Goal: Task Accomplishment & Management: Manage account settings

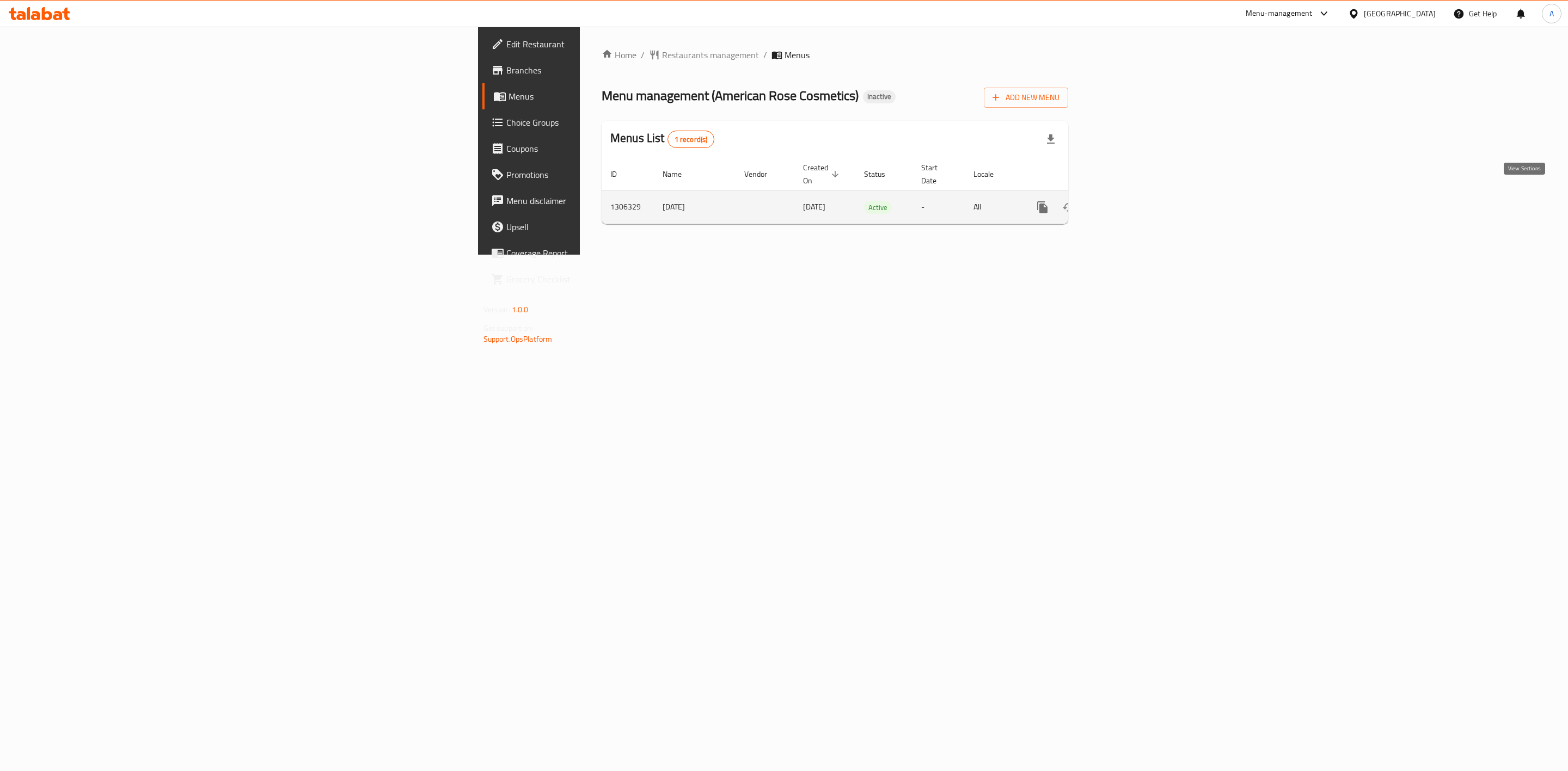
click at [1128, 201] on icon "enhanced table" at bounding box center [1121, 207] width 13 height 13
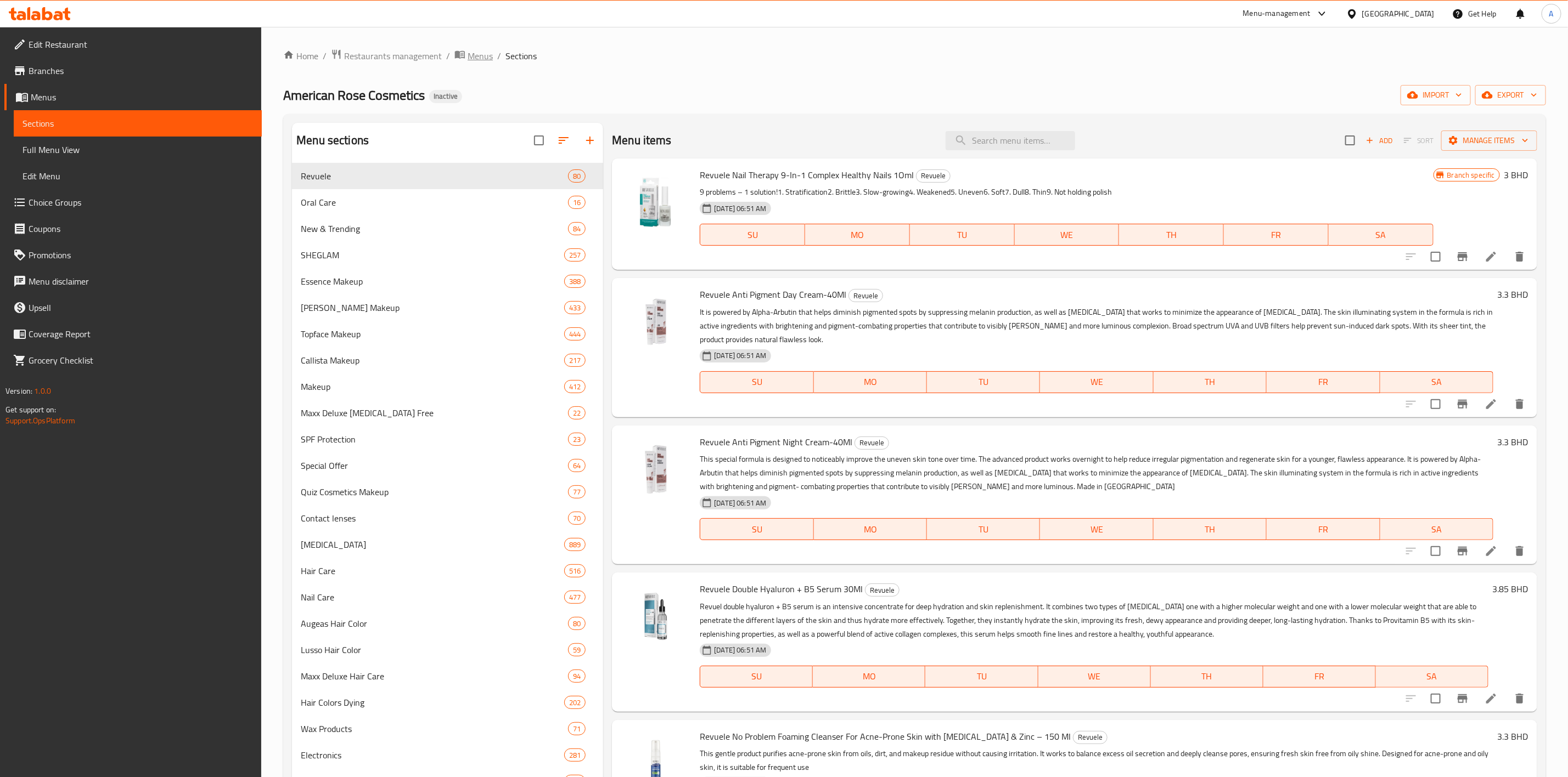
click at [467, 55] on span "Menus" at bounding box center [479, 56] width 25 height 13
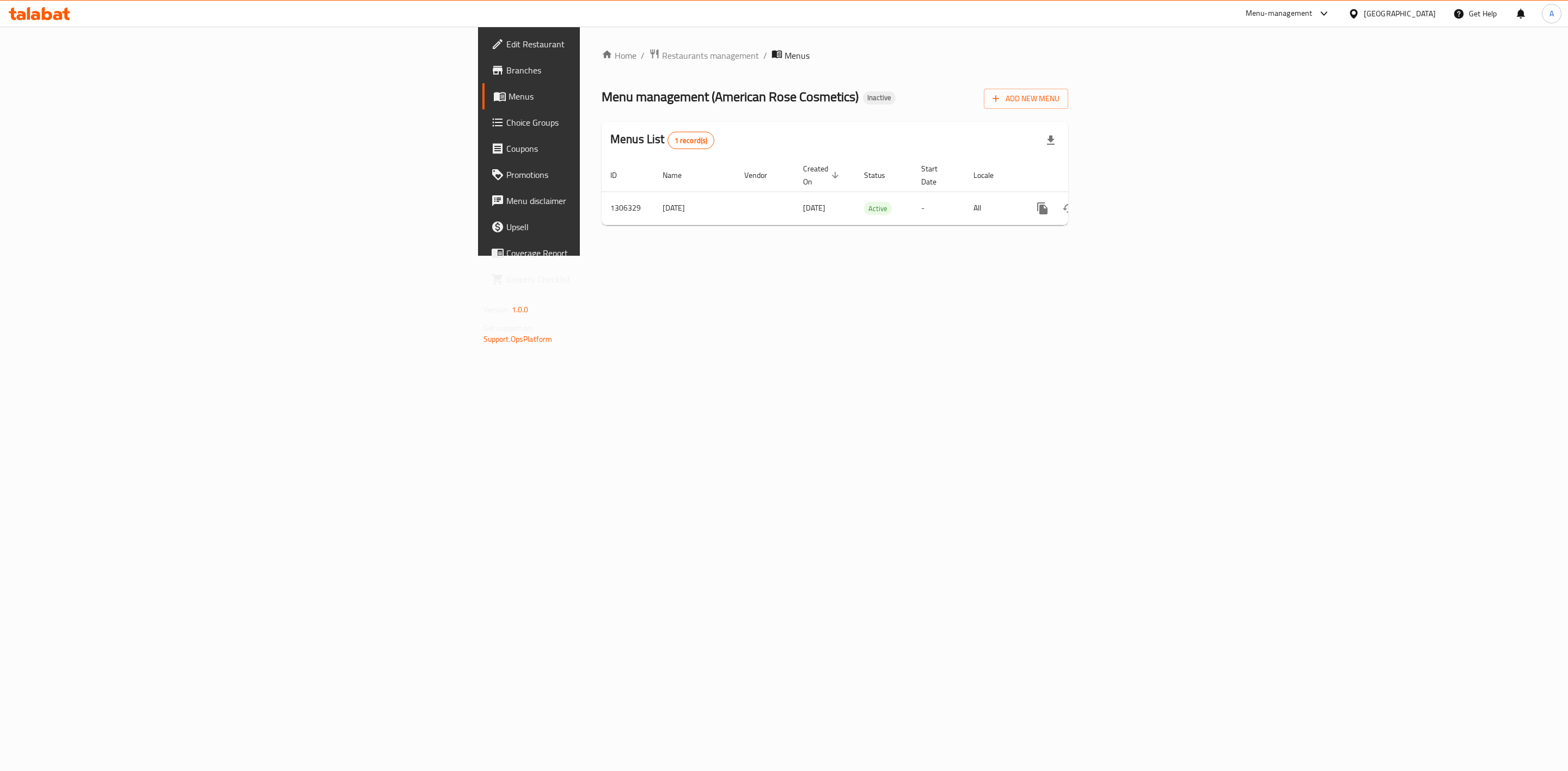
click at [507, 69] on span "Branches" at bounding box center [619, 70] width 225 height 13
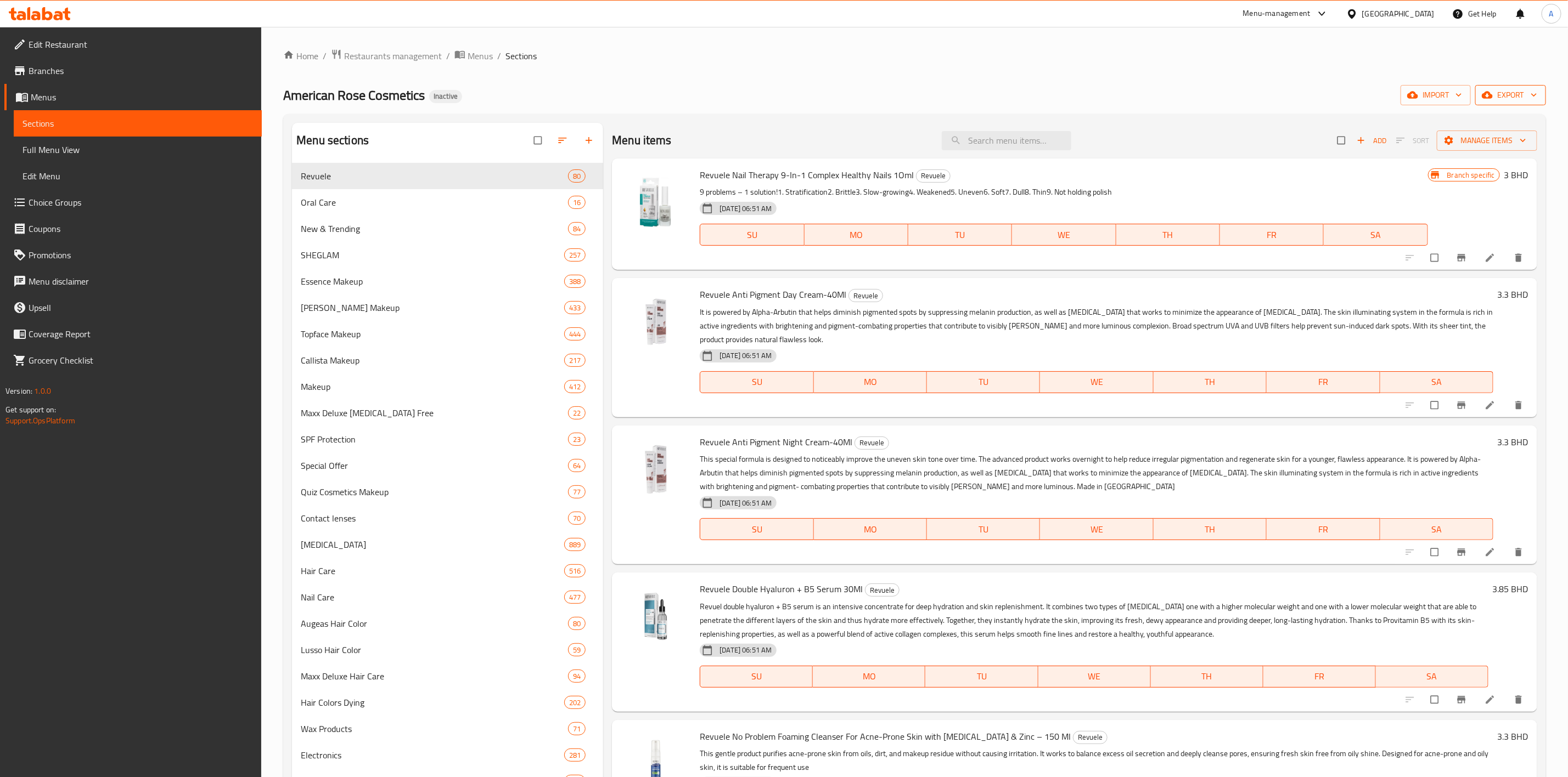
click at [1502, 98] on span "export" at bounding box center [1510, 95] width 53 height 14
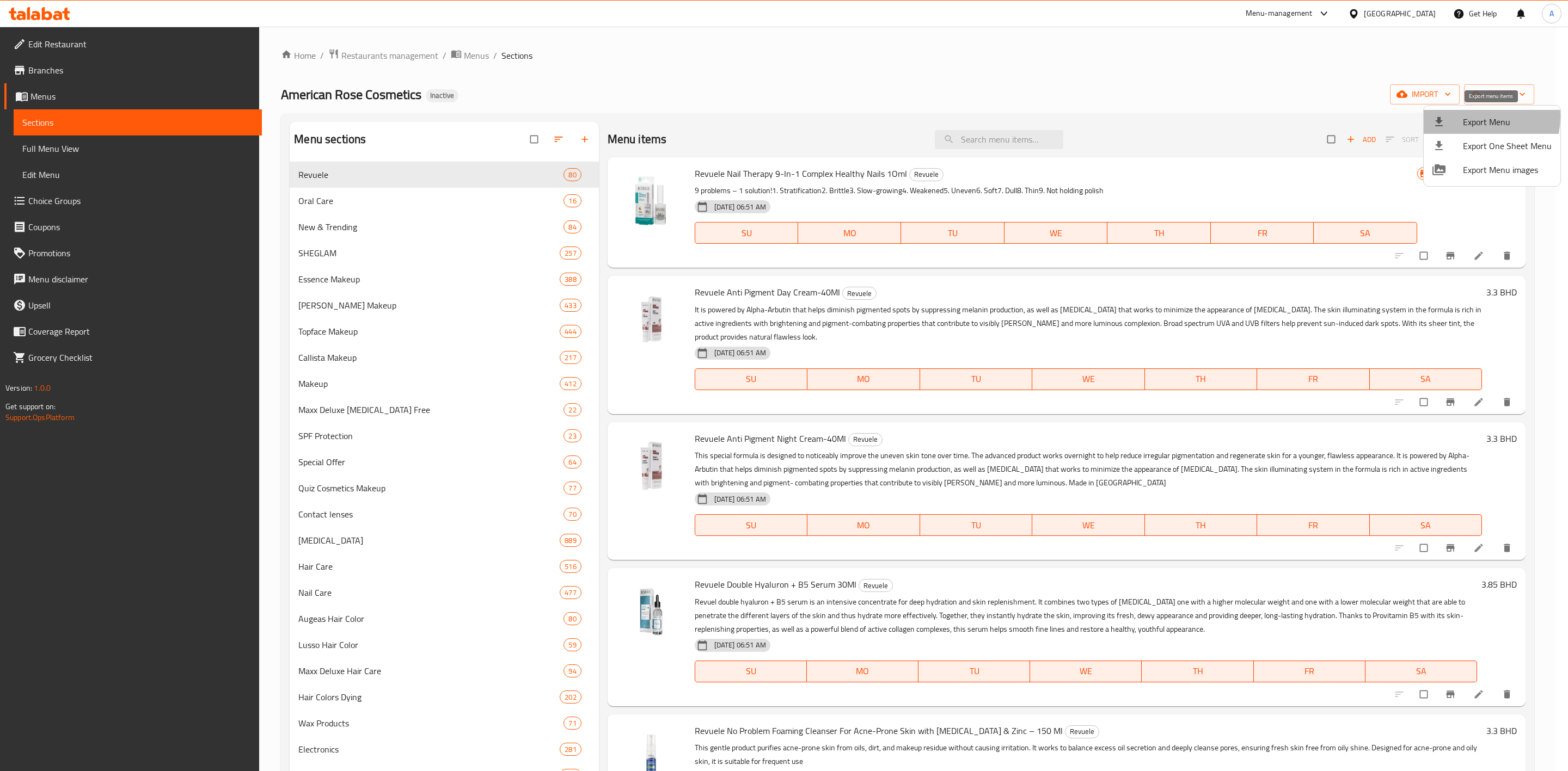
click at [1468, 115] on span "Export Menu" at bounding box center [1507, 121] width 89 height 13
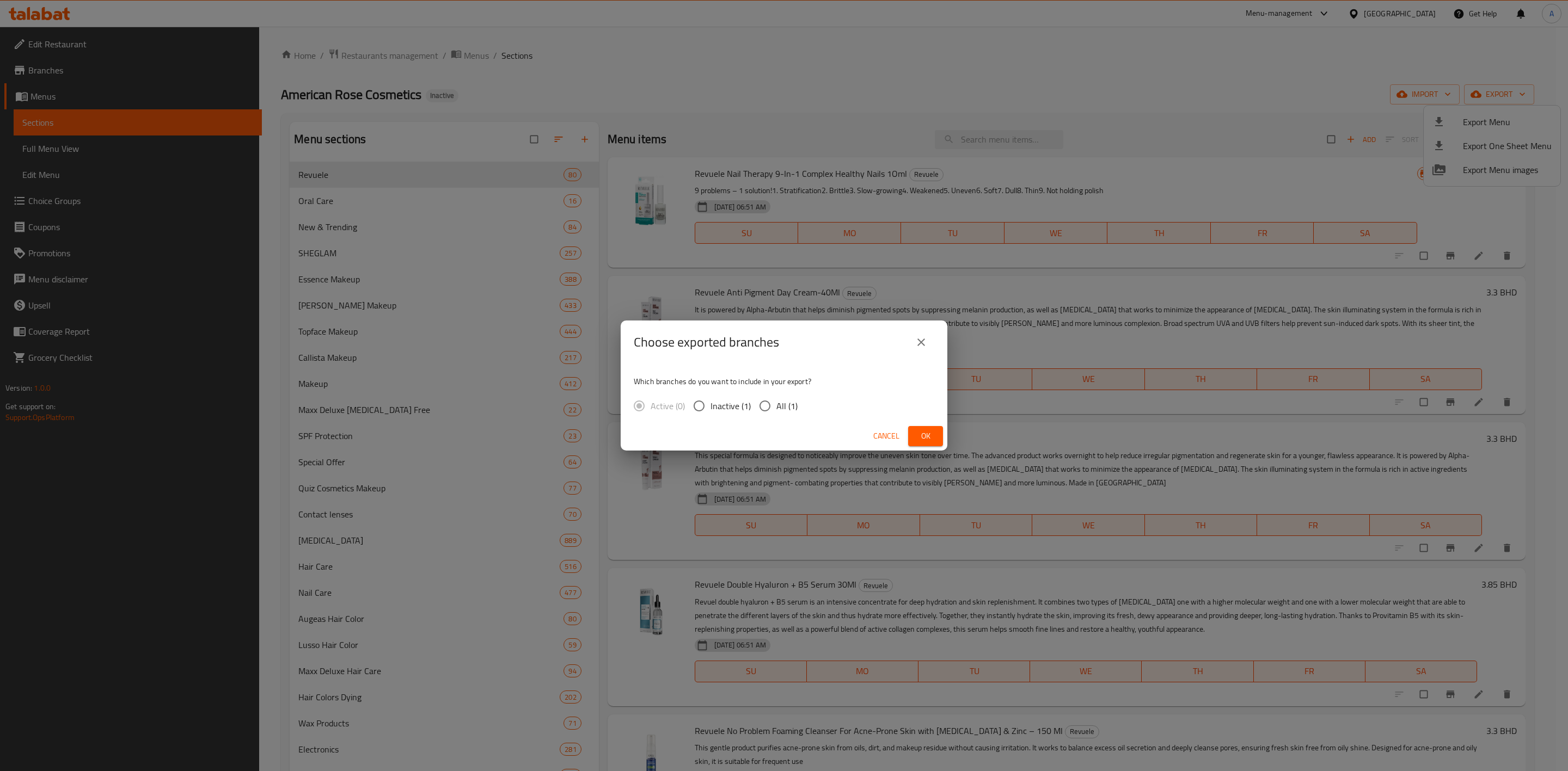
click at [778, 410] on span "All (1)" at bounding box center [787, 405] width 22 height 13
click at [777, 410] on input "All (1)" at bounding box center [765, 405] width 22 height 22
radio input "true"
click at [931, 430] on span "Ok" at bounding box center [925, 436] width 17 height 14
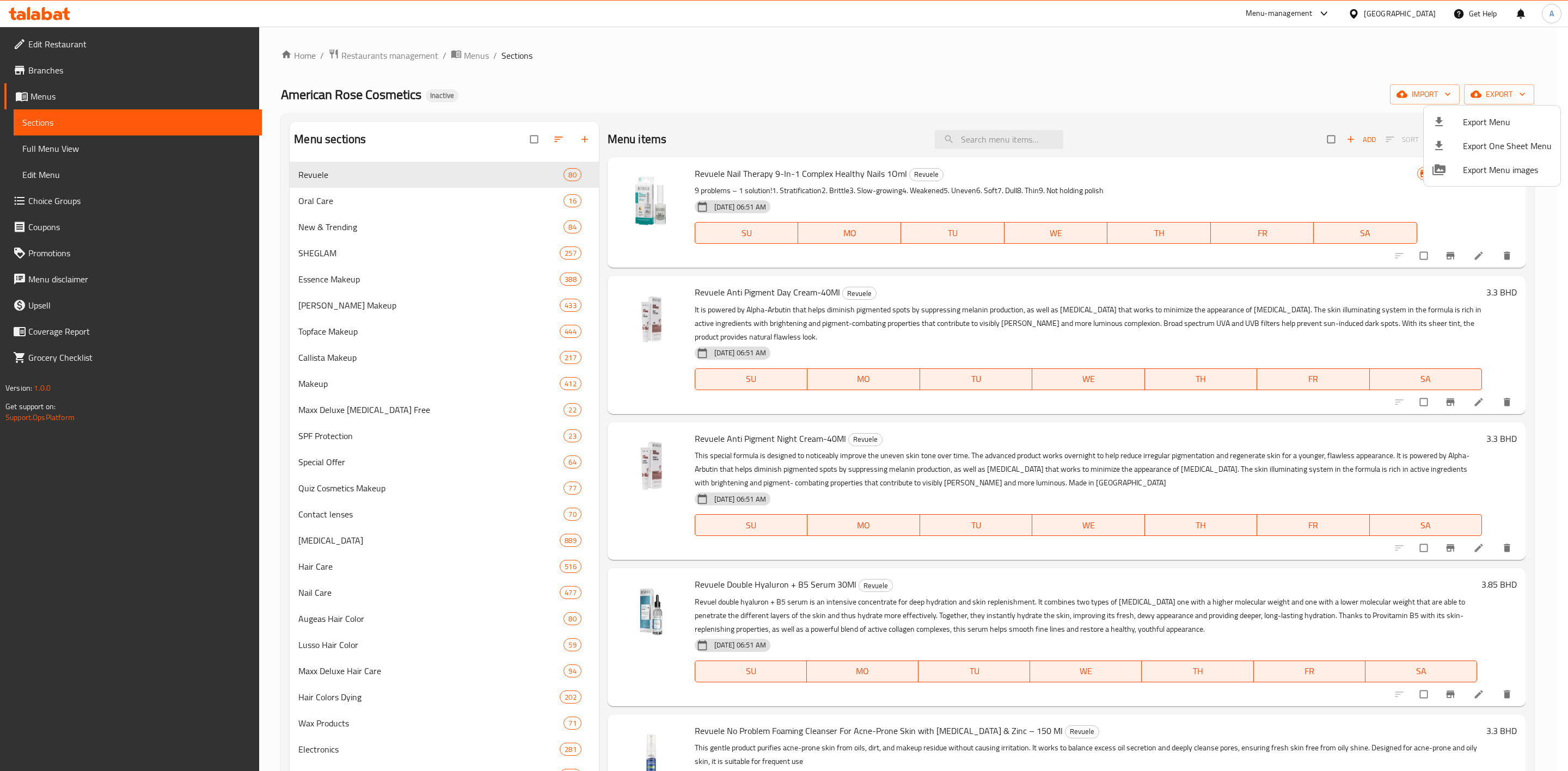
click at [484, 60] on div at bounding box center [784, 386] width 1568 height 771
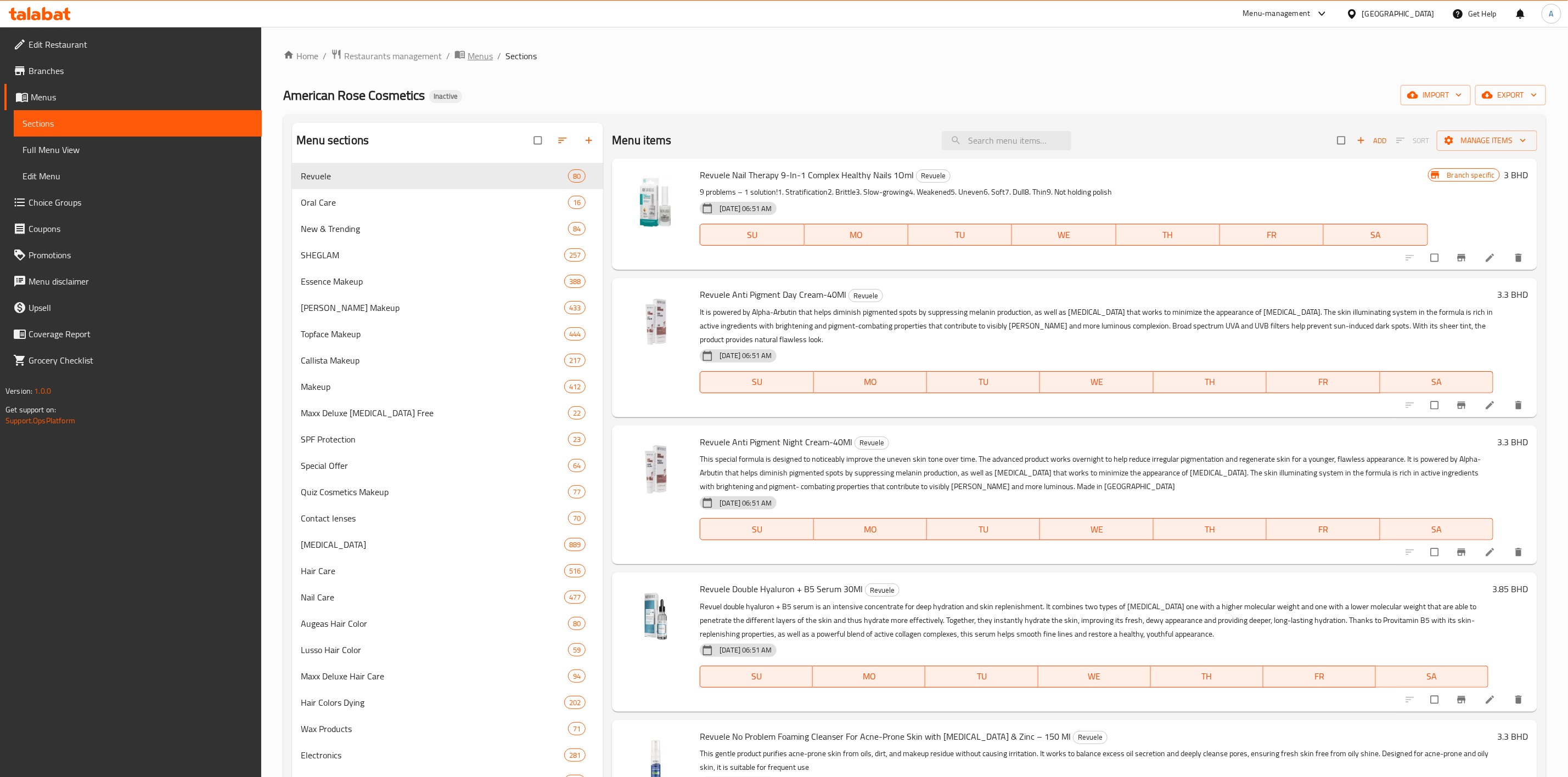
click at [486, 55] on span "Menus" at bounding box center [479, 56] width 25 height 13
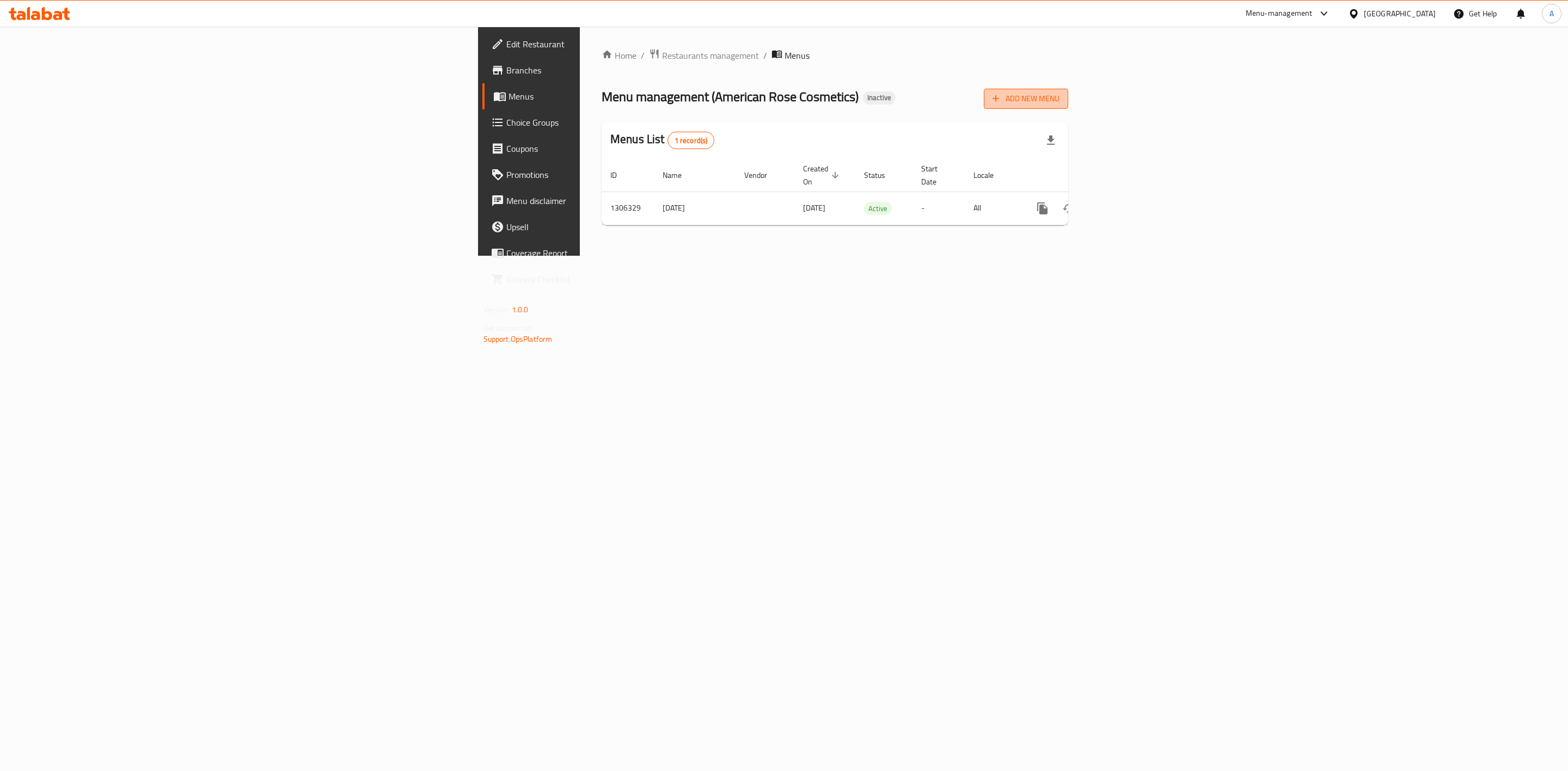
click at [1059, 93] on span "Add New Menu" at bounding box center [1026, 99] width 67 height 14
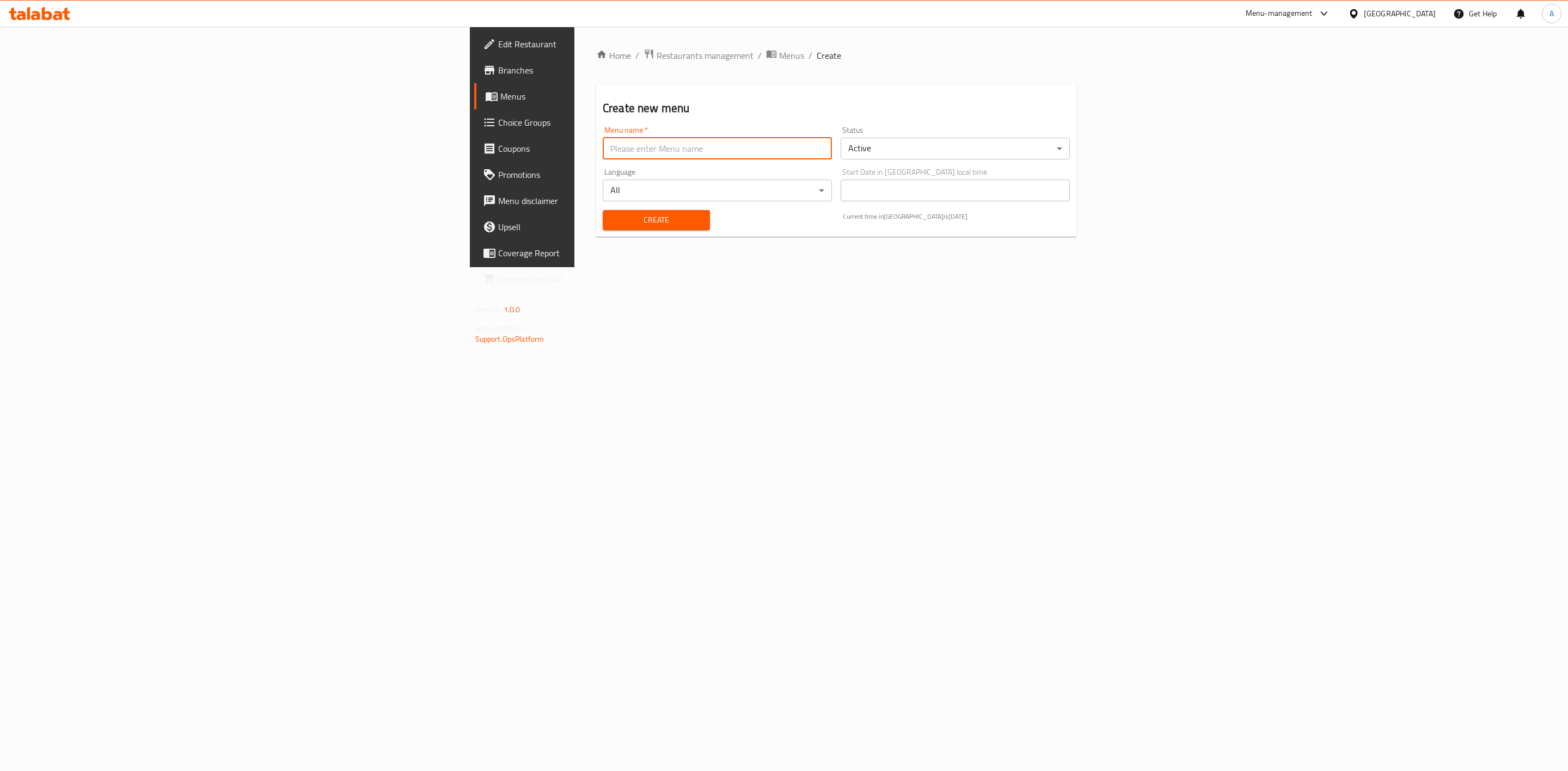
click at [707, 156] on input "text" at bounding box center [717, 148] width 229 height 22
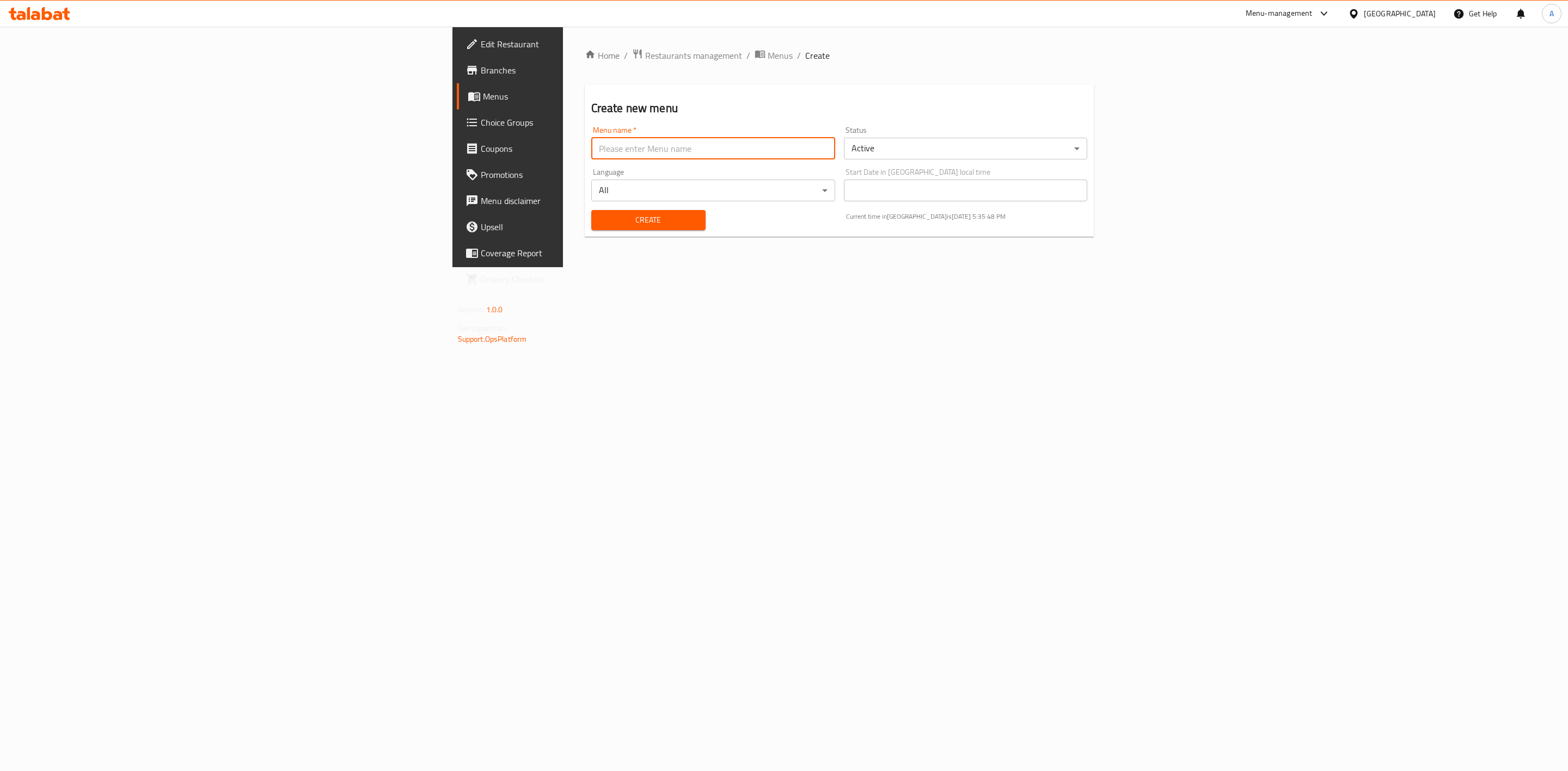
type input "0"
click at [600, 218] on span "Create" at bounding box center [649, 220] width 97 height 14
click at [768, 52] on span "Menus" at bounding box center [780, 55] width 25 height 13
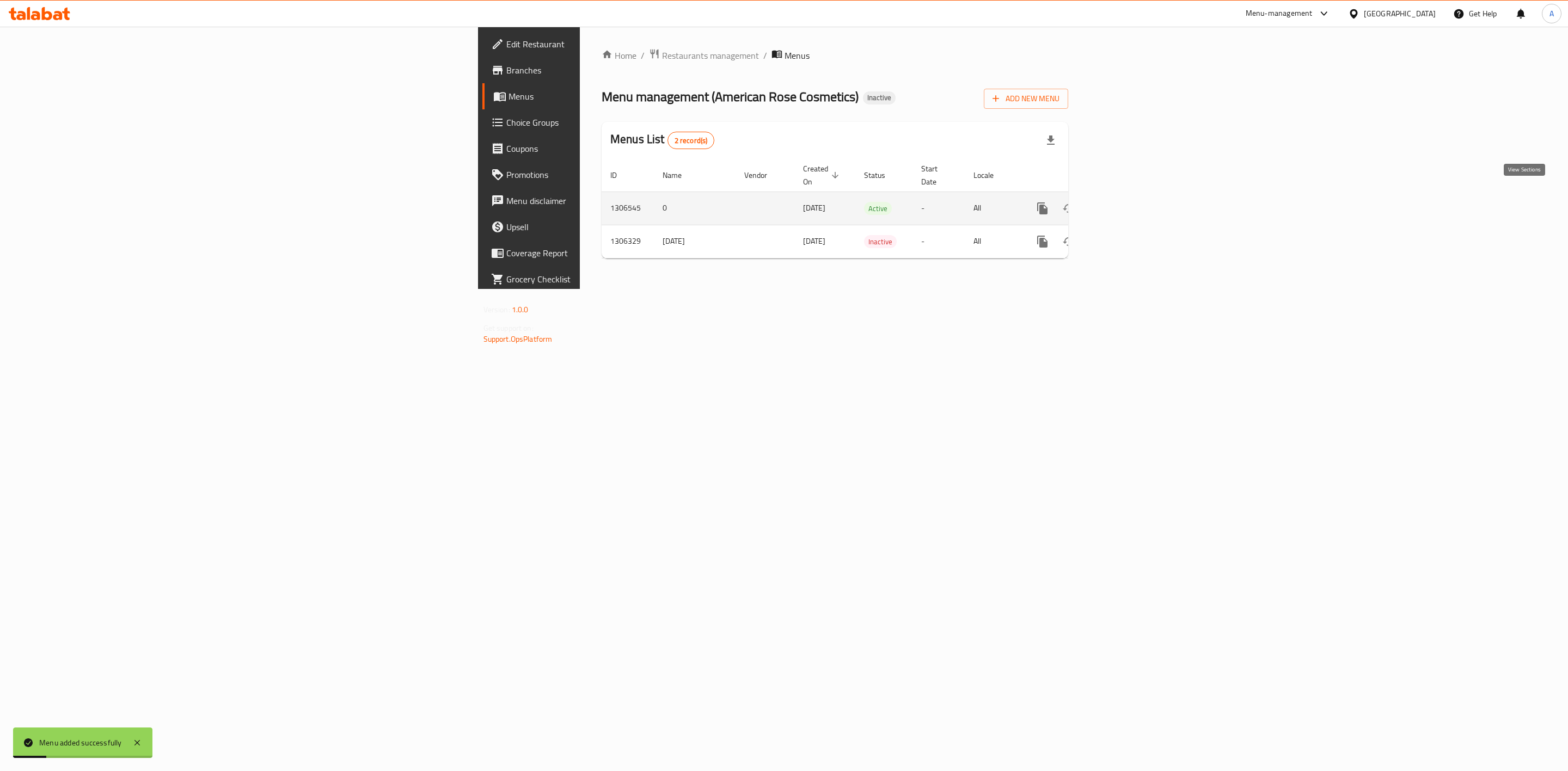
click at [1128, 202] on icon "enhanced table" at bounding box center [1121, 208] width 13 height 13
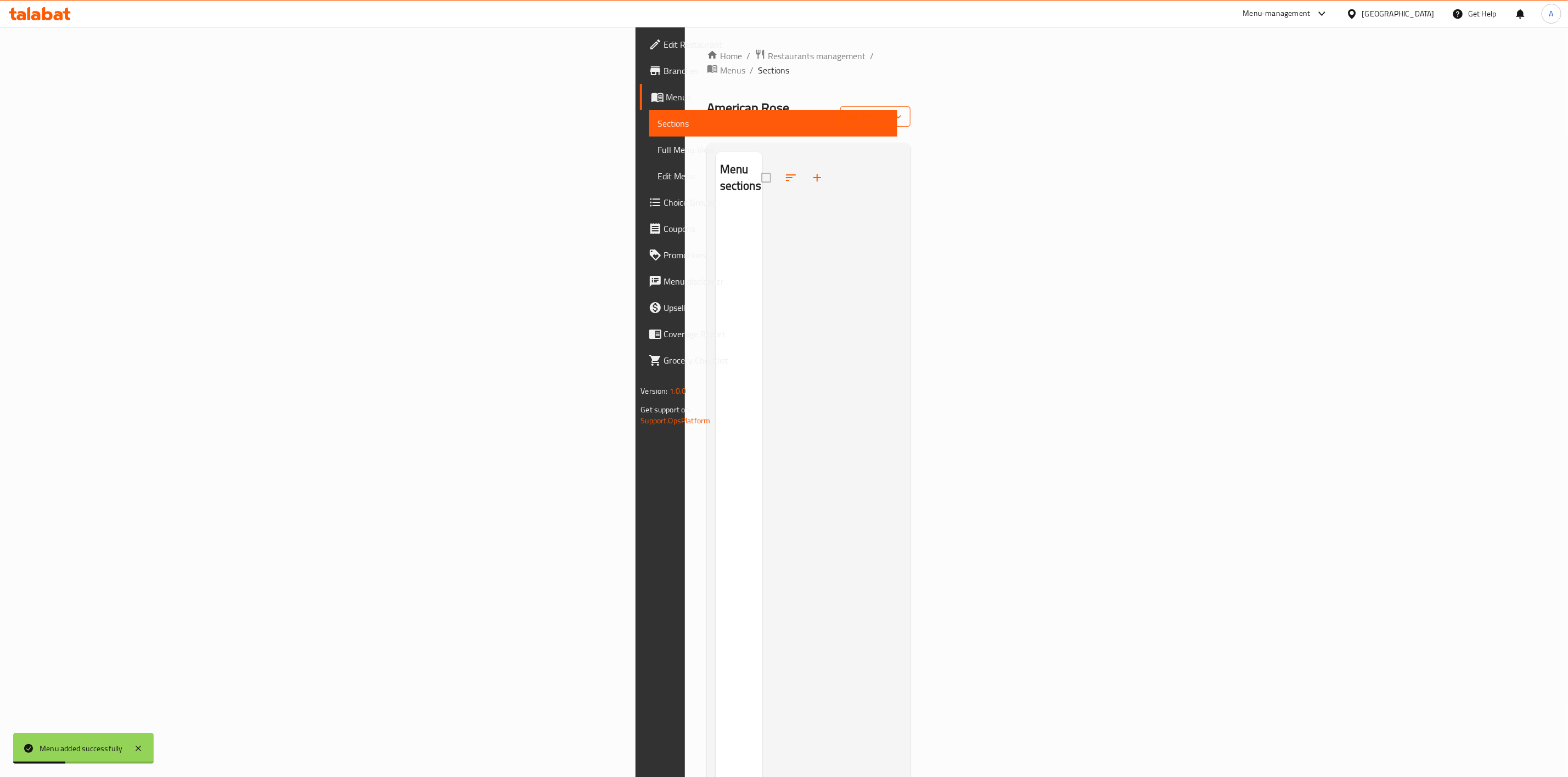
click at [901, 110] on span "import" at bounding box center [875, 117] width 52 height 14
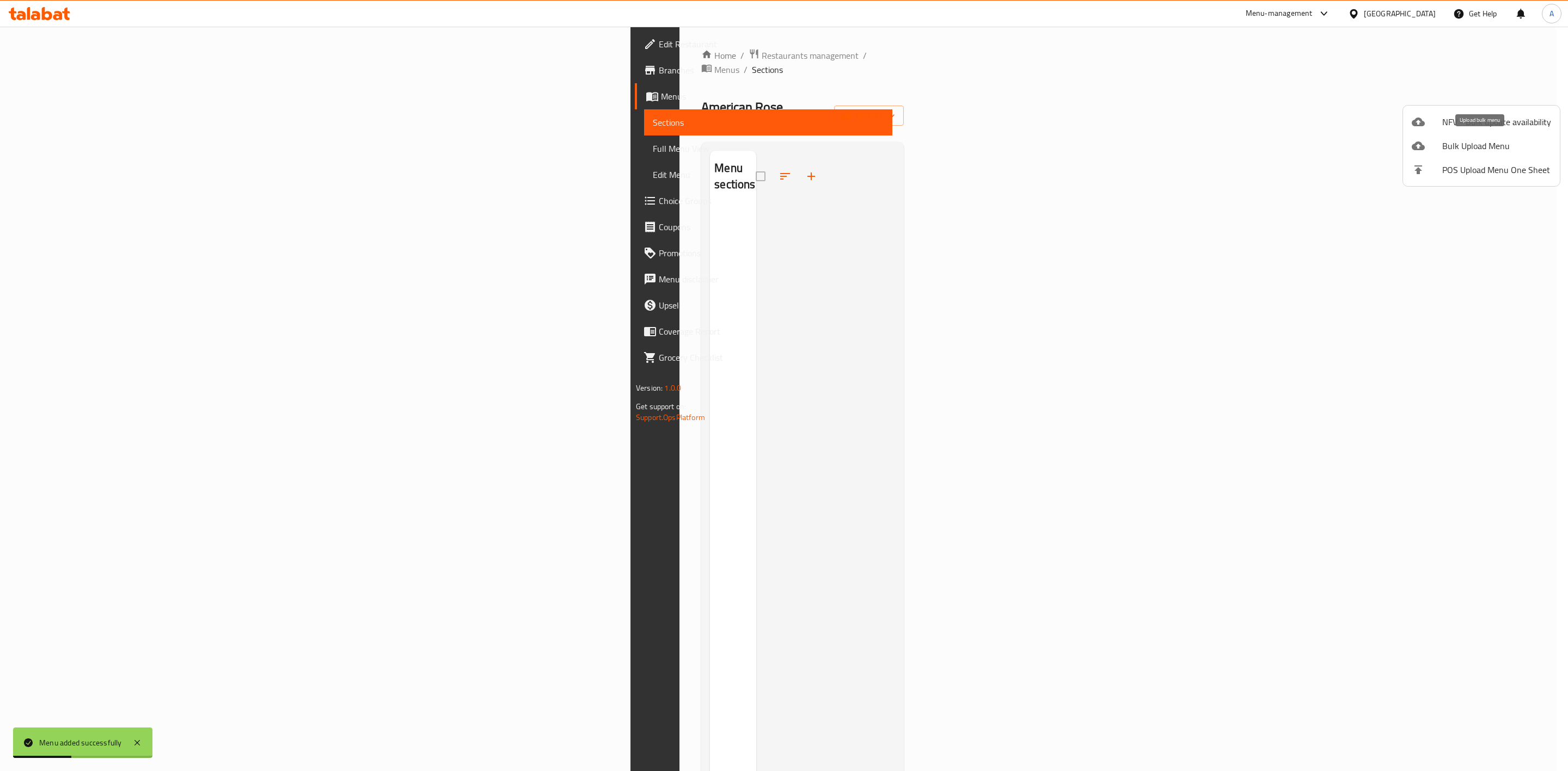
click at [1478, 143] on span "Bulk Upload Menu" at bounding box center [1497, 145] width 109 height 13
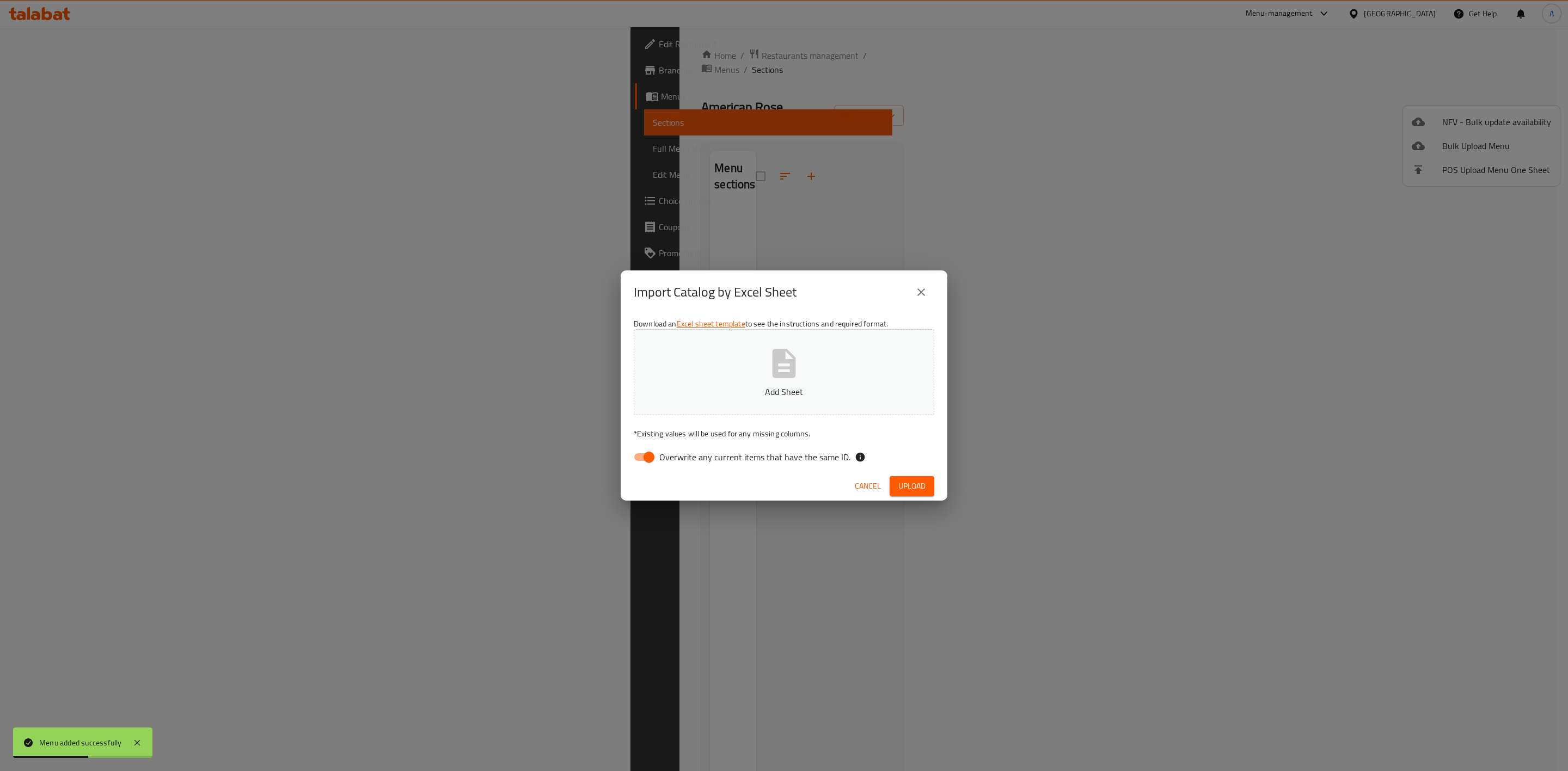
click at [670, 453] on span "Overwrite any current items that have the same ID." at bounding box center [754, 456] width 191 height 13
click at [670, 453] on input "Overwrite any current items that have the same ID." at bounding box center [650, 457] width 62 height 21
checkbox input "false"
click at [722, 371] on button "Add Sheet" at bounding box center [784, 372] width 301 height 86
click at [910, 482] on span "Upload" at bounding box center [912, 487] width 27 height 14
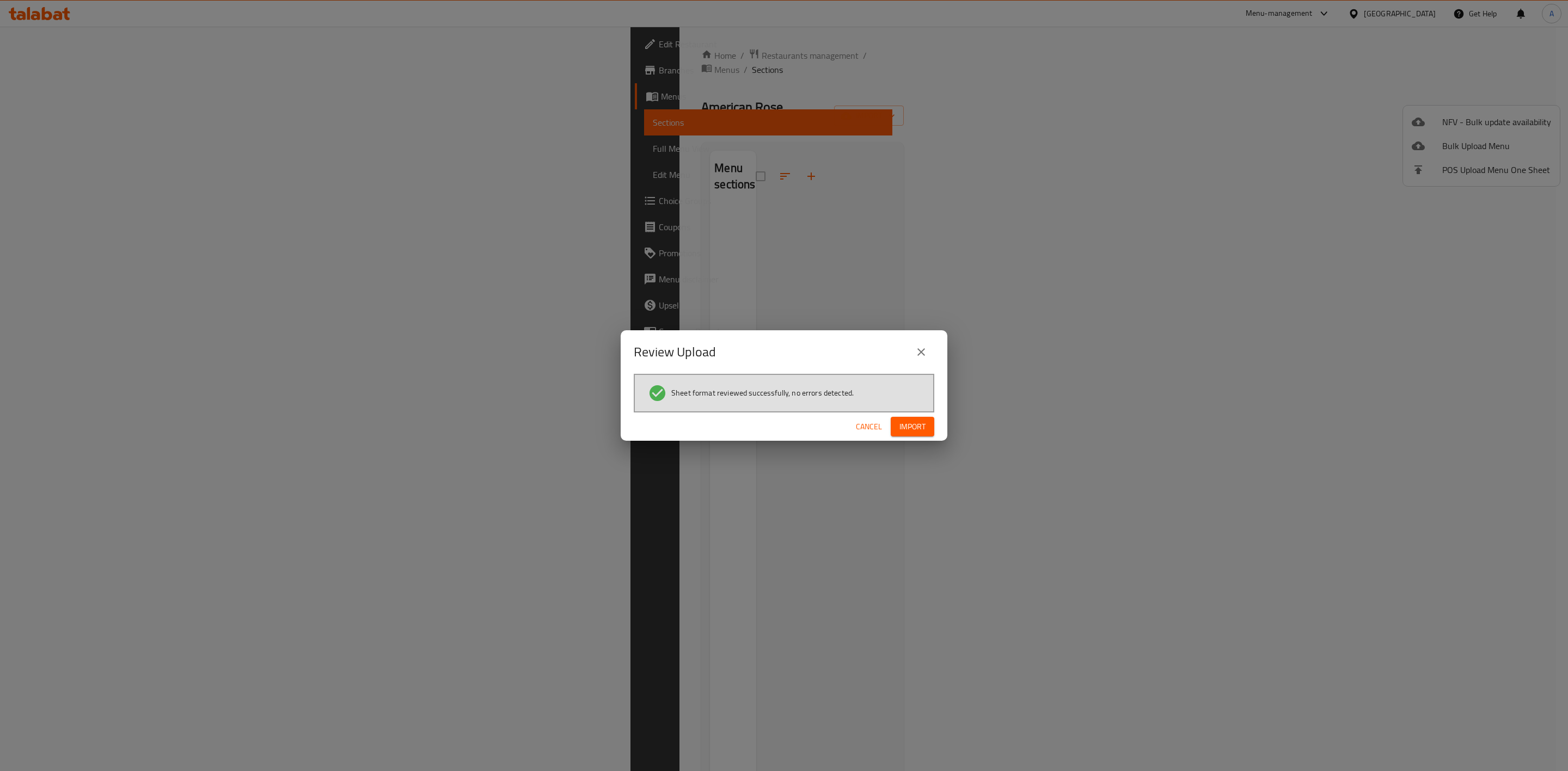
click at [913, 420] on span "Import" at bounding box center [912, 427] width 26 height 14
click at [159, 751] on div "An error occurred while processing your request." at bounding box center [121, 742] width 216 height 30
click at [928, 418] on button "Import" at bounding box center [912, 426] width 43 height 20
click at [216, 747] on icon at bounding box center [214, 742] width 13 height 13
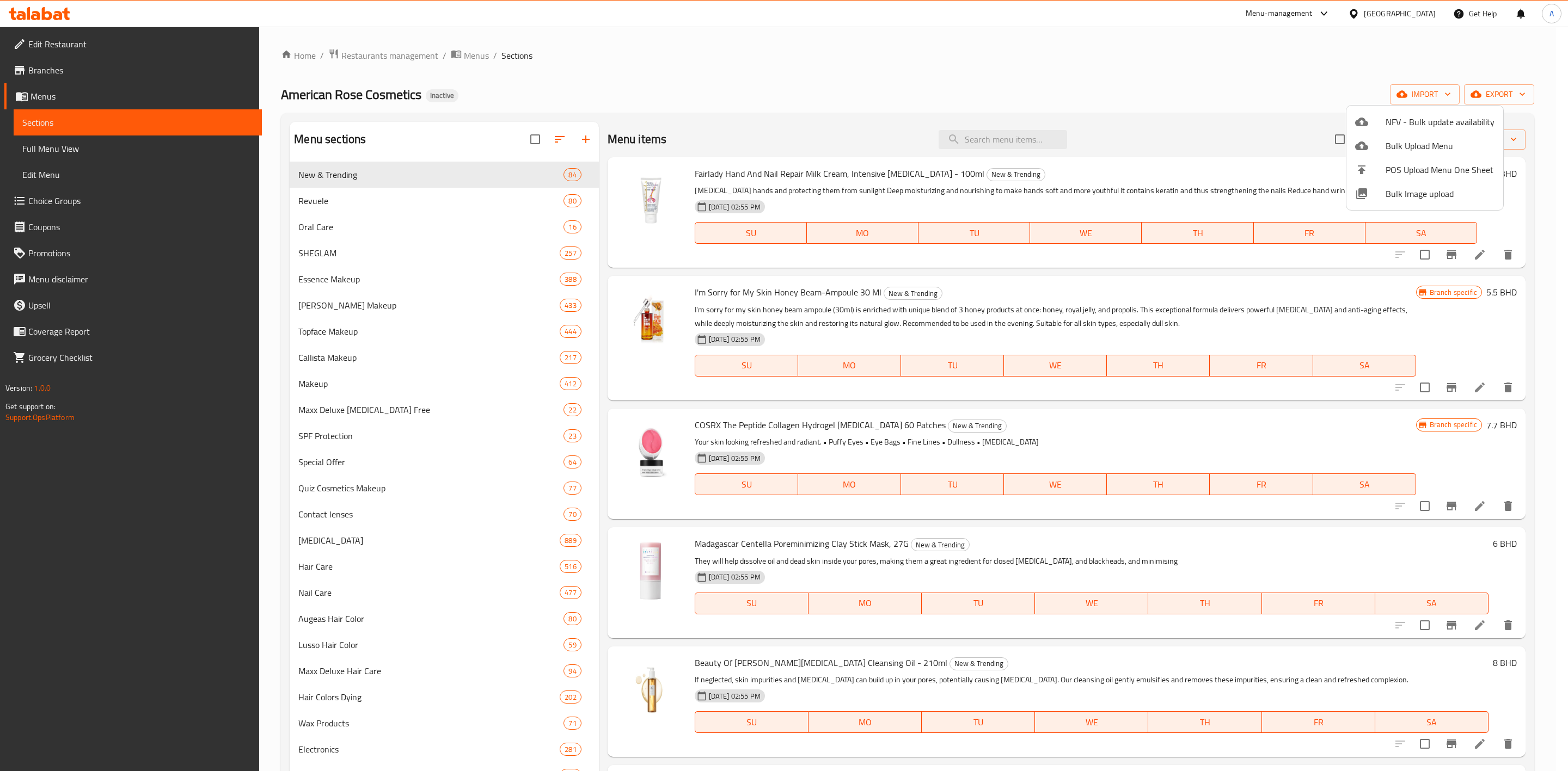
click at [1518, 93] on div at bounding box center [784, 386] width 1568 height 771
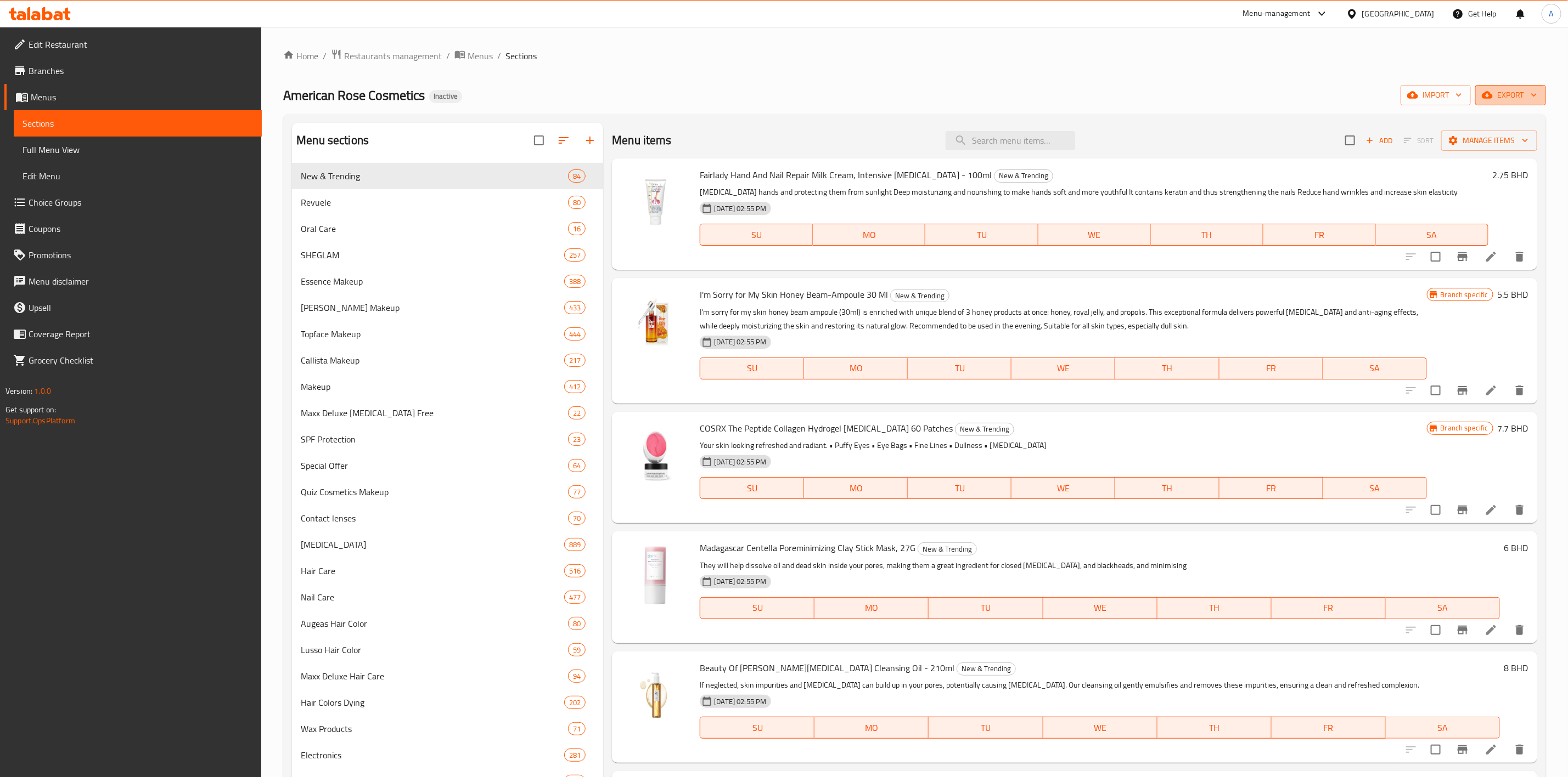
click at [1528, 92] on icon "button" at bounding box center [1533, 95] width 11 height 11
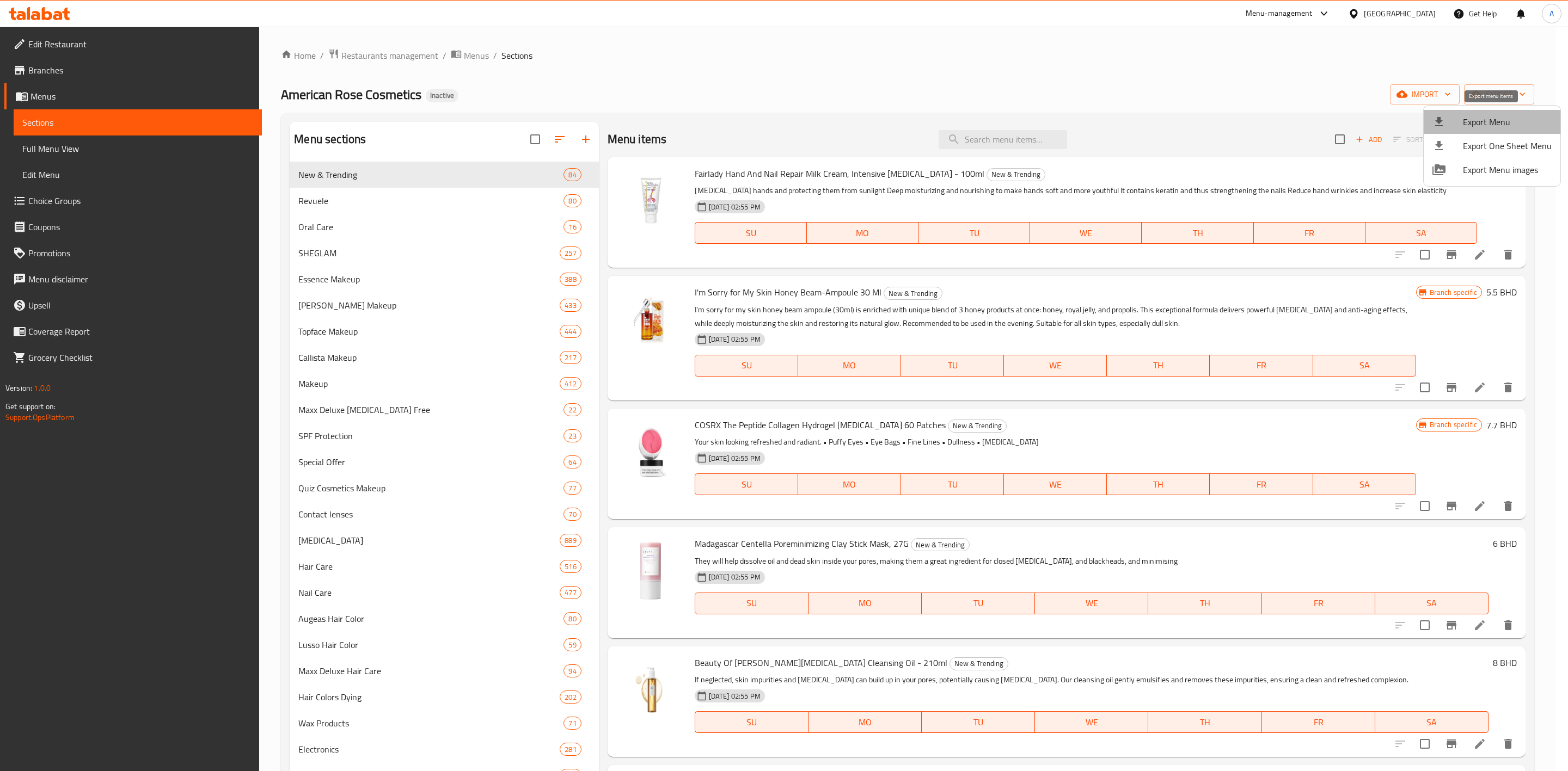
click at [1493, 131] on li "Export Menu" at bounding box center [1492, 122] width 137 height 24
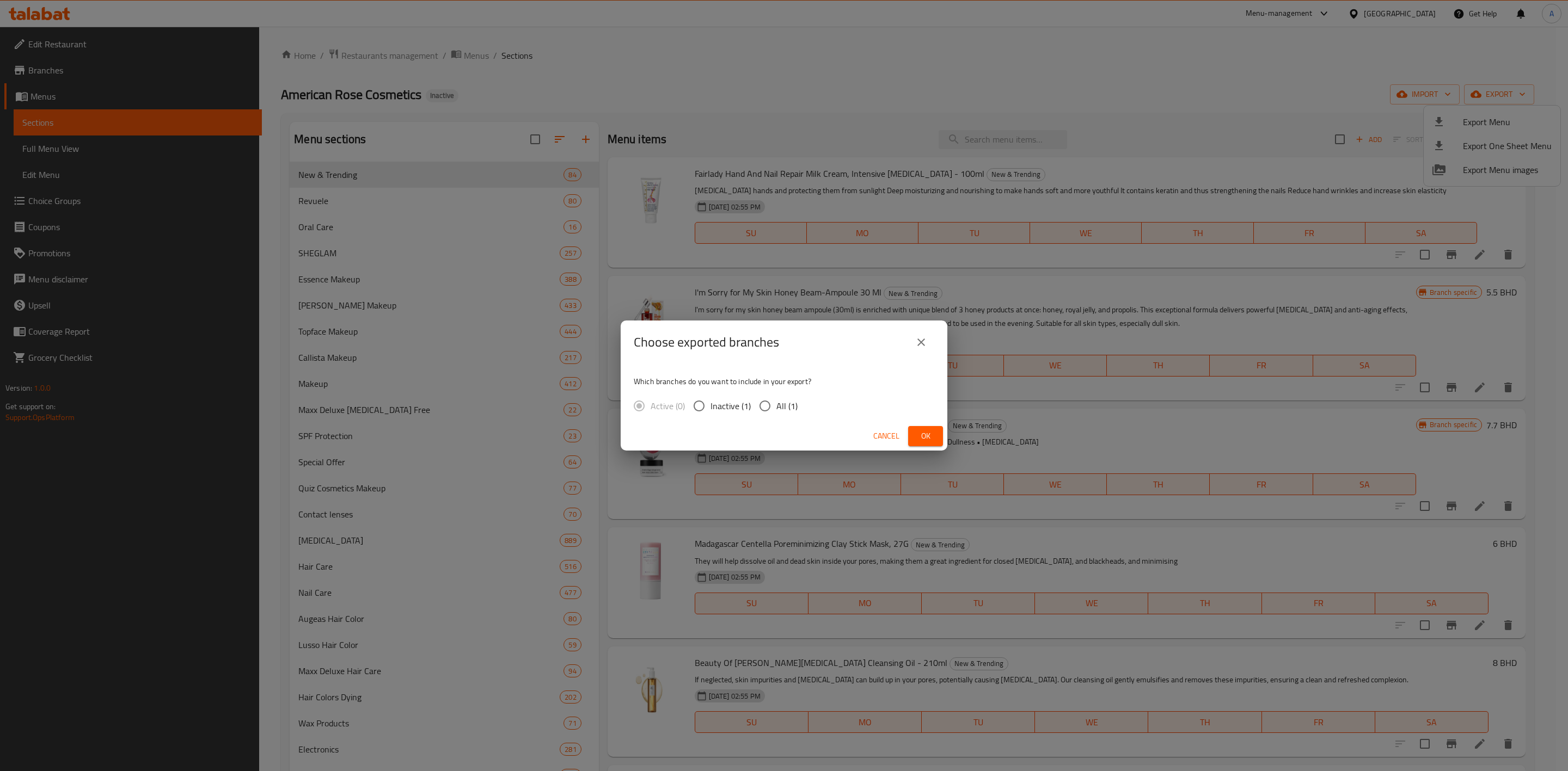
click at [791, 397] on label "All (1)" at bounding box center [775, 405] width 44 height 22
click at [777, 397] on input "All (1)" at bounding box center [765, 405] width 22 height 22
radio input "true"
click at [925, 438] on span "Ok" at bounding box center [925, 436] width 17 height 14
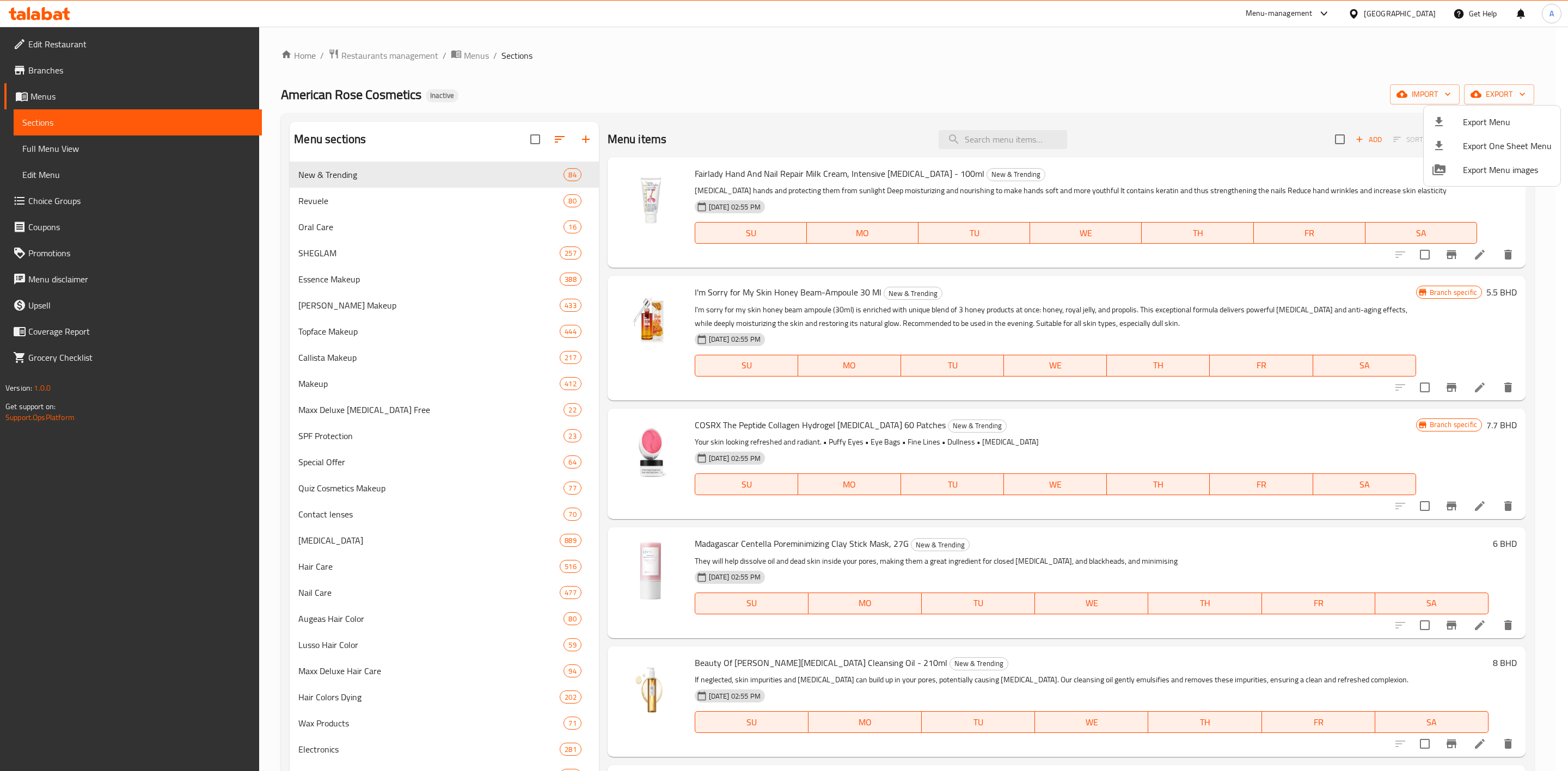
click at [1446, 96] on div at bounding box center [784, 386] width 1568 height 771
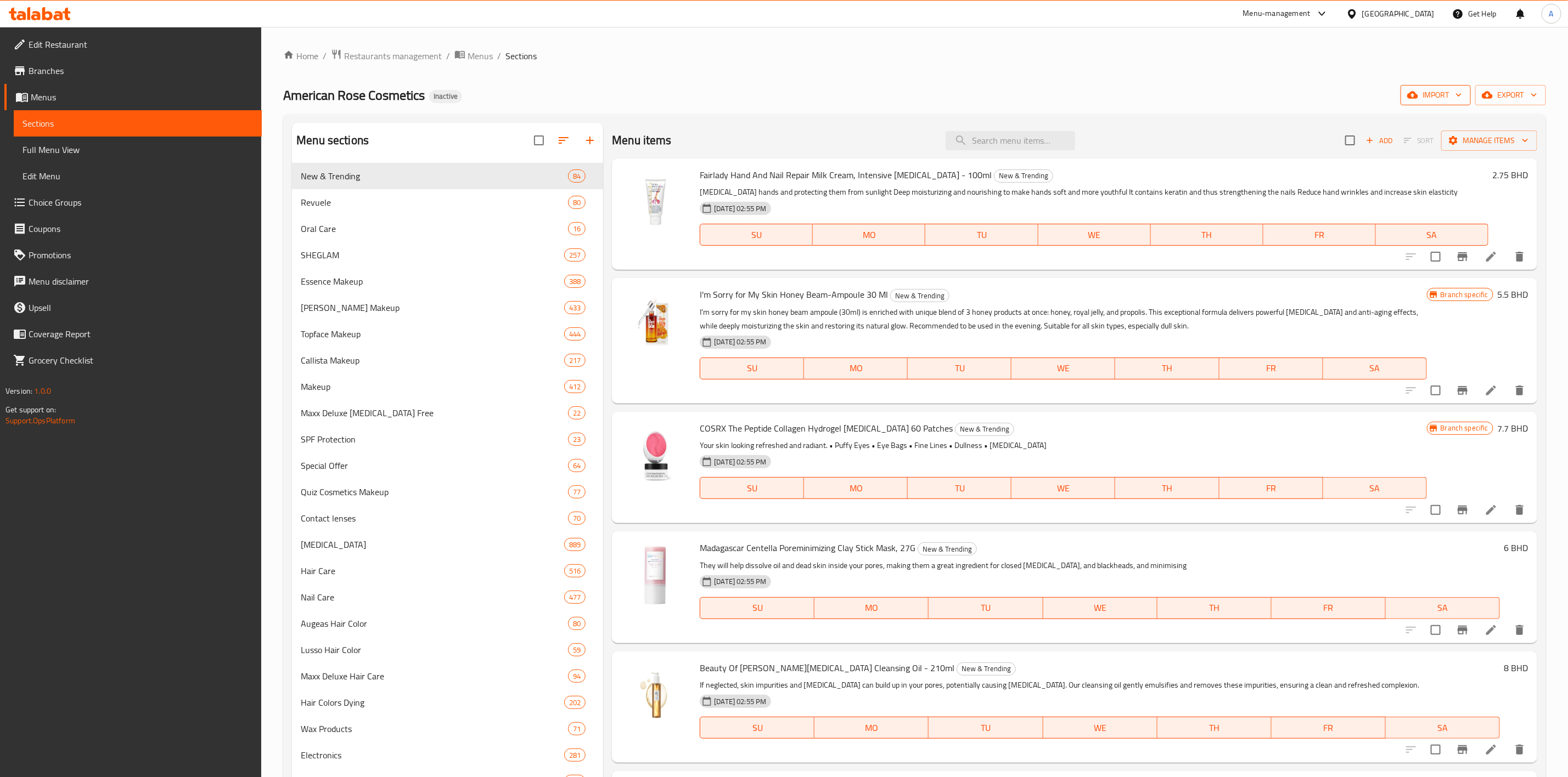
click at [1417, 96] on span "import" at bounding box center [1436, 95] width 52 height 14
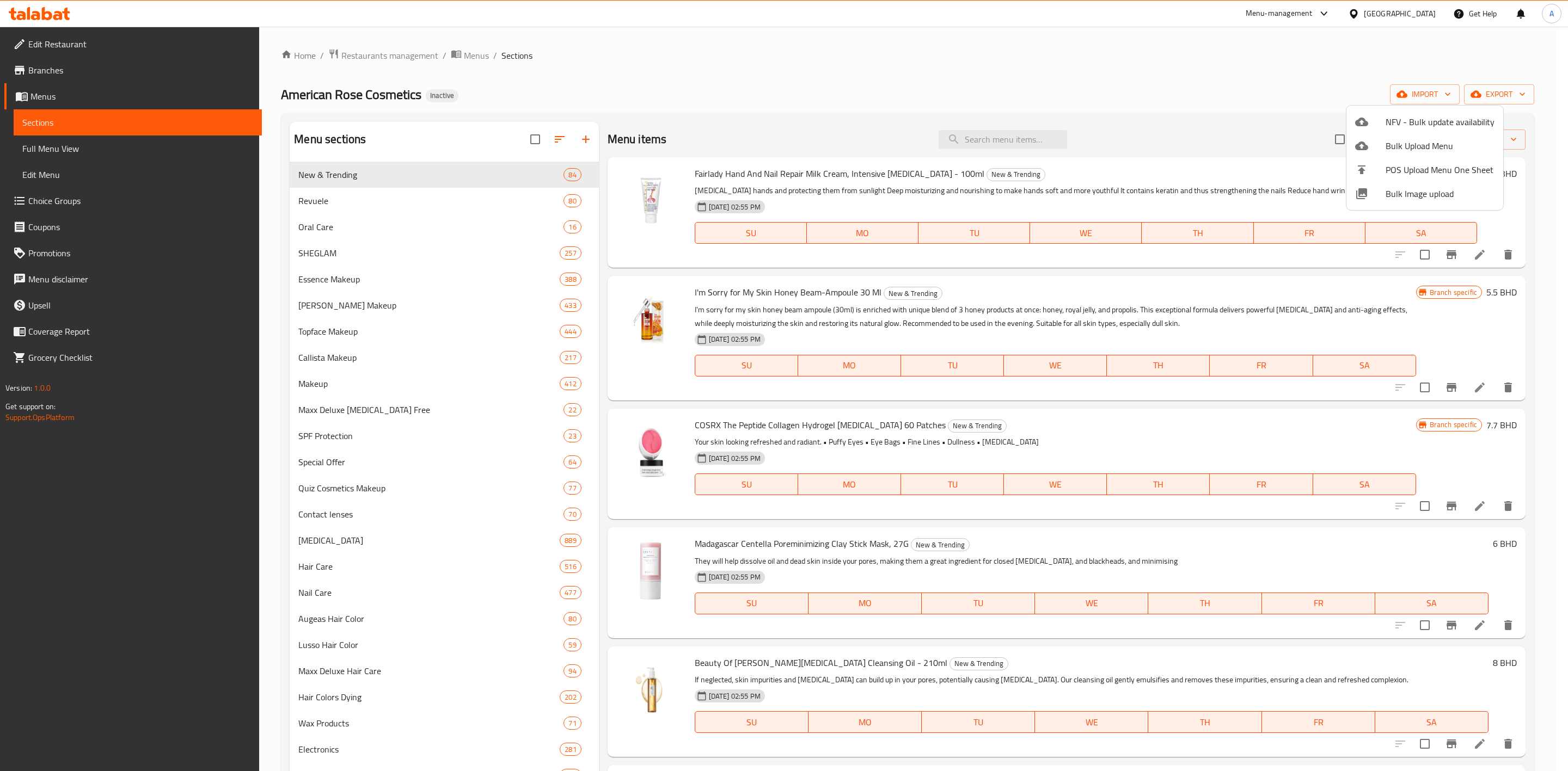
click at [1304, 81] on div at bounding box center [784, 386] width 1568 height 771
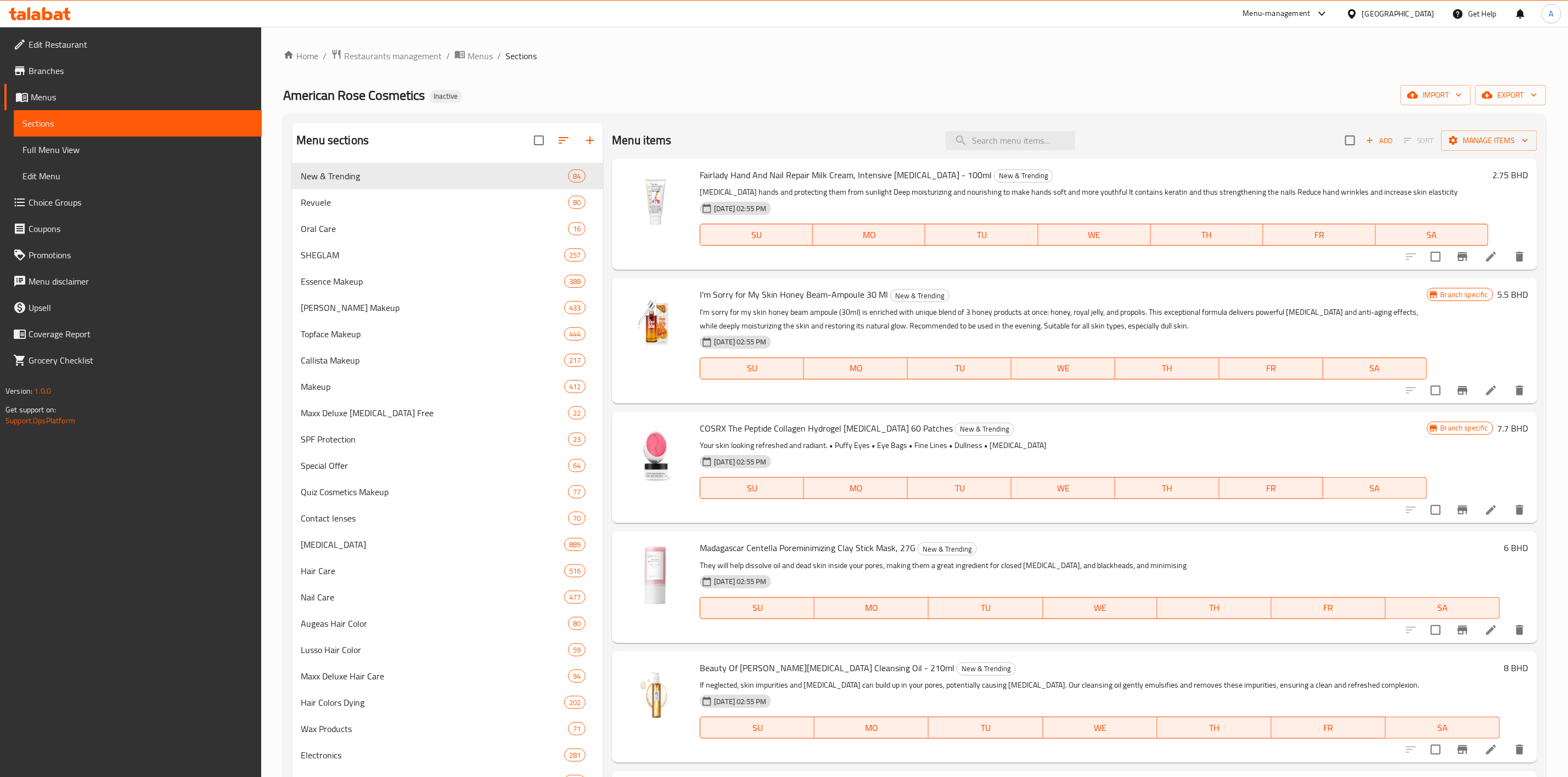
click at [466, 66] on div "Home / Restaurants management / Menus / Sections American Rose Cosmetics Inacti…" at bounding box center [914, 478] width 1263 height 860
click at [470, 57] on span "Menus" at bounding box center [479, 56] width 25 height 13
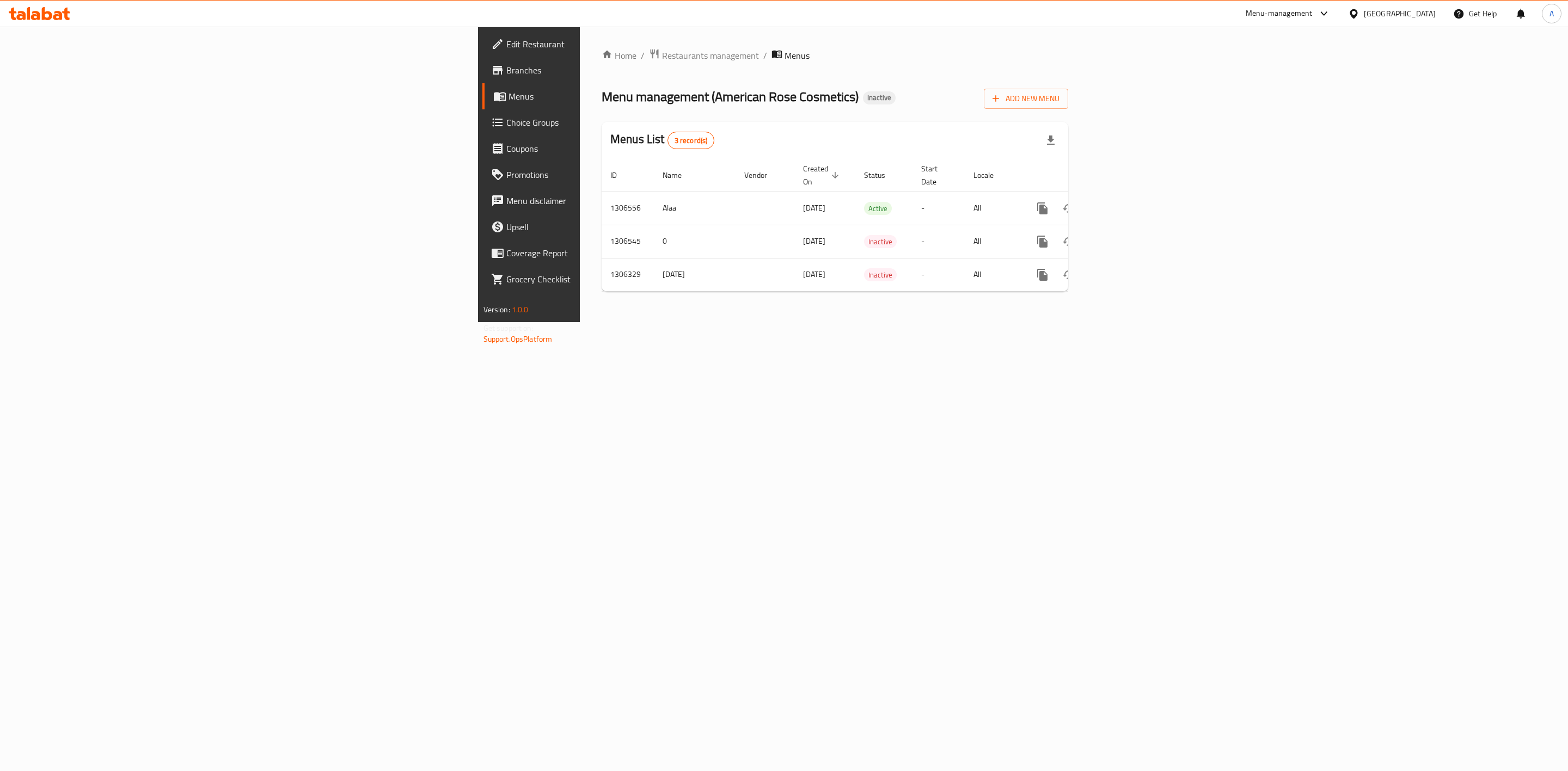
click at [507, 76] on span "Branches" at bounding box center [619, 70] width 225 height 13
click at [1128, 201] on icon "enhanced table" at bounding box center [1121, 207] width 13 height 13
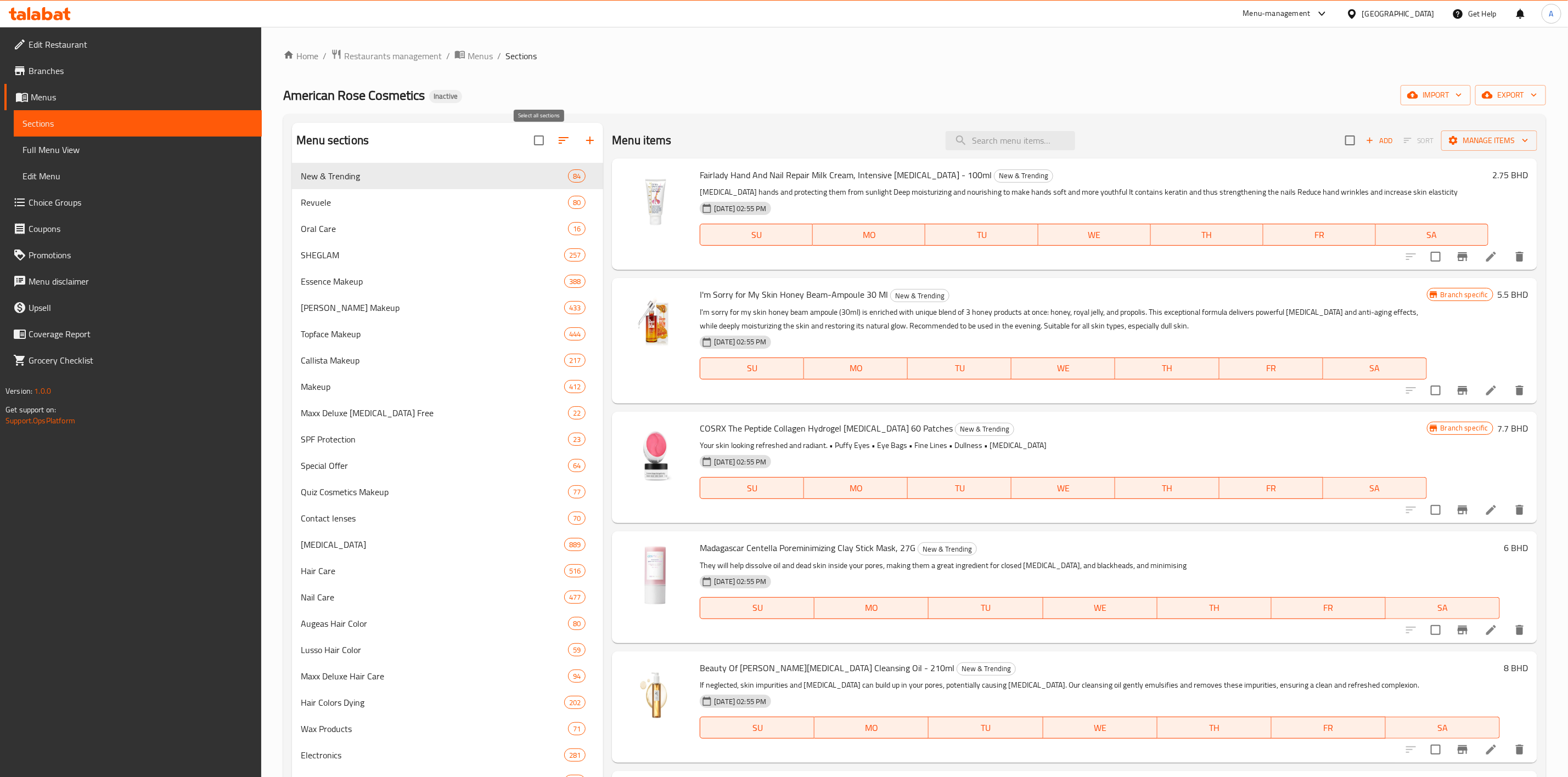
click at [541, 145] on input "checkbox" at bounding box center [539, 140] width 23 height 23
checkbox input "true"
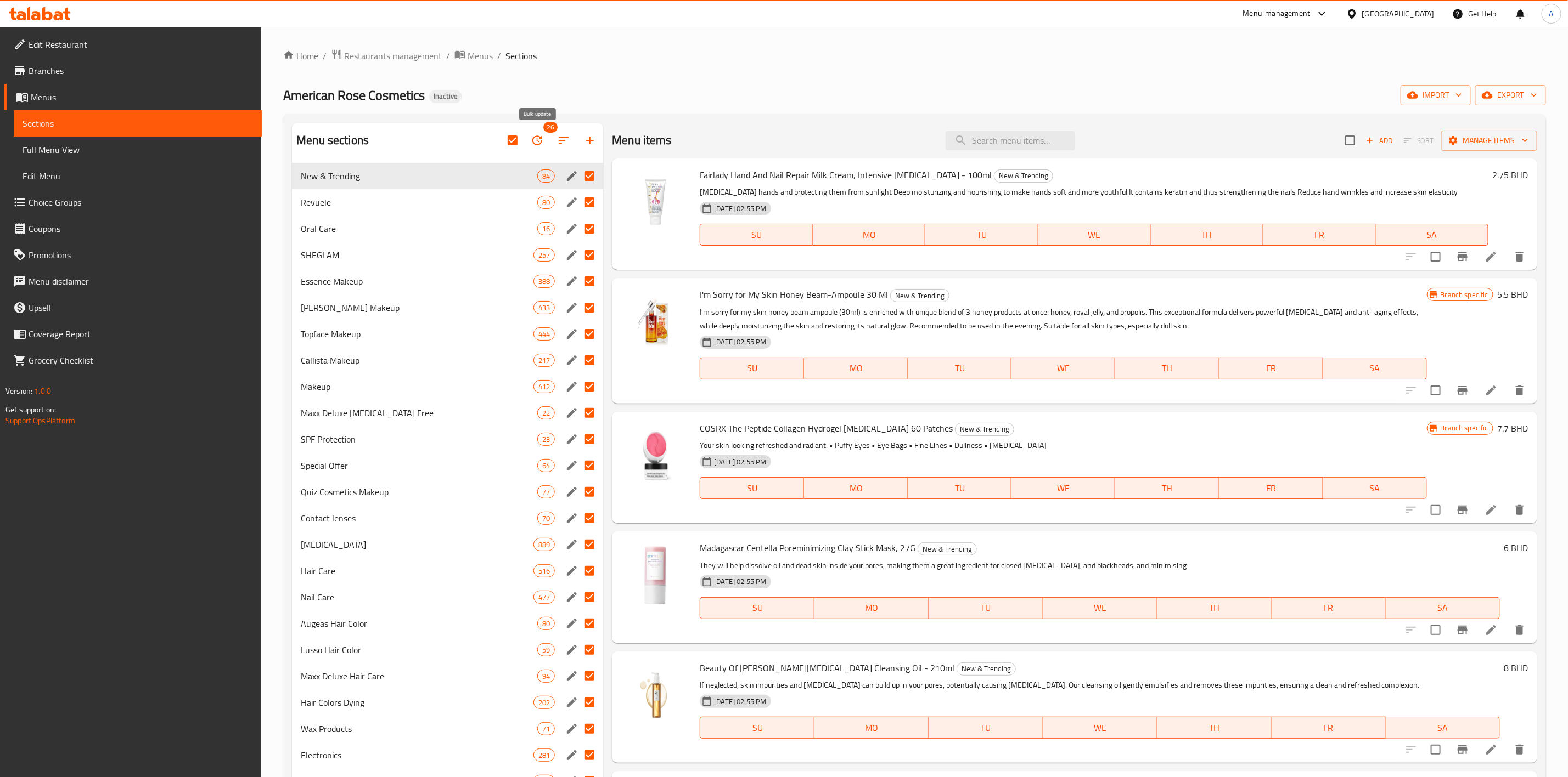
click at [544, 145] on button "button" at bounding box center [537, 140] width 26 height 26
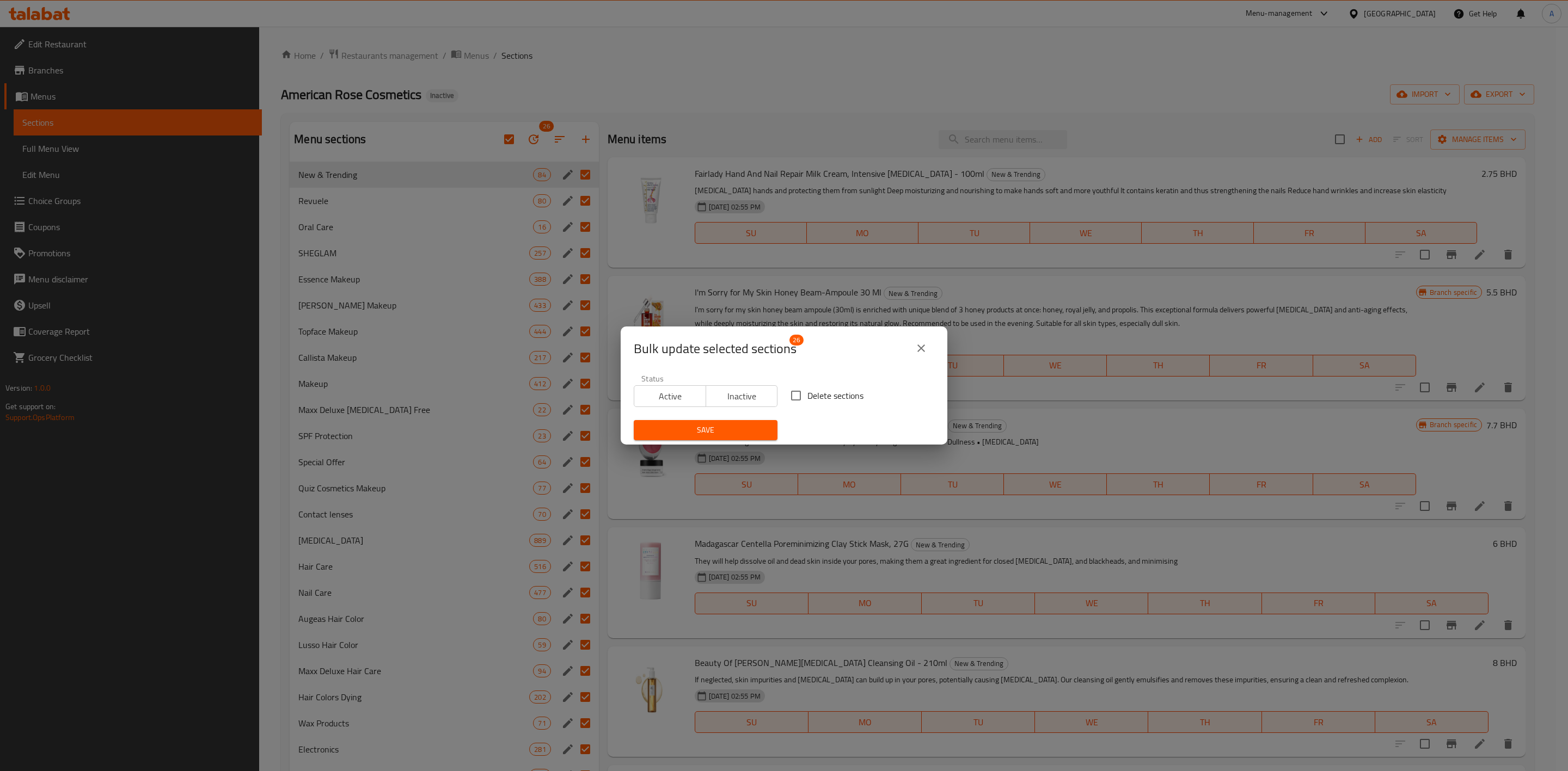
click at [820, 397] on span "Delete sections" at bounding box center [835, 395] width 56 height 13
click at [808, 397] on input "Delete sections" at bounding box center [796, 396] width 22 height 22
checkbox input "true"
click at [733, 436] on span "Save" at bounding box center [706, 430] width 126 height 14
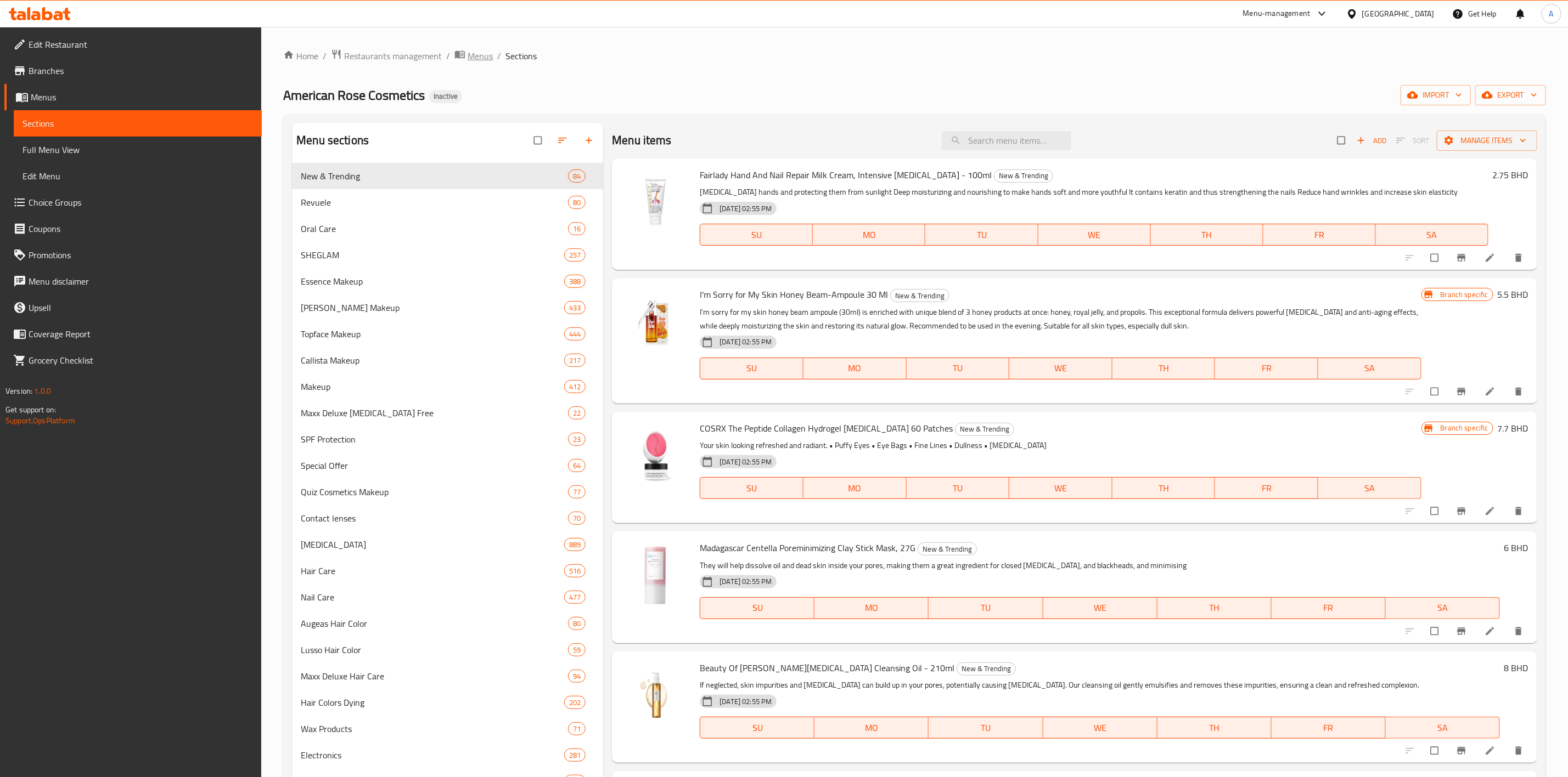
click at [481, 53] on span "Menus" at bounding box center [479, 56] width 25 height 13
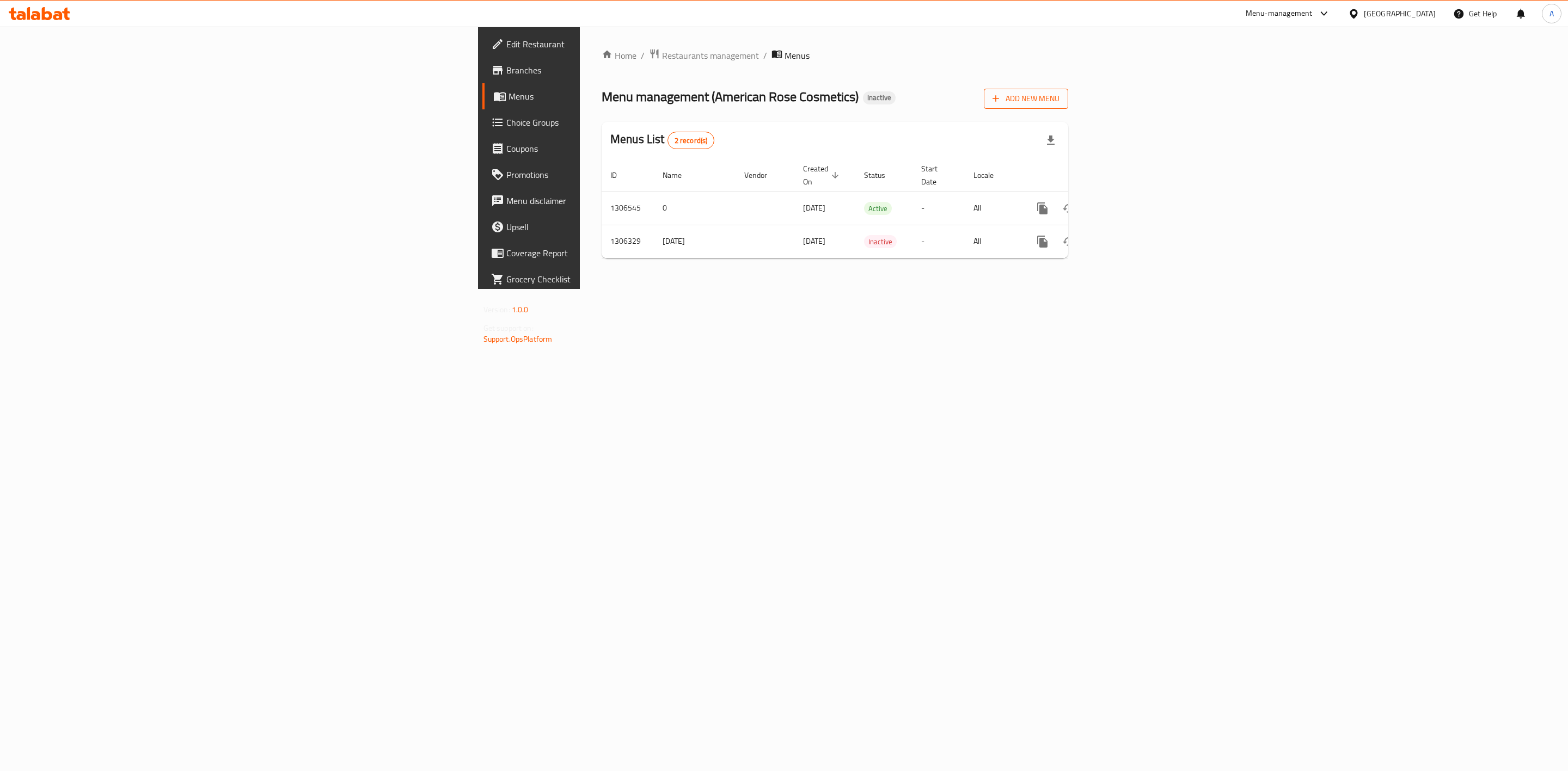
click at [1059, 99] on span "Add New Menu" at bounding box center [1026, 99] width 67 height 14
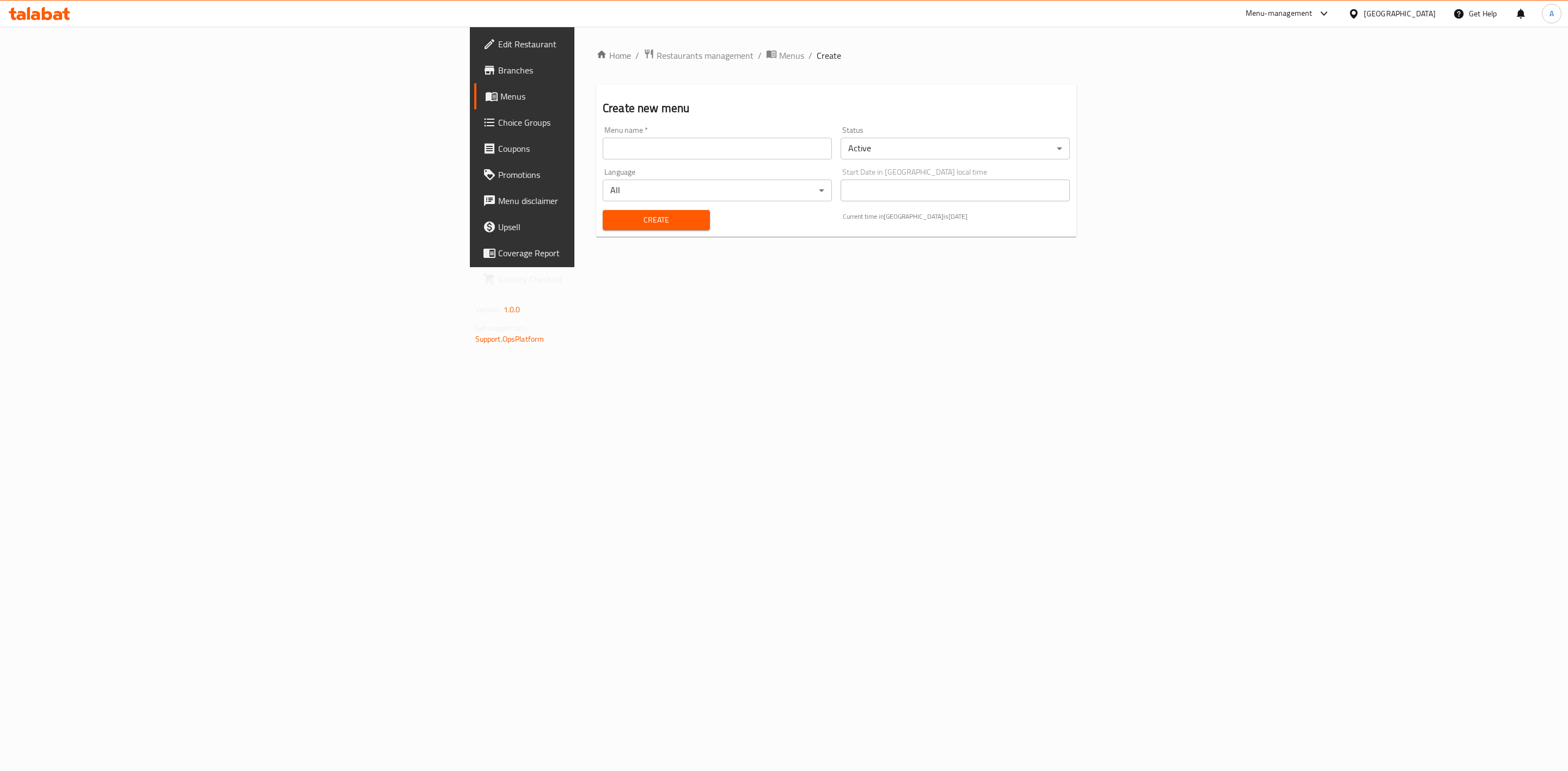
click at [603, 131] on div "Menu name   * Menu name *" at bounding box center [717, 143] width 229 height 33
drag, startPoint x: 417, startPoint y: 147, endPoint x: 413, endPoint y: 160, distance: 13.6
click at [603, 147] on input "text" at bounding box center [717, 148] width 229 height 22
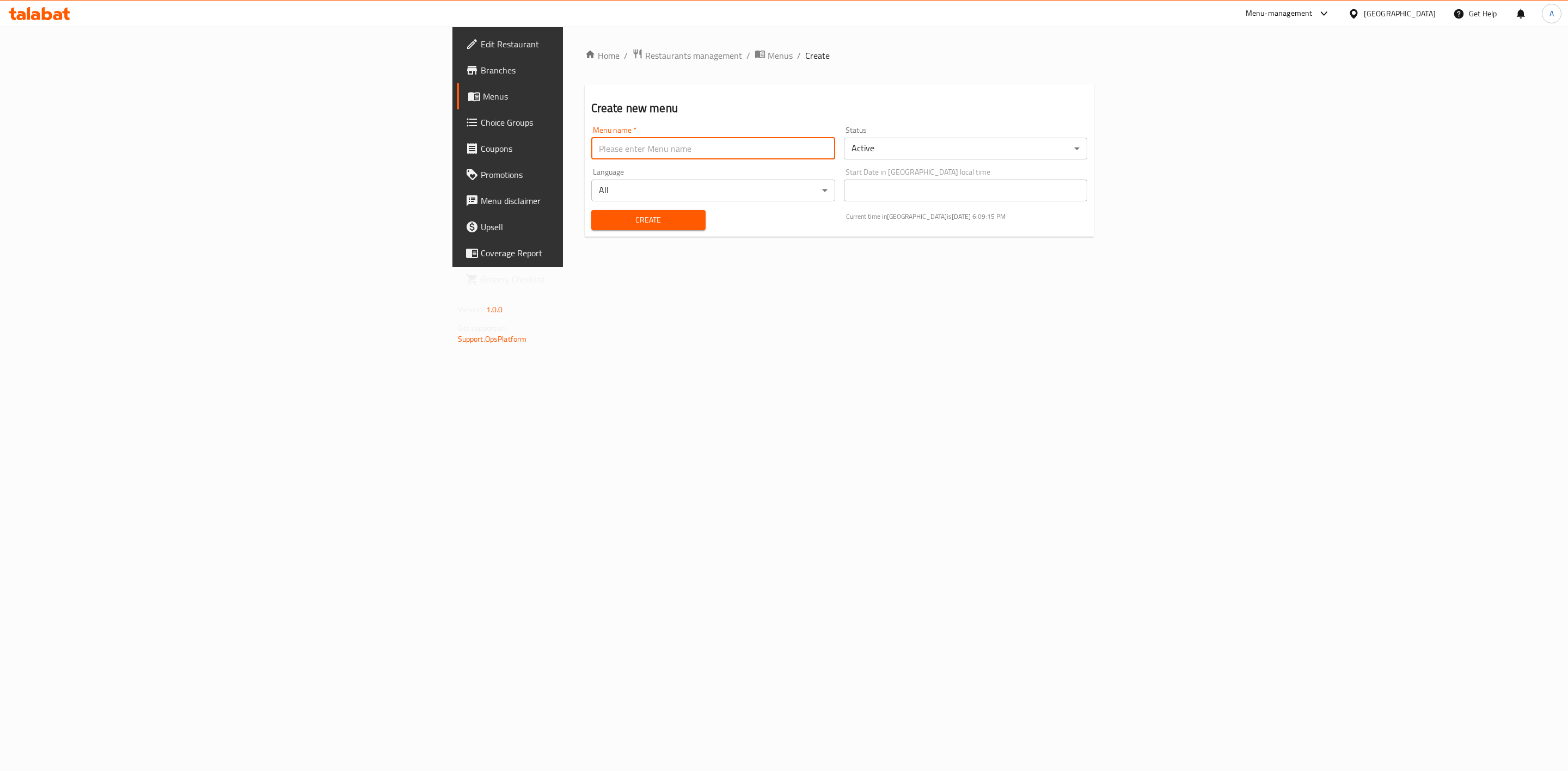
type input "Alaa"
click at [592, 229] on button "Create" at bounding box center [649, 220] width 114 height 20
click at [768, 58] on span "Menus" at bounding box center [780, 55] width 25 height 13
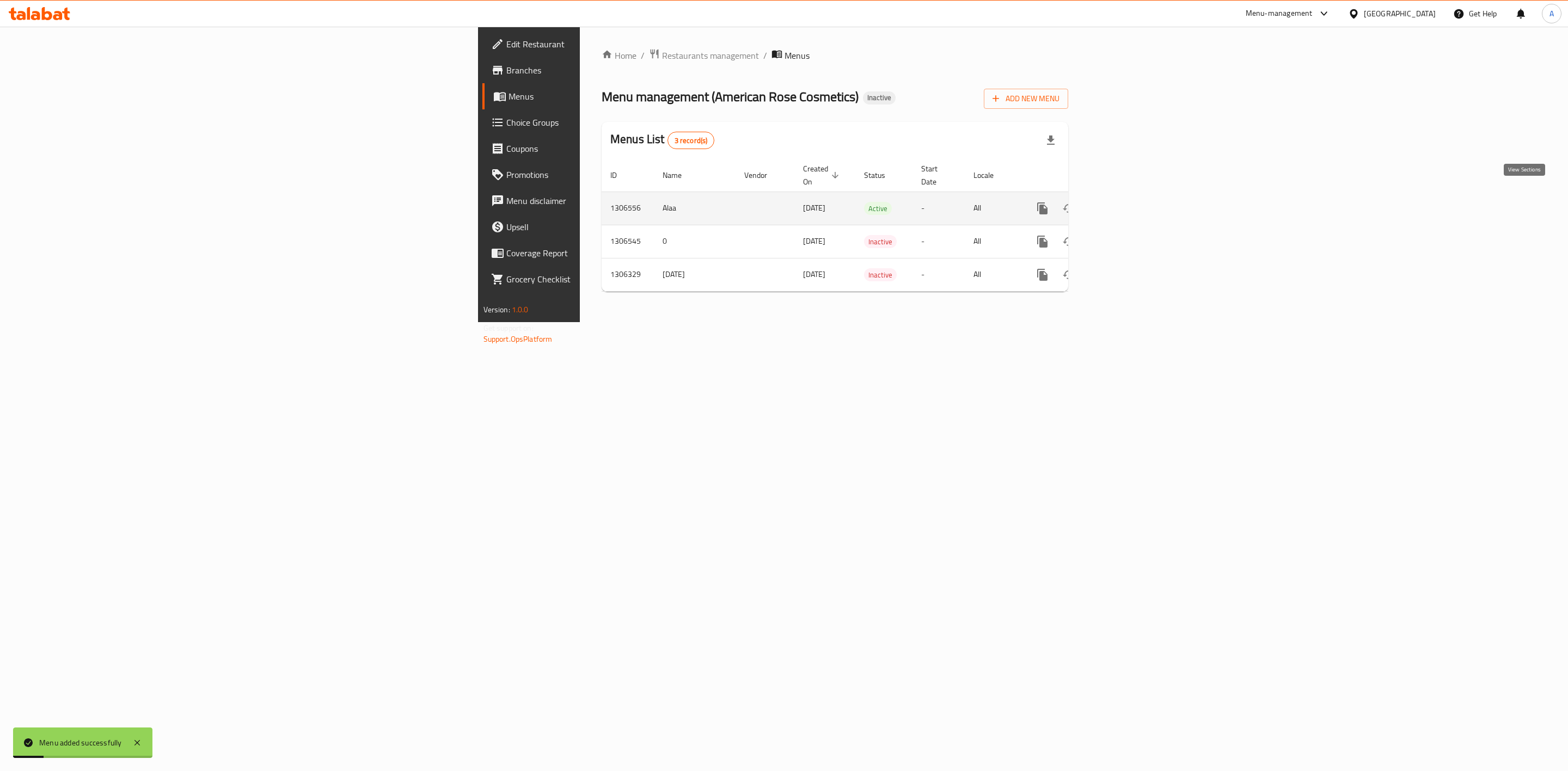
click at [1126, 203] on icon "enhanced table" at bounding box center [1121, 207] width 10 height 10
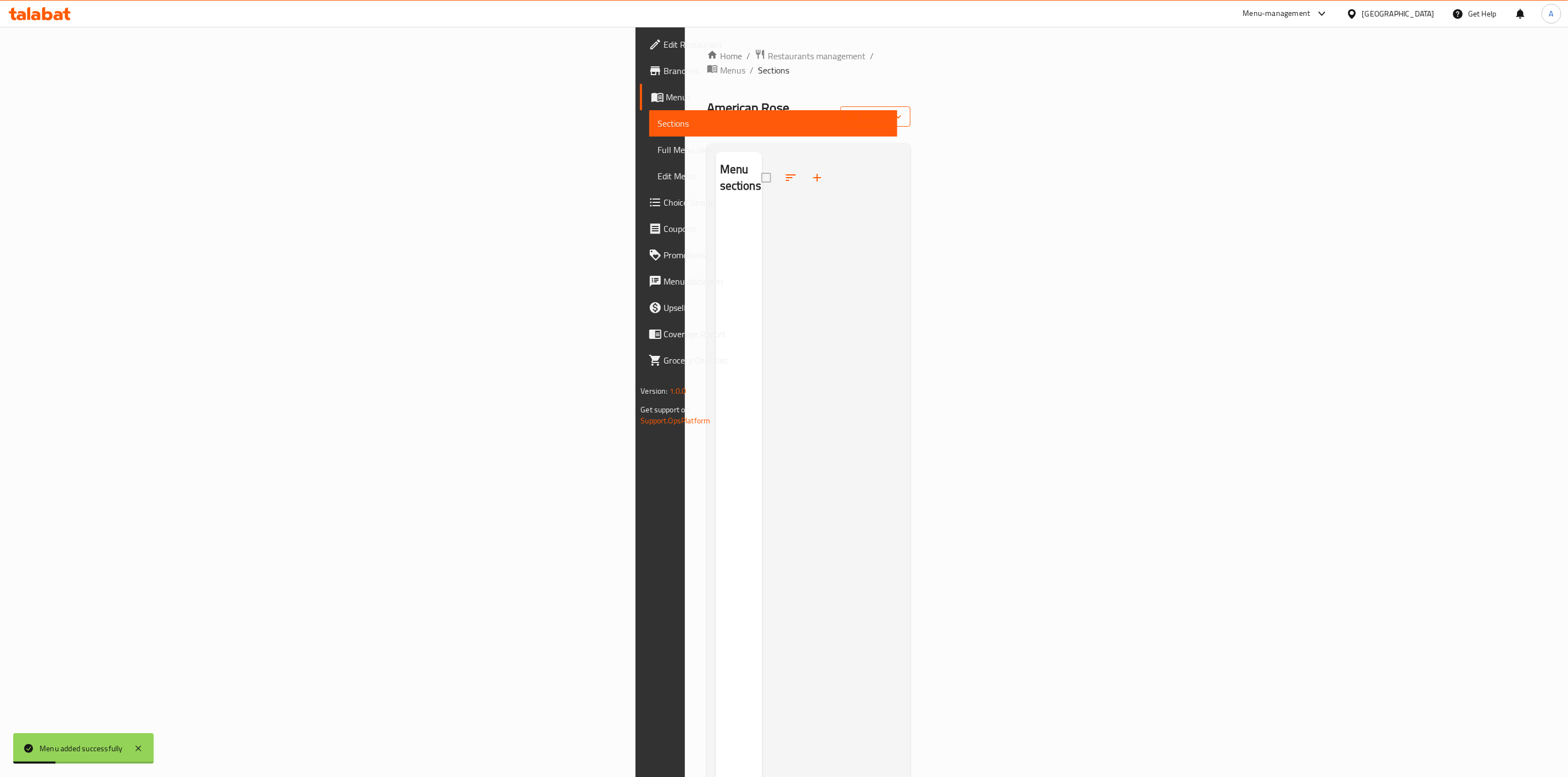
click at [901, 110] on span "import" at bounding box center [875, 117] width 52 height 14
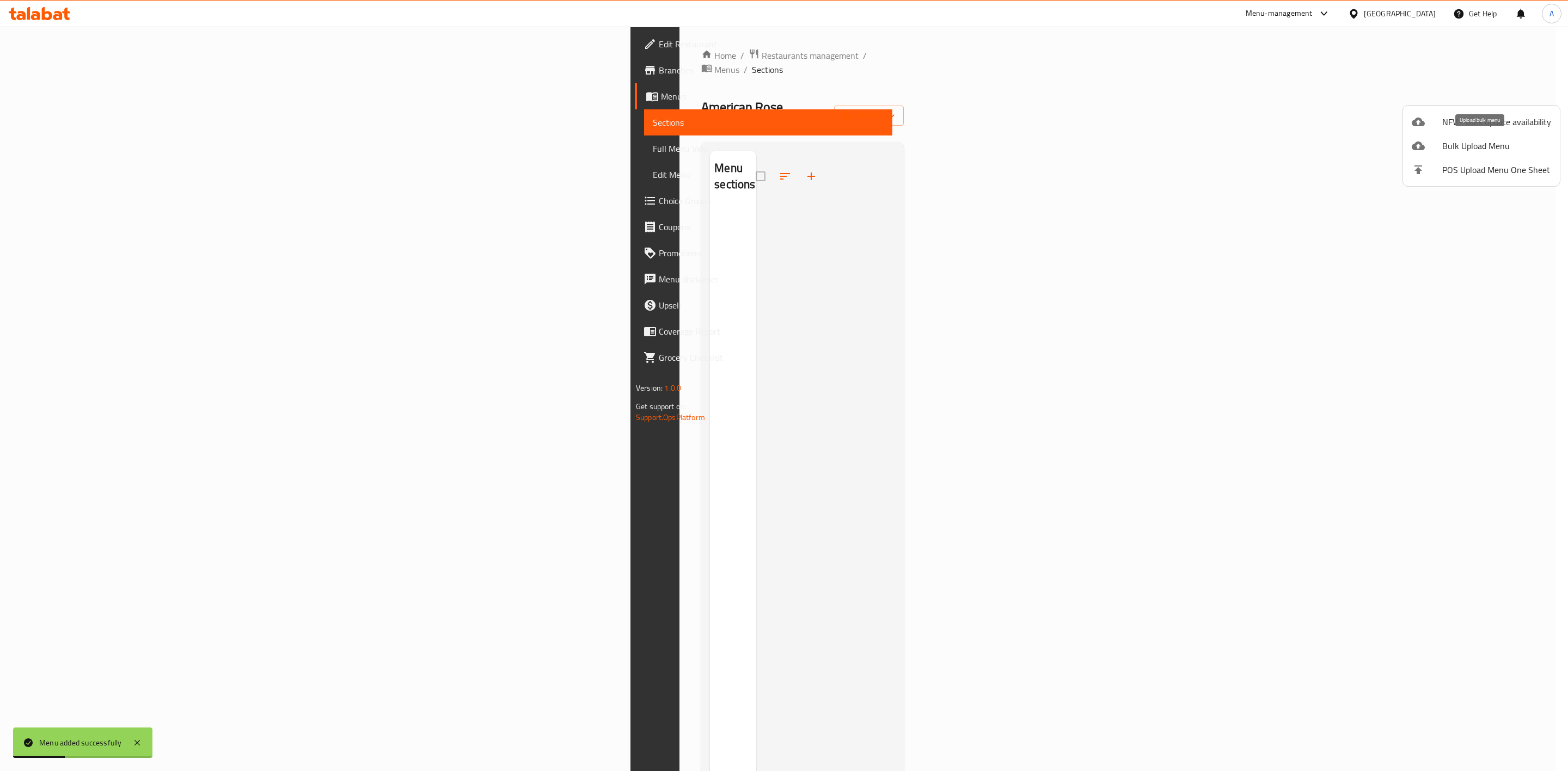
click at [1452, 149] on span "Bulk Upload Menu" at bounding box center [1497, 145] width 109 height 13
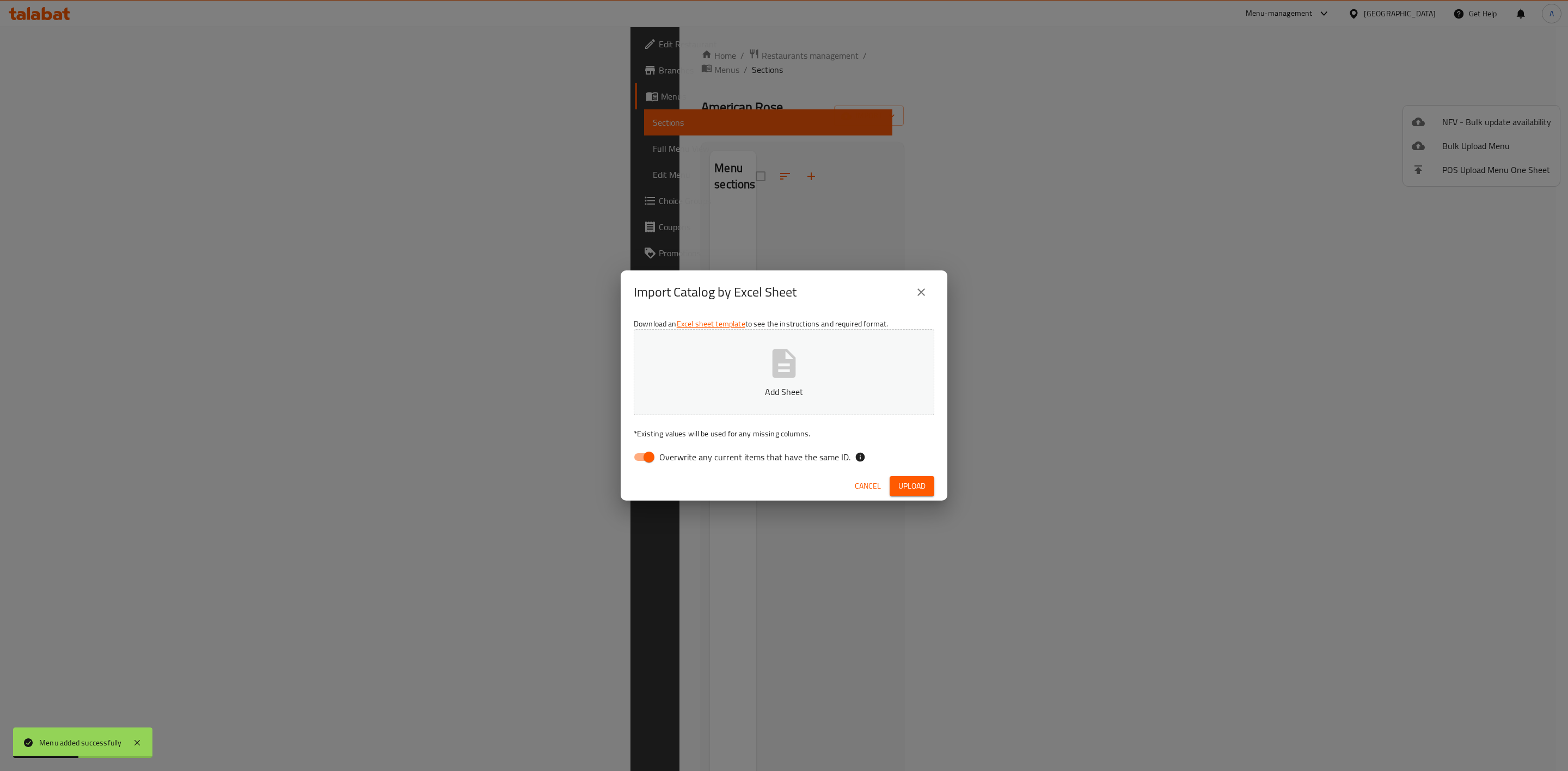
click at [703, 448] on label "Overwrite any current items that have the same ID." at bounding box center [739, 457] width 223 height 21
click at [680, 448] on input "Overwrite any current items that have the same ID." at bounding box center [650, 457] width 62 height 21
checkbox input "false"
click at [752, 356] on button "Add Sheet" at bounding box center [784, 372] width 301 height 86
click at [927, 490] on button "Upload" at bounding box center [912, 486] width 45 height 20
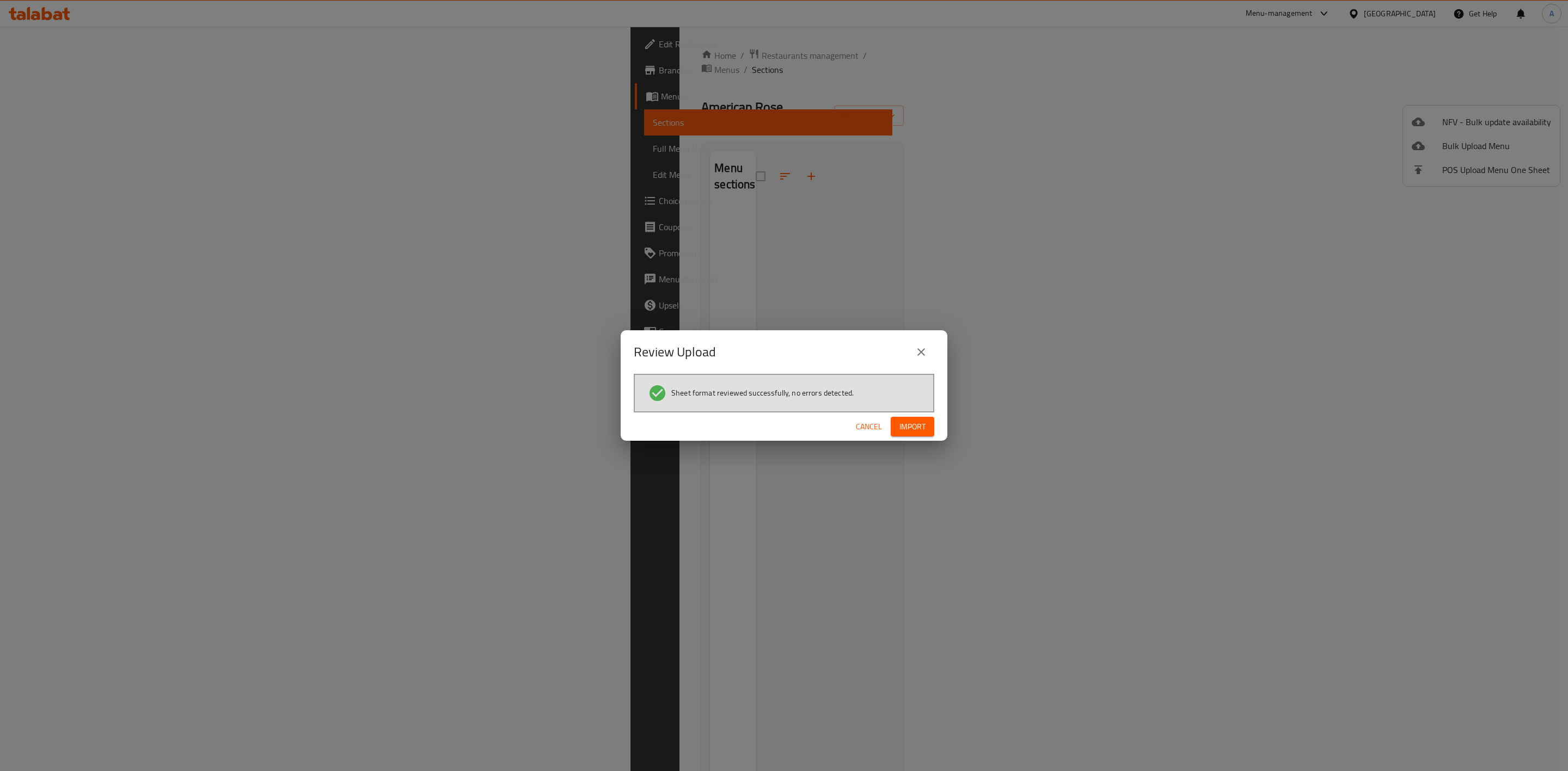
click at [913, 420] on span "Import" at bounding box center [912, 427] width 26 height 14
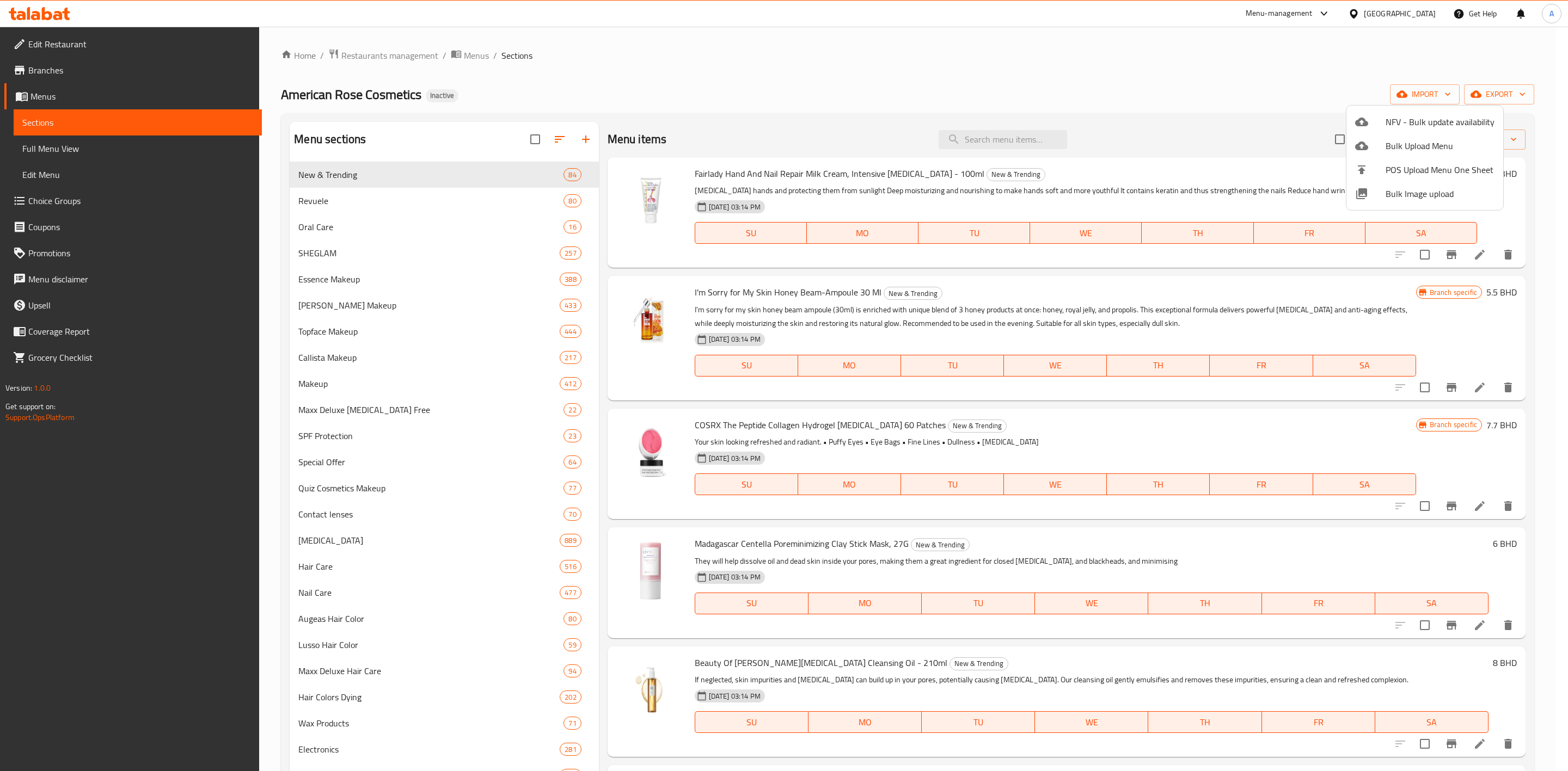
click at [1309, 62] on div at bounding box center [784, 386] width 1568 height 771
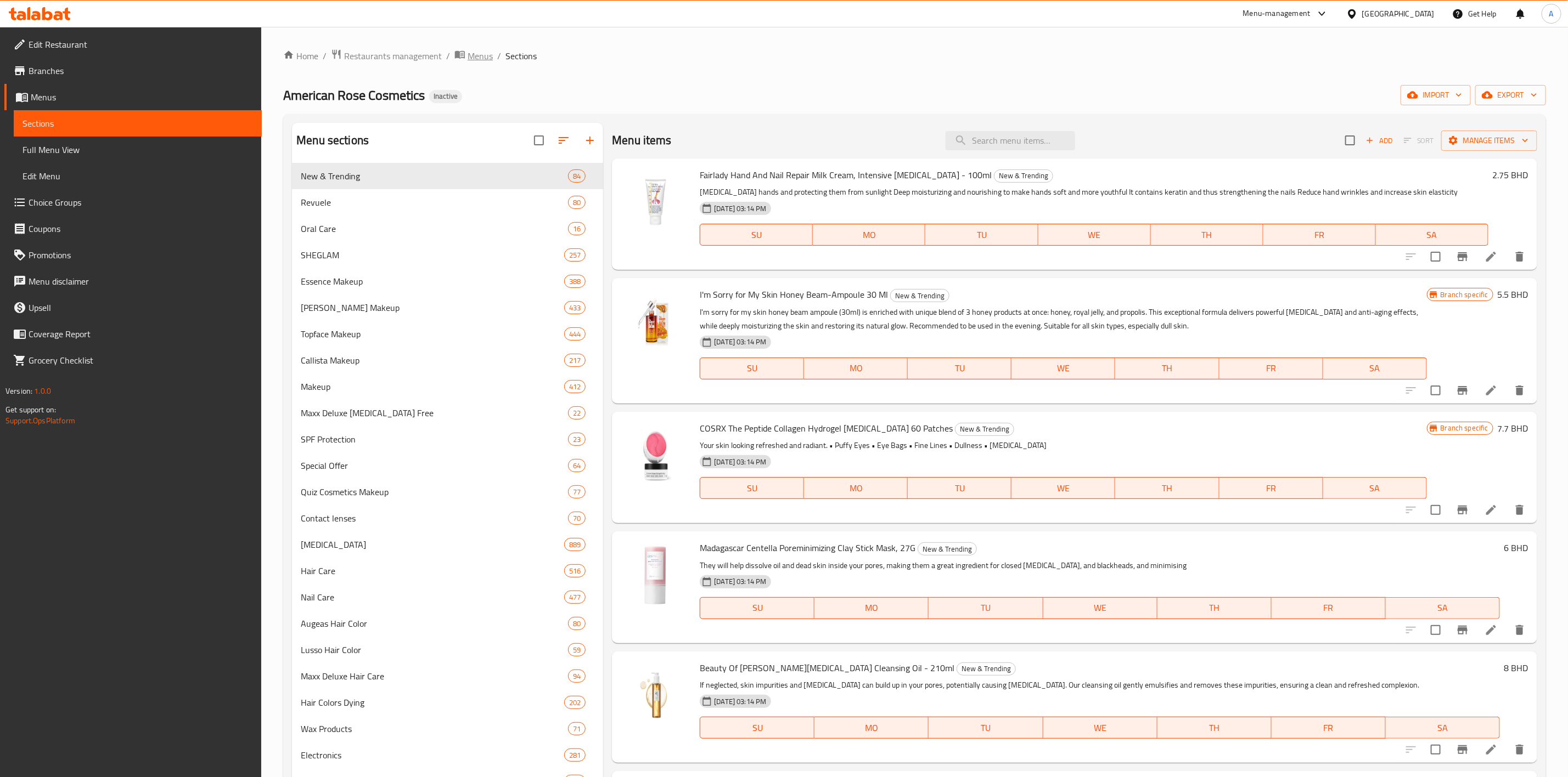
click at [489, 63] on span "Menus" at bounding box center [479, 56] width 25 height 13
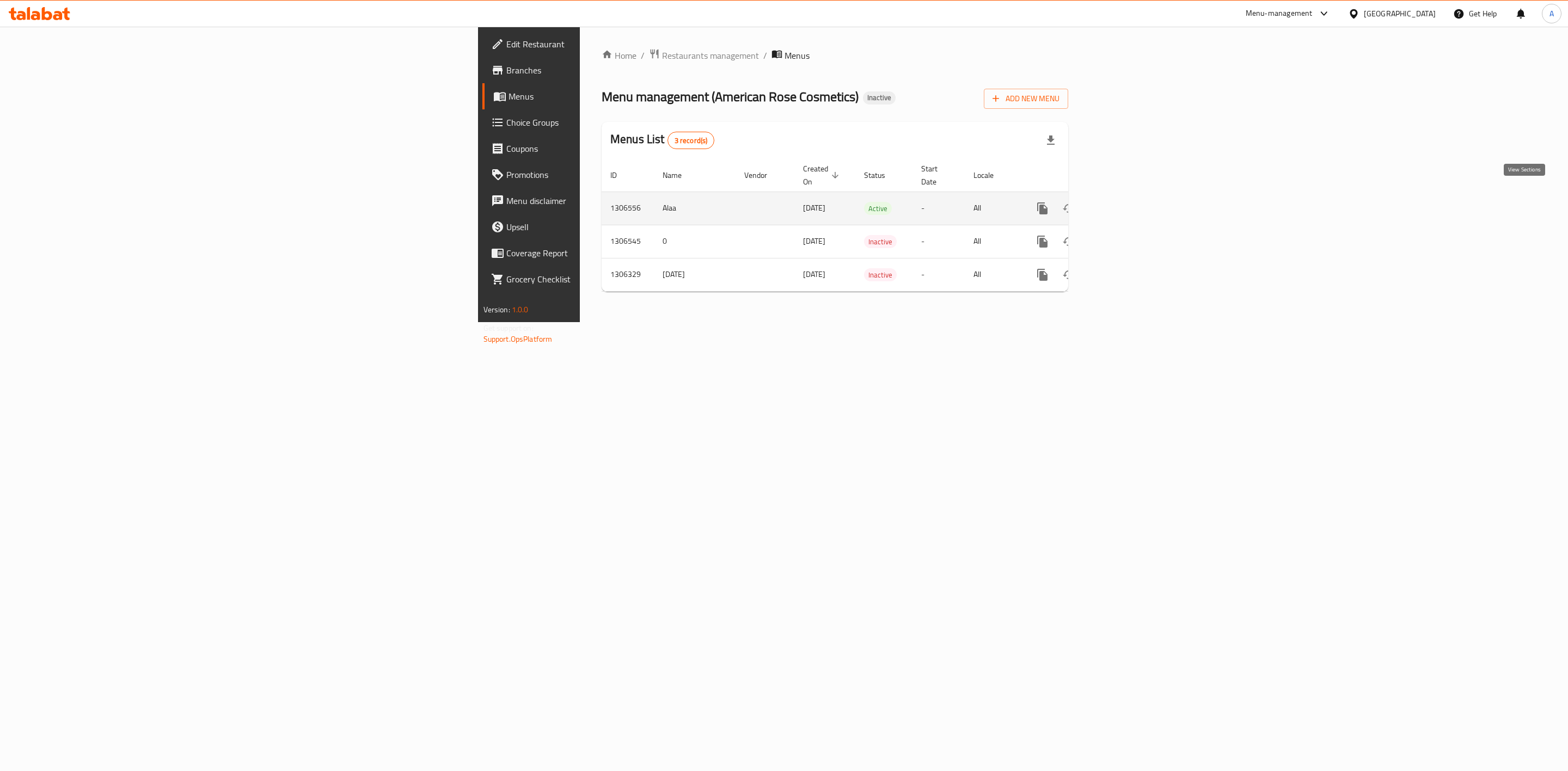
click at [1126, 203] on icon "enhanced table" at bounding box center [1121, 207] width 10 height 10
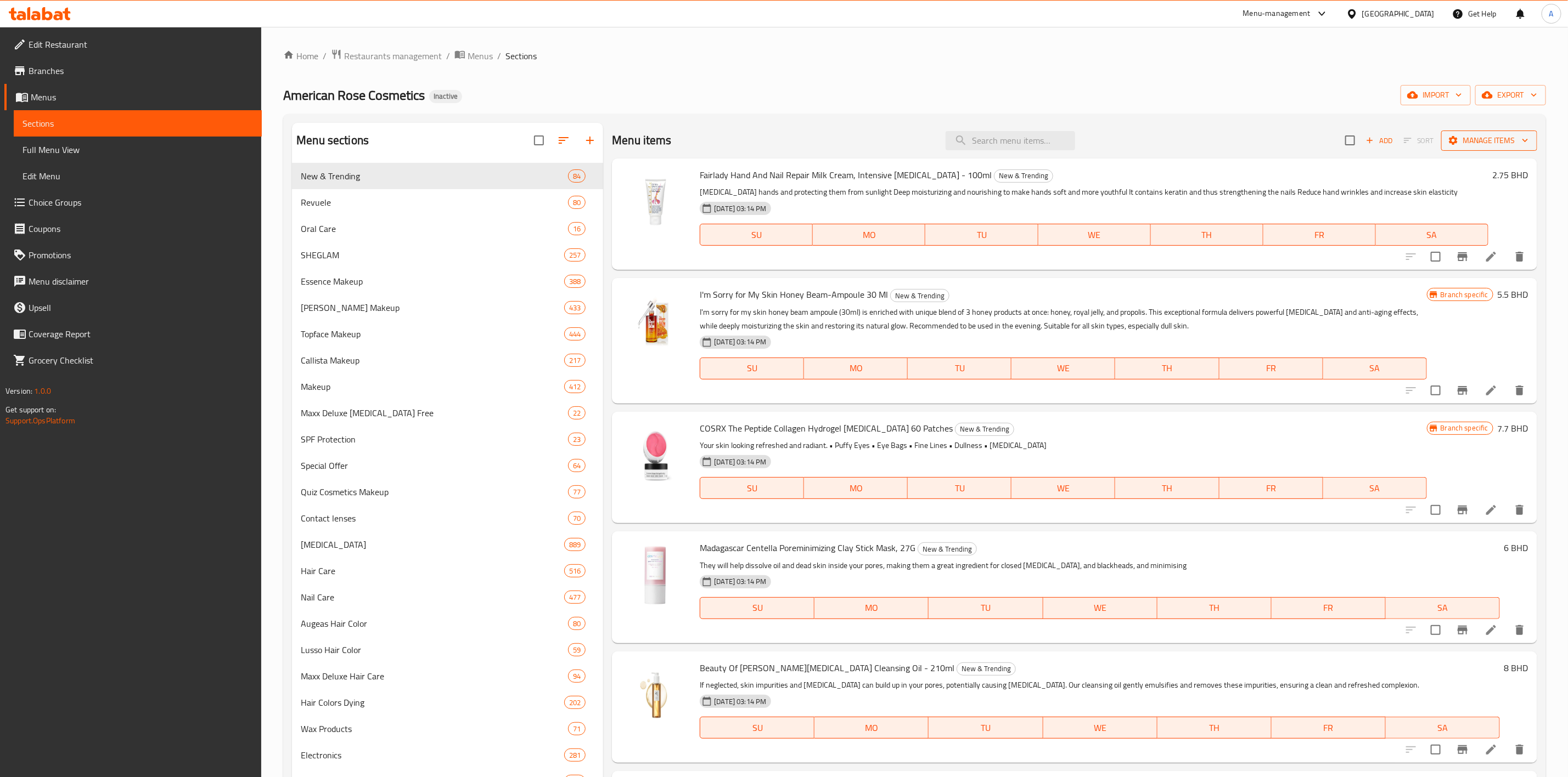
click at [1457, 137] on span "Manage items" at bounding box center [1489, 141] width 78 height 14
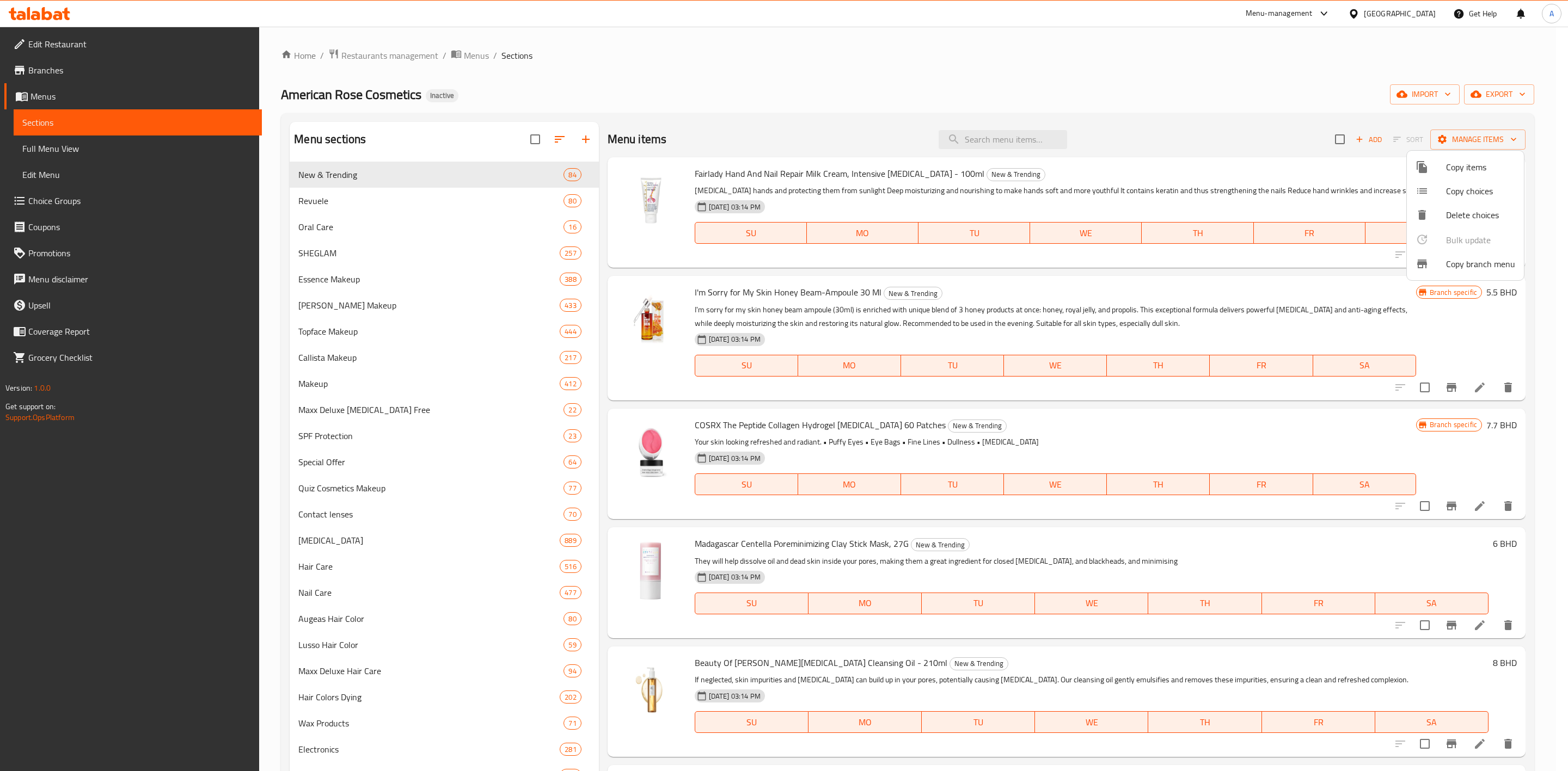
click at [1487, 95] on div at bounding box center [784, 386] width 1568 height 771
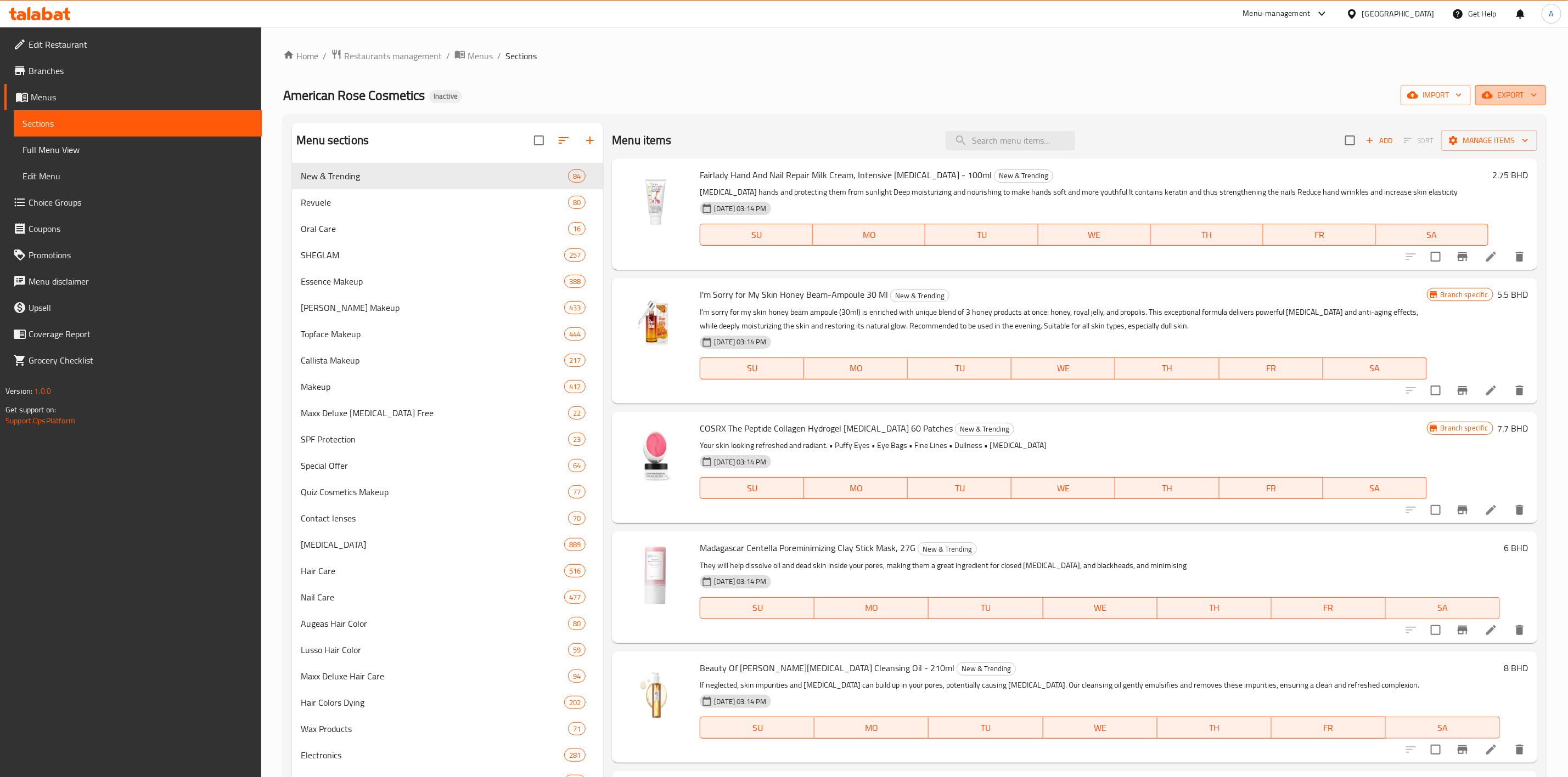
click at [1500, 94] on span "export" at bounding box center [1510, 95] width 53 height 14
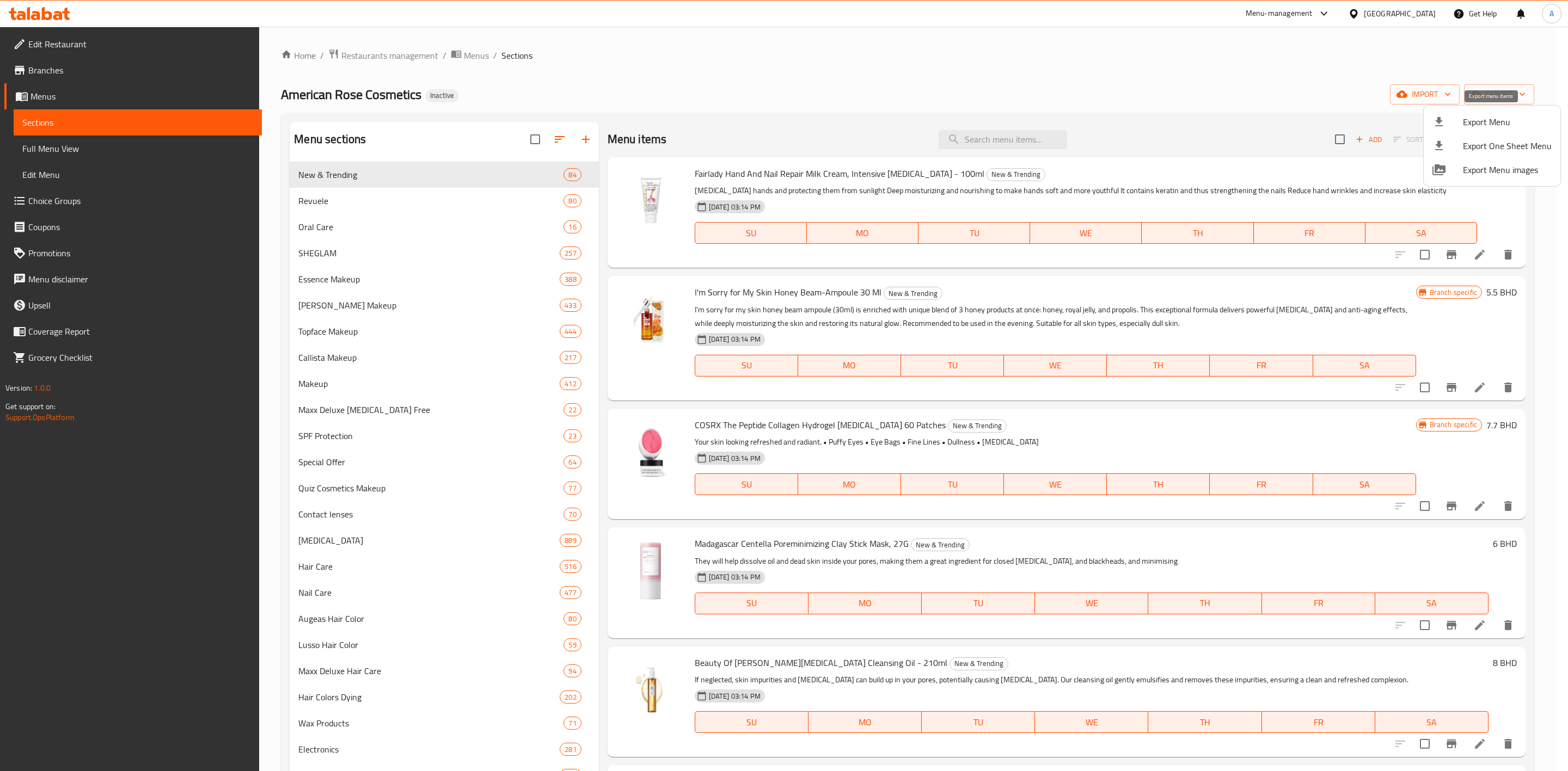
click at [1464, 124] on span "Export Menu" at bounding box center [1507, 121] width 89 height 13
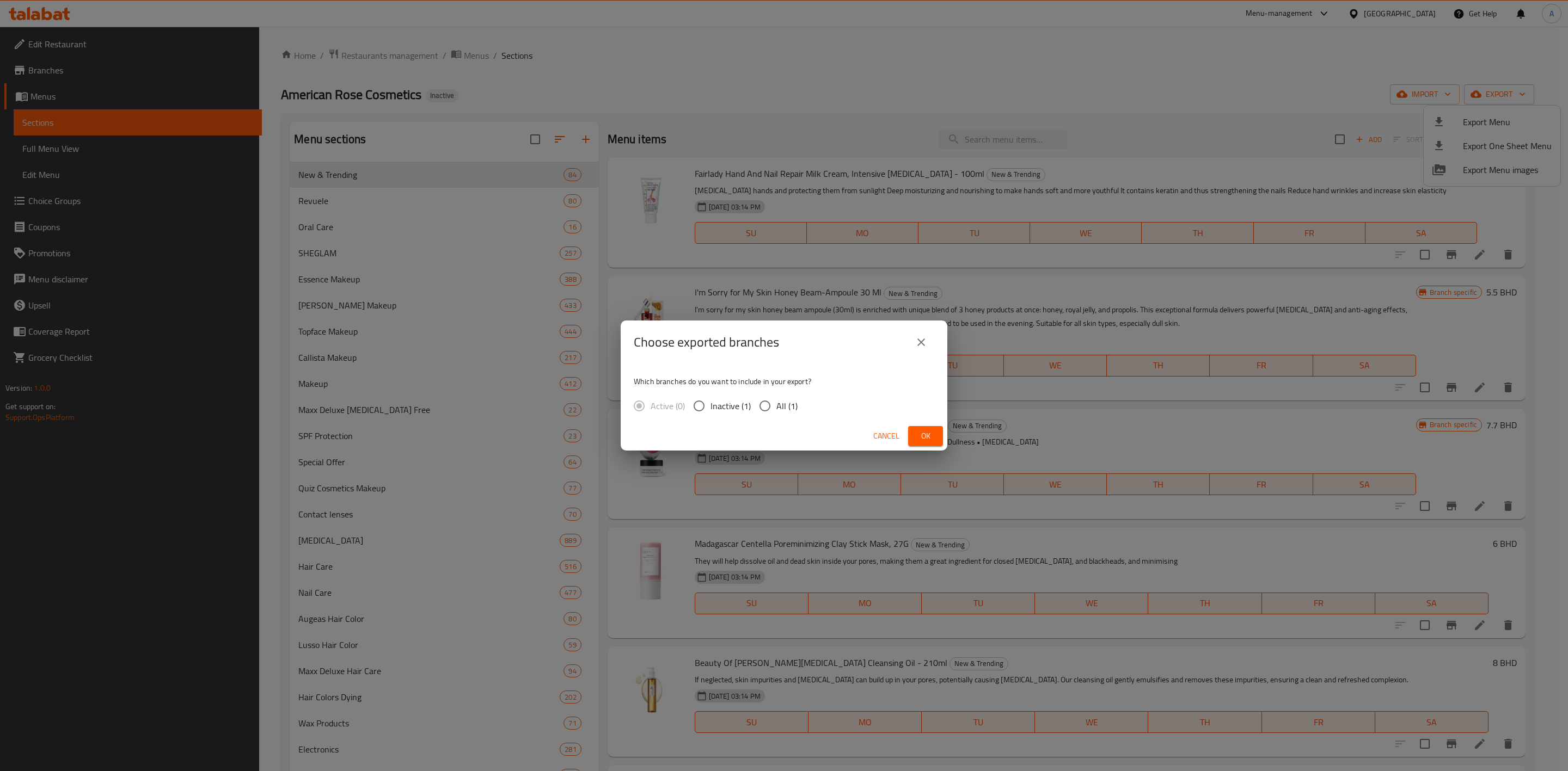
click at [789, 412] on span "All (1)" at bounding box center [787, 405] width 22 height 13
click at [777, 412] on input "All (1)" at bounding box center [765, 405] width 22 height 22
radio input "true"
click at [930, 440] on span "Ok" at bounding box center [925, 436] width 17 height 14
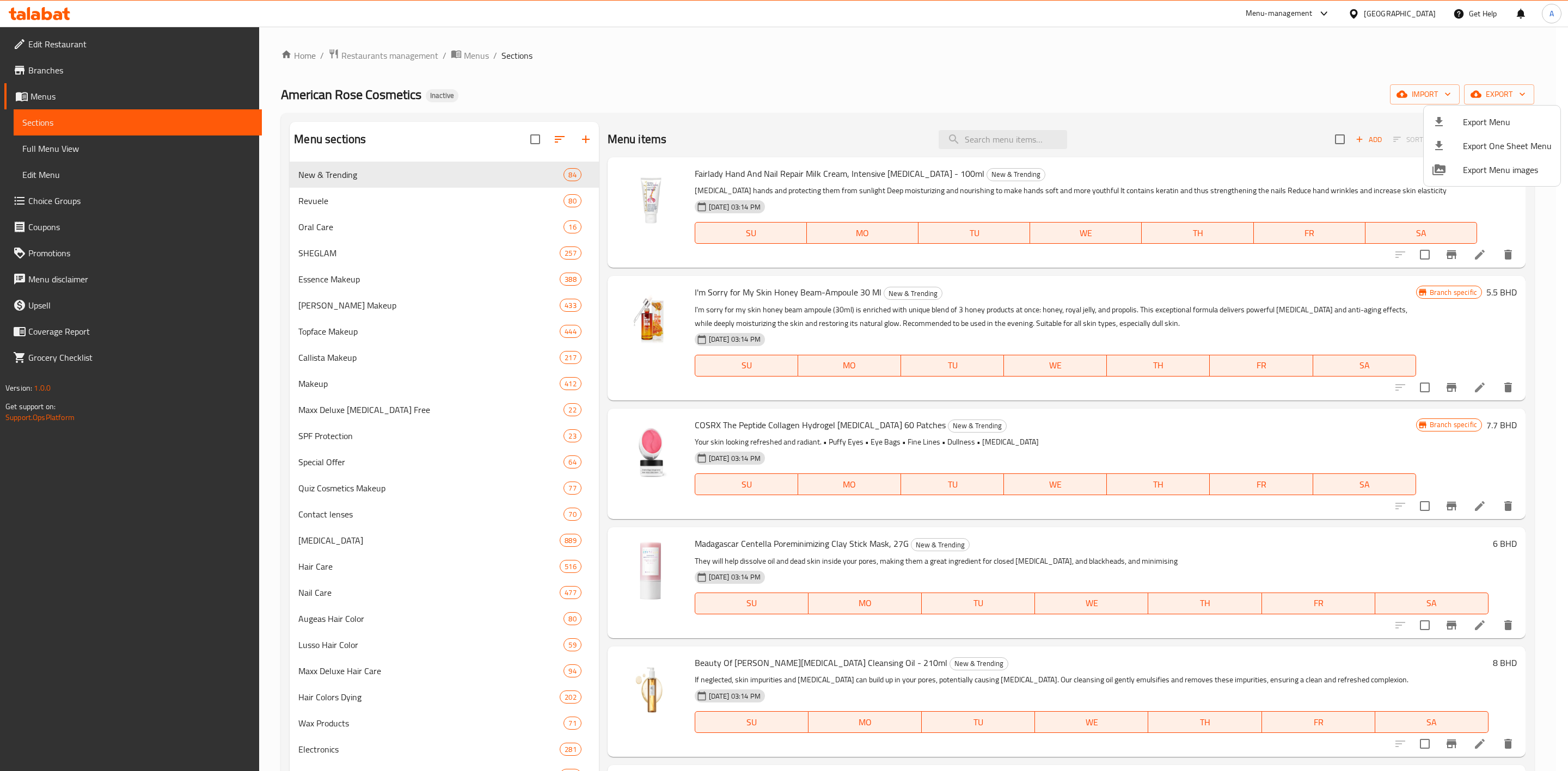
click at [1358, 92] on div at bounding box center [784, 386] width 1568 height 771
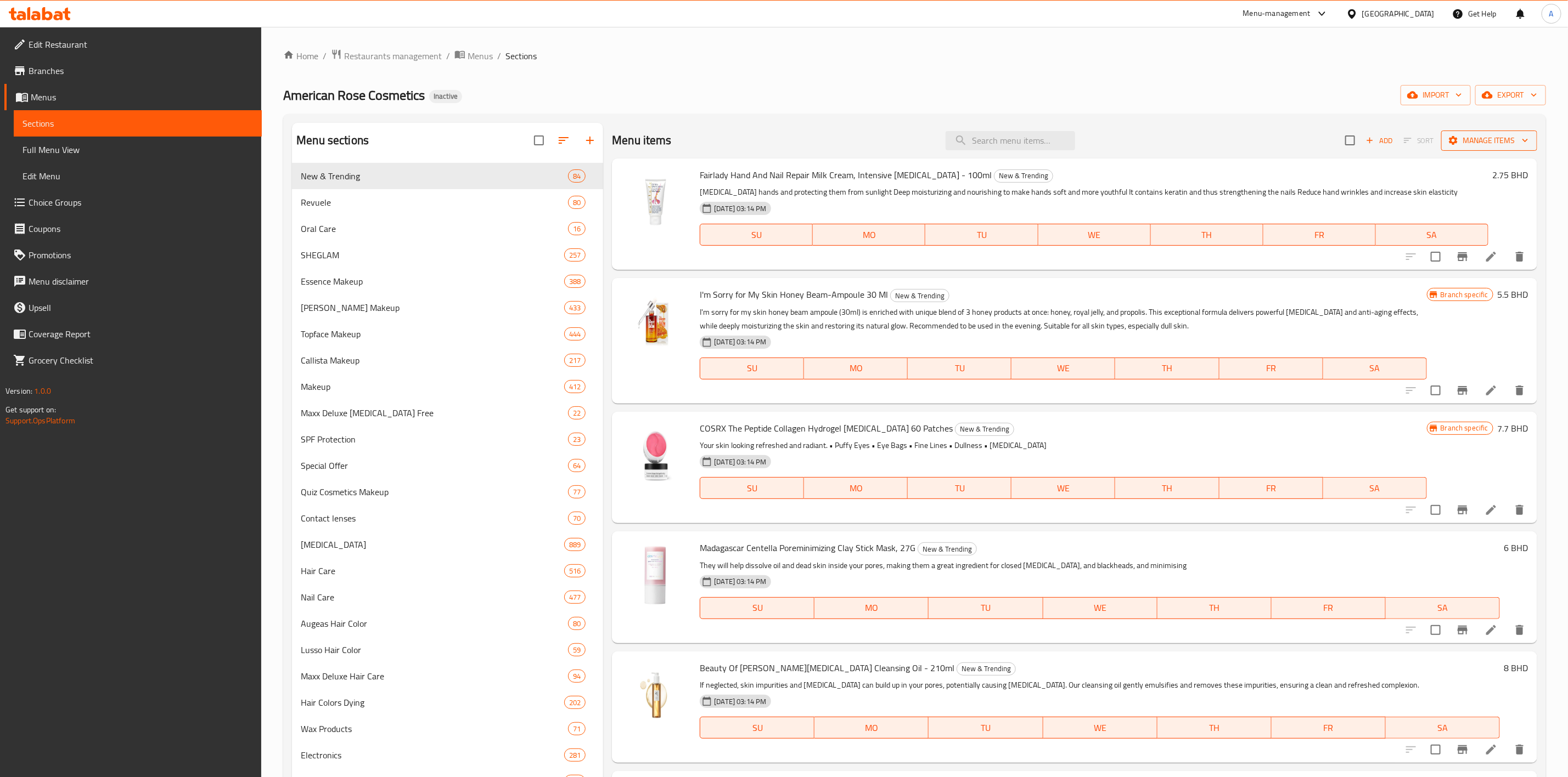
click at [1449, 136] on span "Manage items" at bounding box center [1489, 141] width 78 height 14
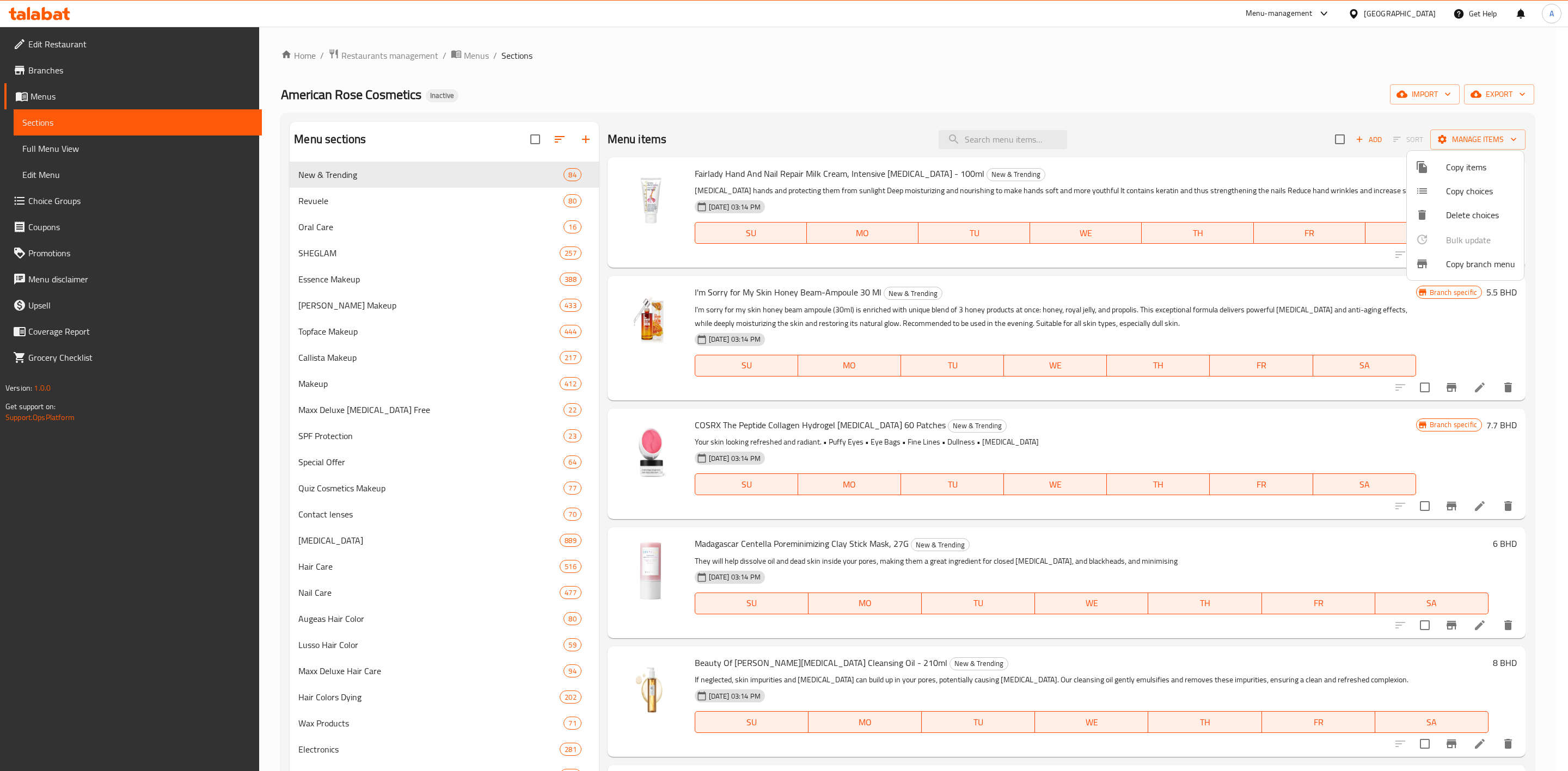
click at [1417, 101] on div at bounding box center [784, 386] width 1568 height 771
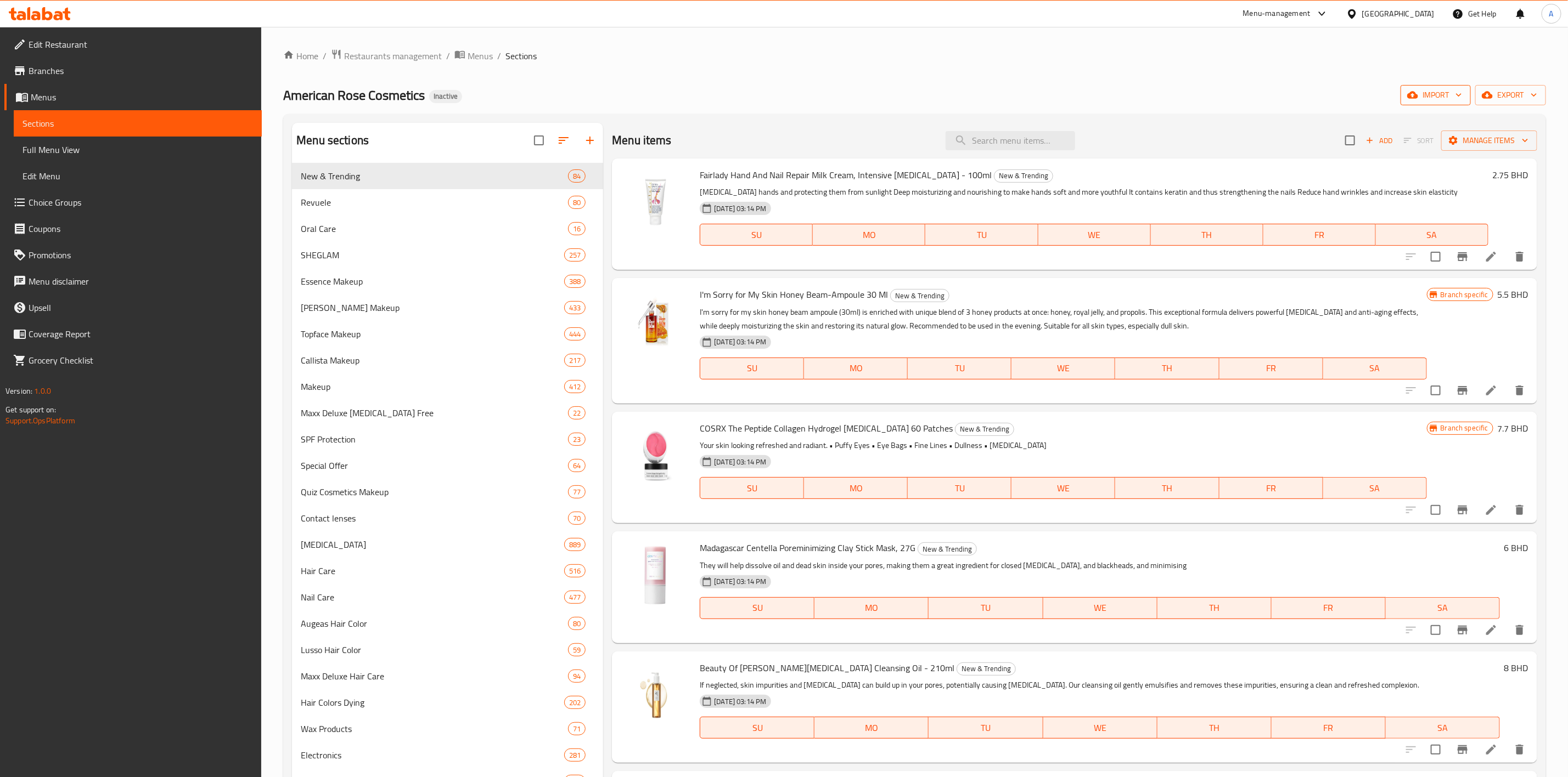
click at [1428, 101] on span "import" at bounding box center [1436, 95] width 52 height 14
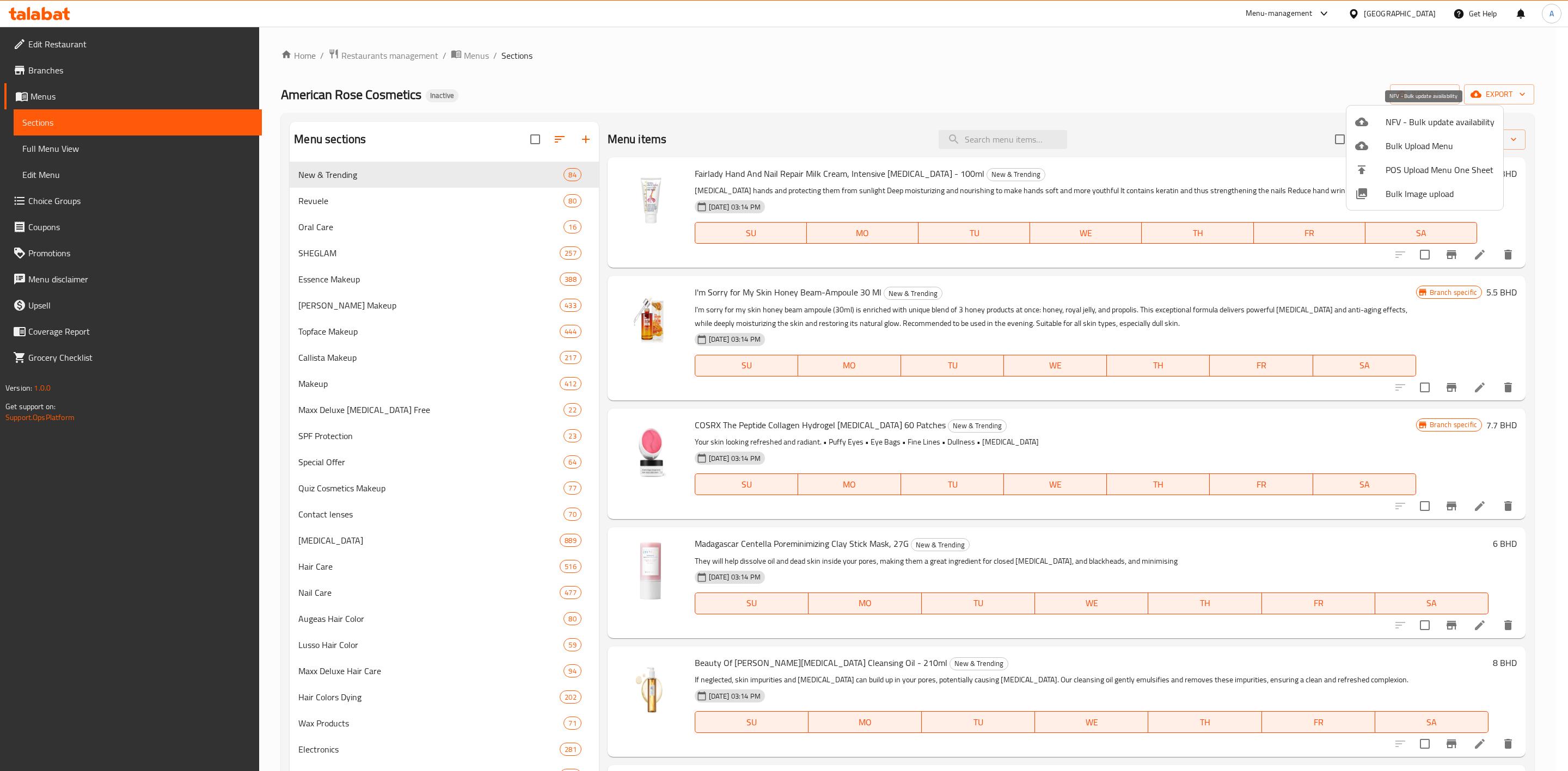
click at [1470, 118] on span "NFV - Bulk update availability" at bounding box center [1440, 121] width 109 height 13
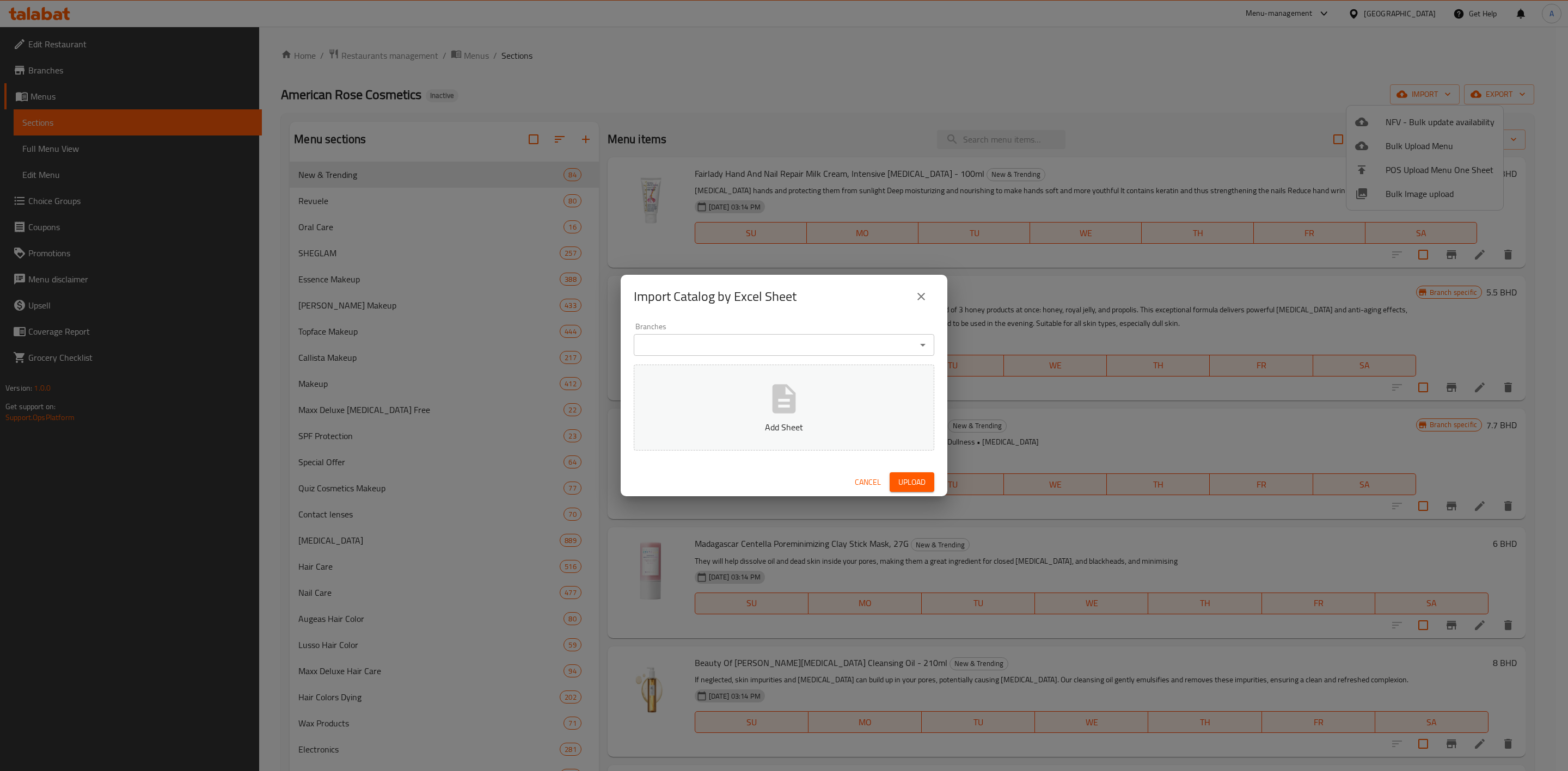
click at [897, 343] on input "Branches" at bounding box center [775, 345] width 276 height 16
click at [823, 366] on span "774403" at bounding box center [812, 372] width 29 height 16
type input "American Rose Cosmetics, Bu Kowarah"
click at [804, 395] on button "Add Sheet" at bounding box center [784, 407] width 301 height 86
click at [925, 299] on icon "close" at bounding box center [921, 296] width 13 height 13
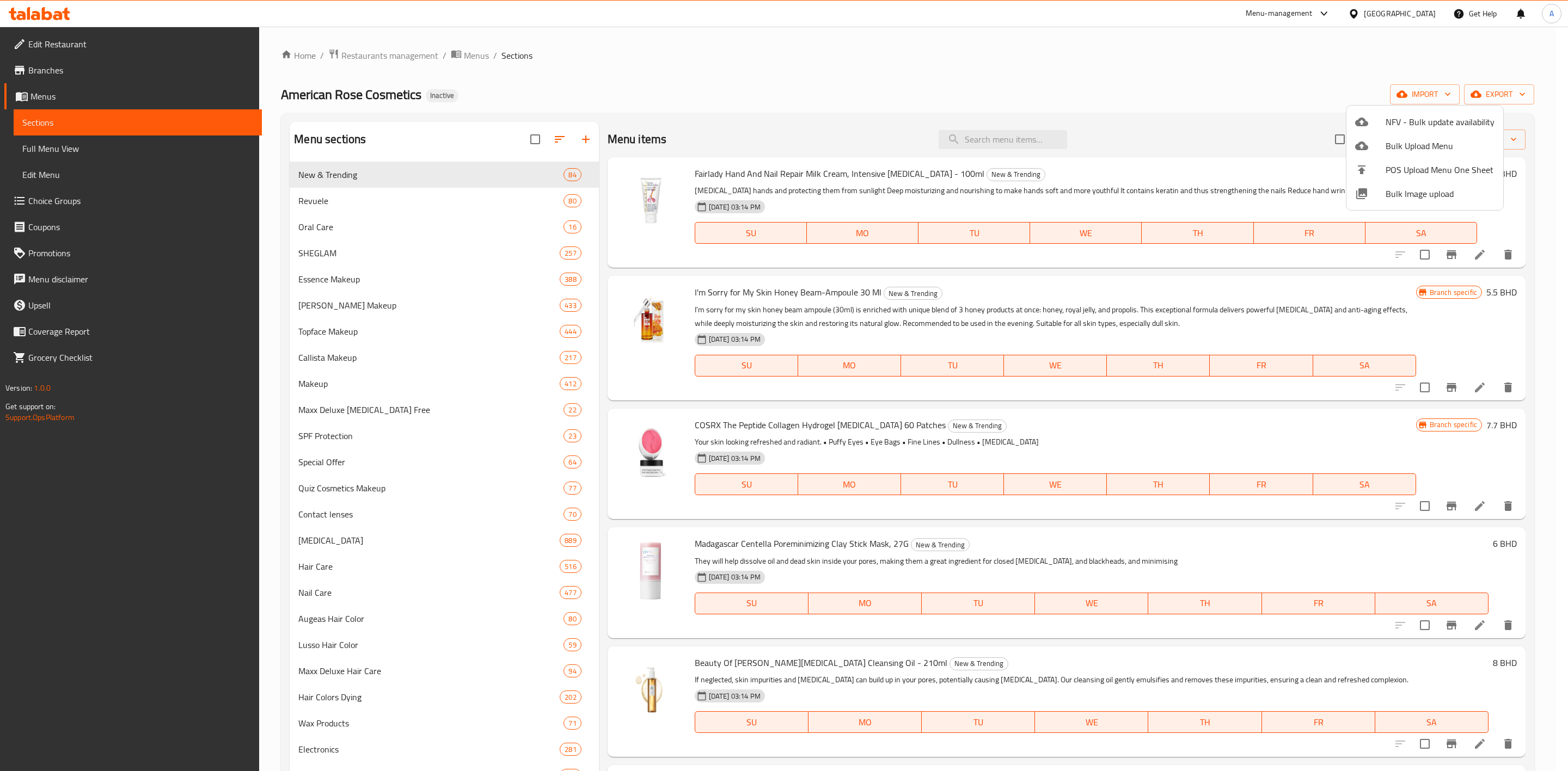
click at [461, 59] on div at bounding box center [784, 386] width 1568 height 771
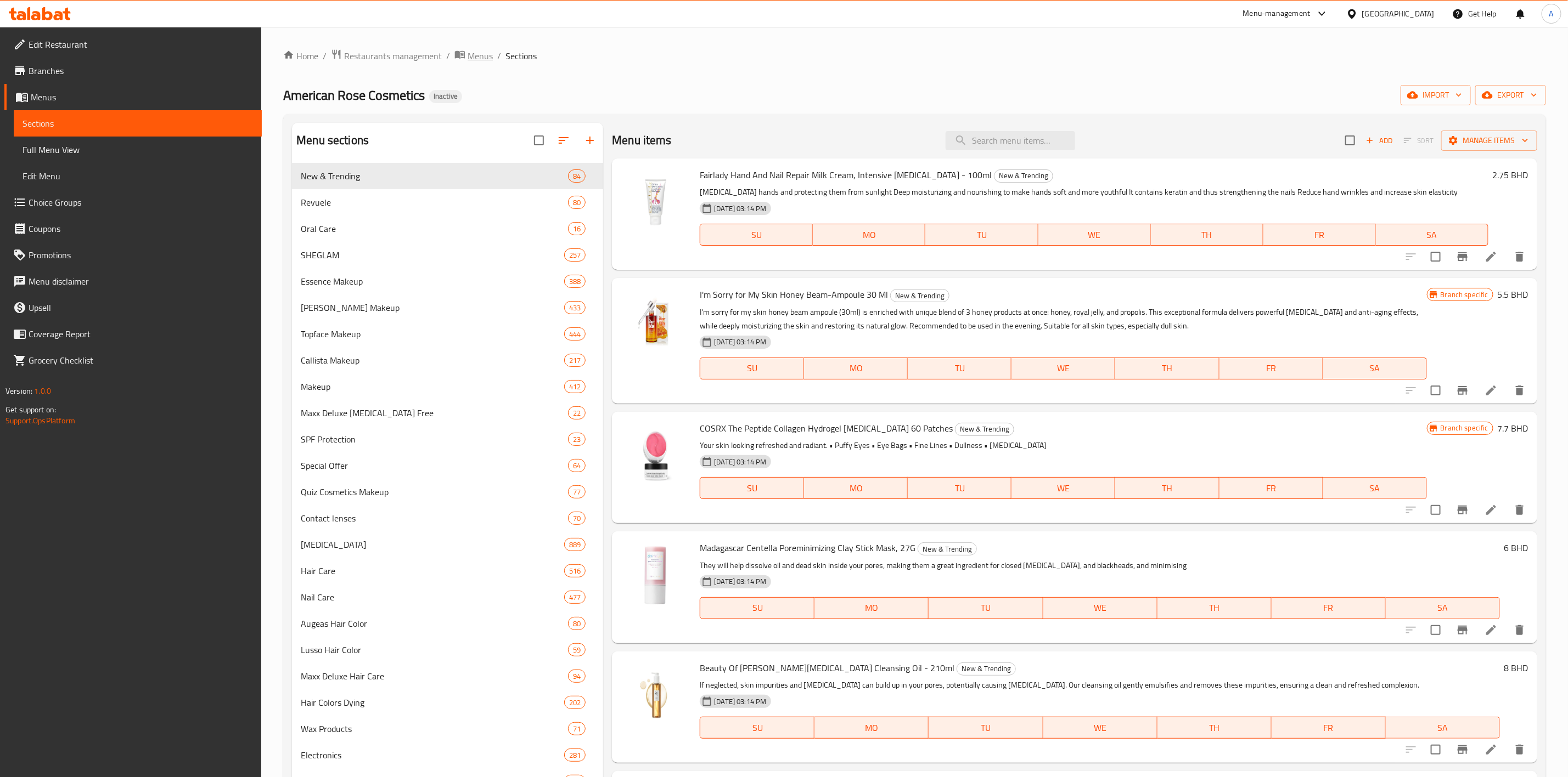
click at [474, 51] on span "Menus" at bounding box center [479, 56] width 25 height 13
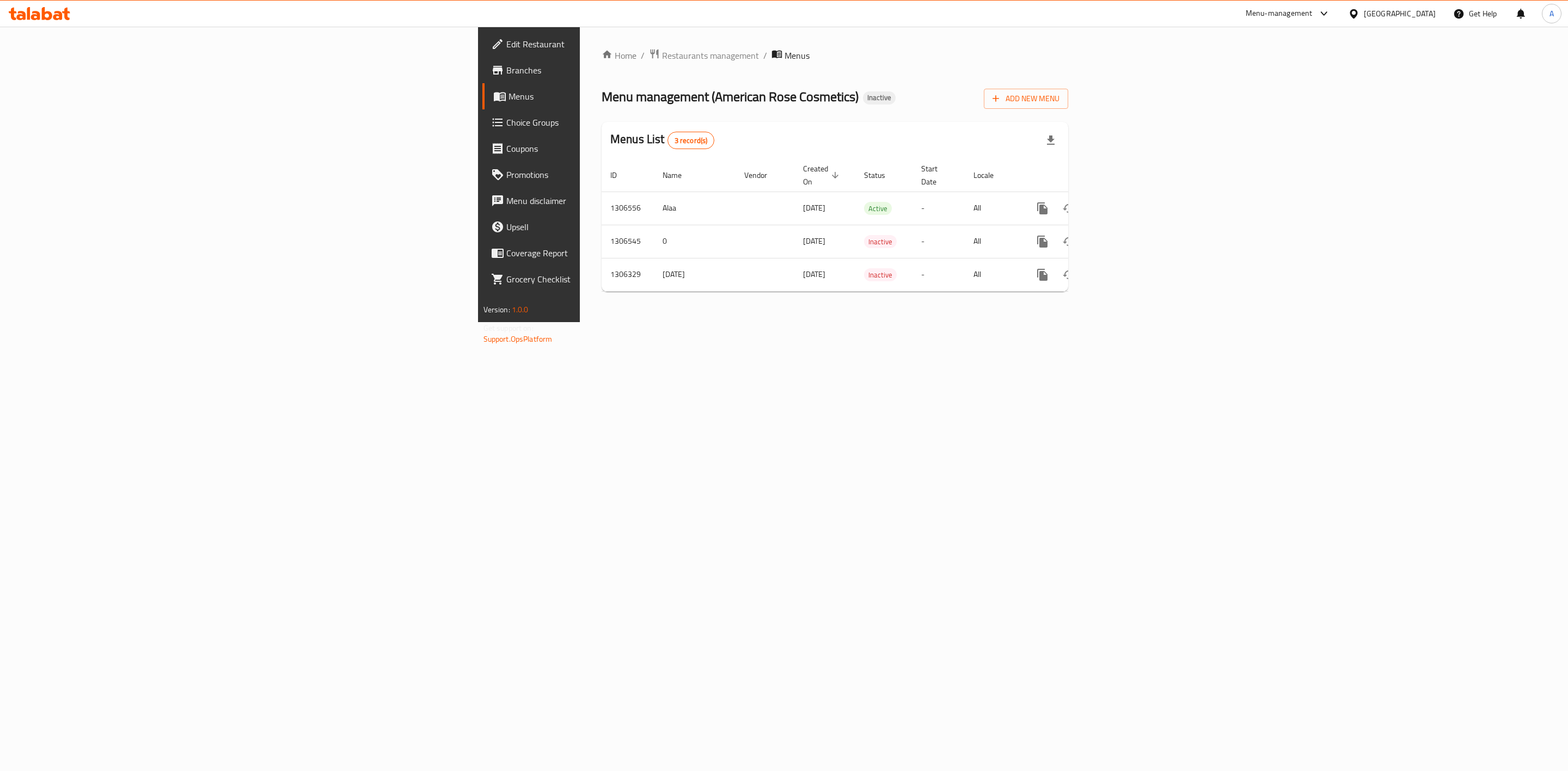
click at [483, 51] on link "Edit Restaurant" at bounding box center [611, 44] width 258 height 26
click at [1047, 202] on icon "more" at bounding box center [1042, 208] width 10 height 12
click at [1451, 216] on strong "Copy menu" at bounding box center [1467, 216] width 42 height 13
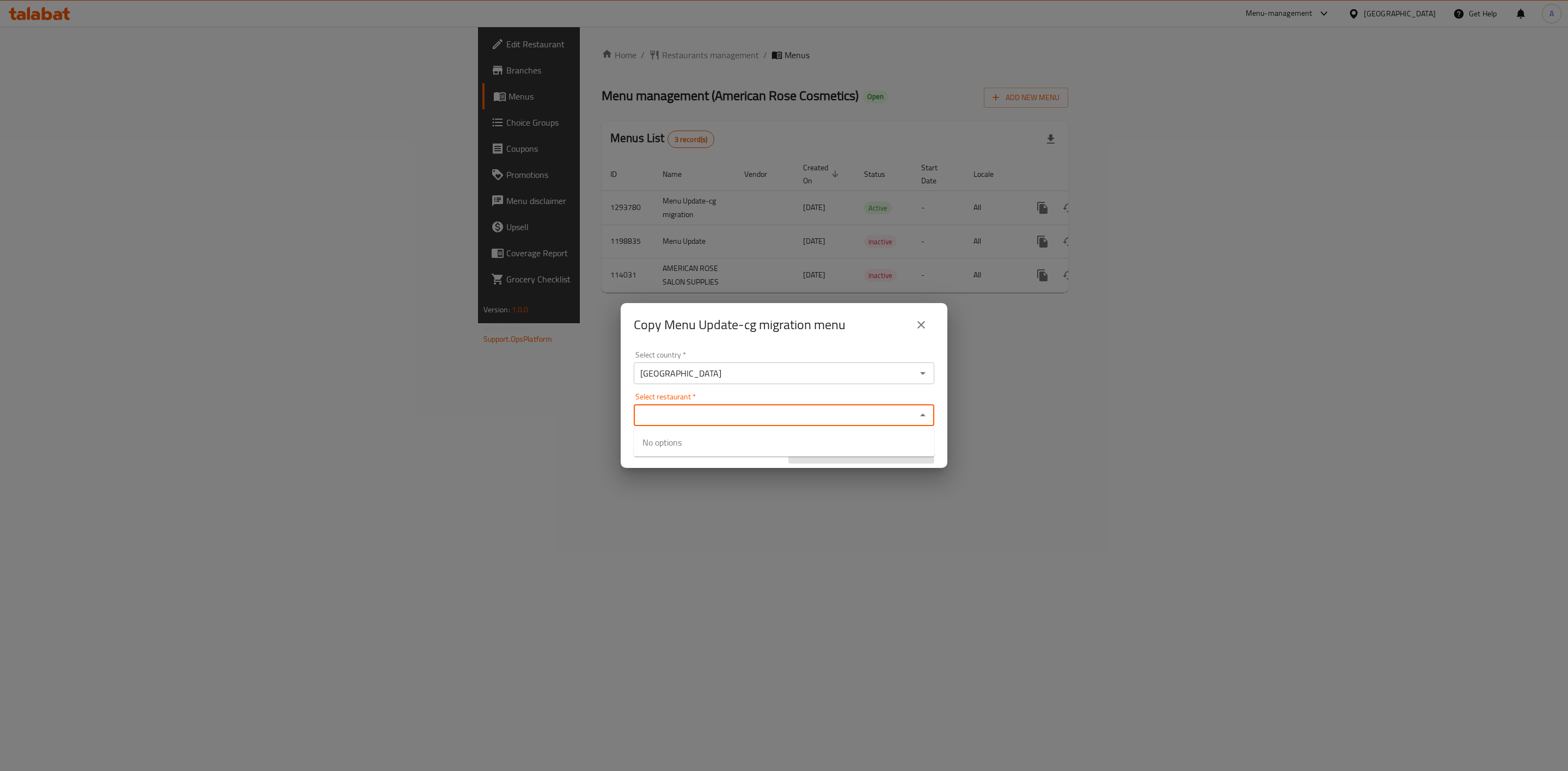
click at [722, 414] on input "Select restaurant   *" at bounding box center [775, 416] width 276 height 16
paste input "605335"
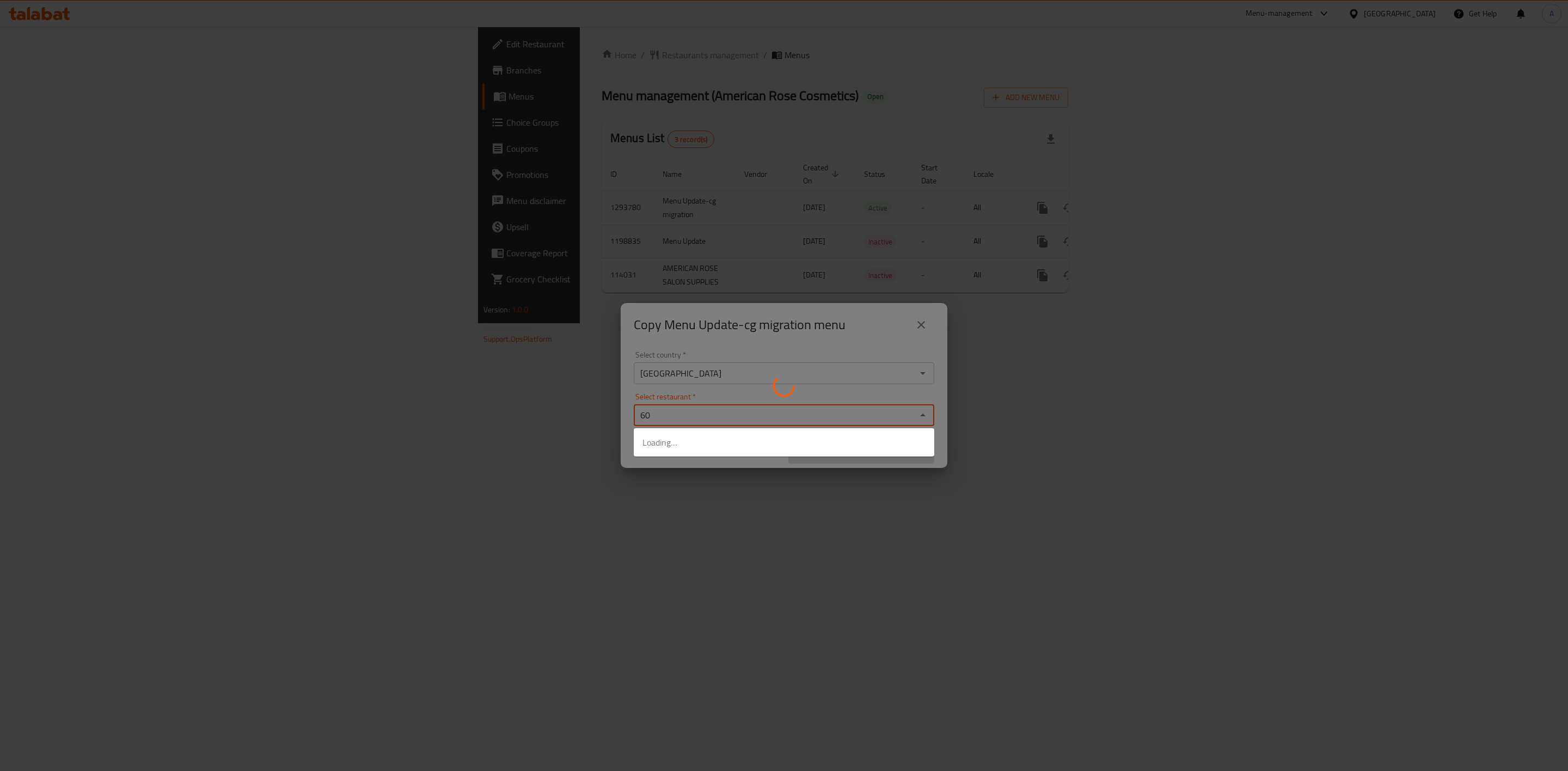
type input "6"
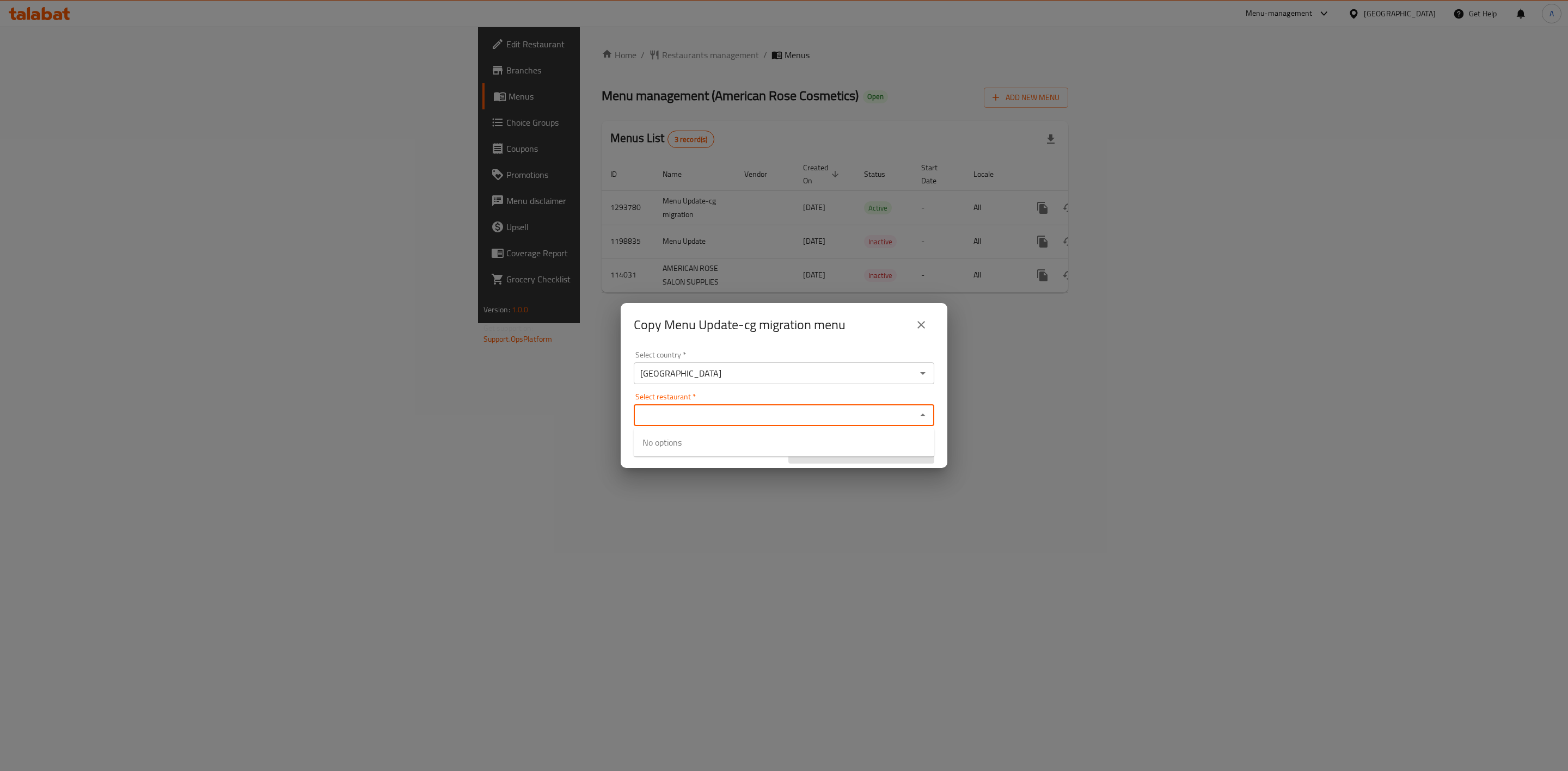
click at [693, 418] on input "Select restaurant   *" at bounding box center [775, 416] width 276 height 16
paste input "703999"
type input "703999"
click at [691, 422] on input "703999" at bounding box center [775, 416] width 276 height 16
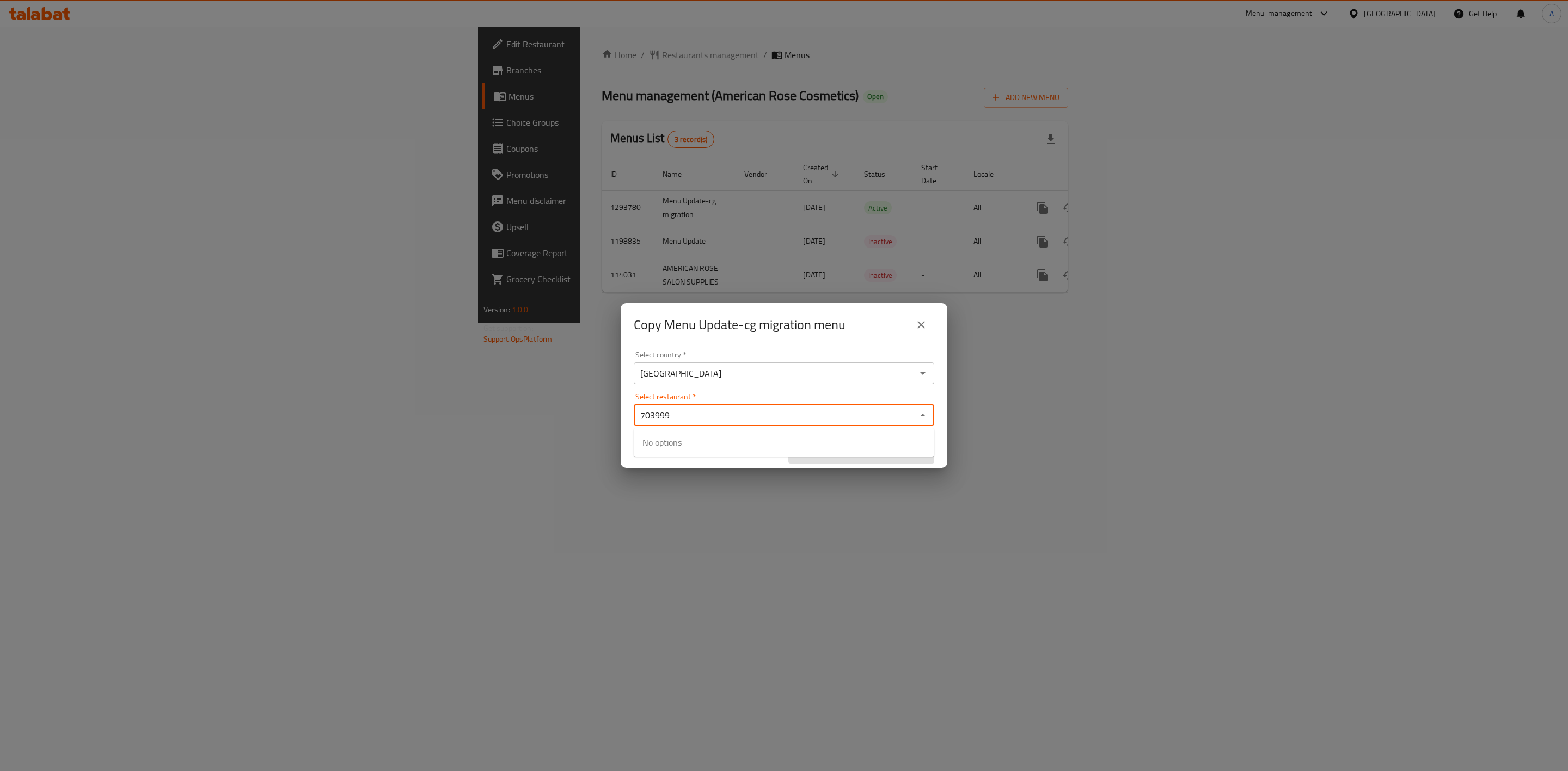
click at [691, 422] on input "703999" at bounding box center [775, 416] width 276 height 16
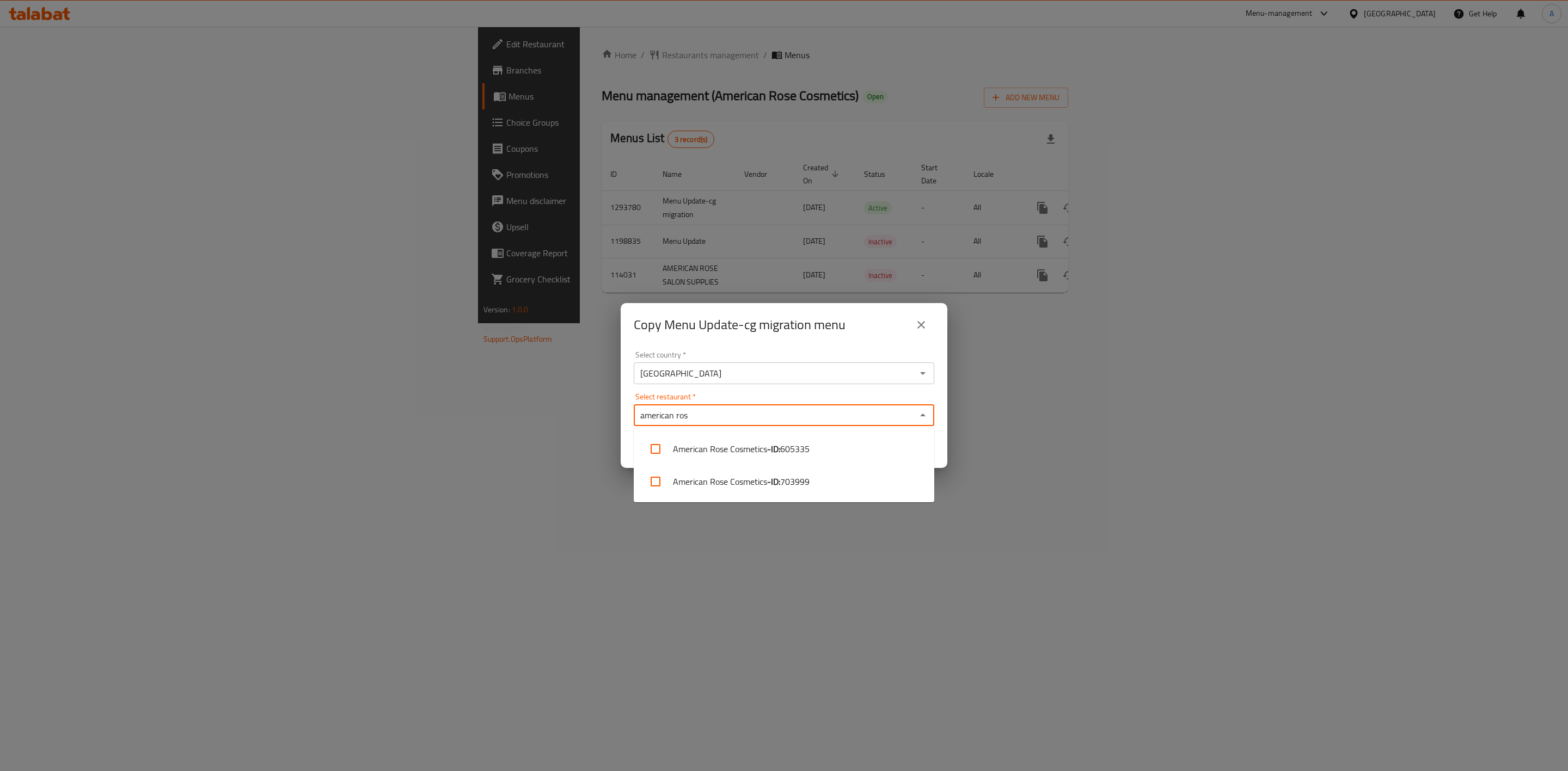
type input "american ros"
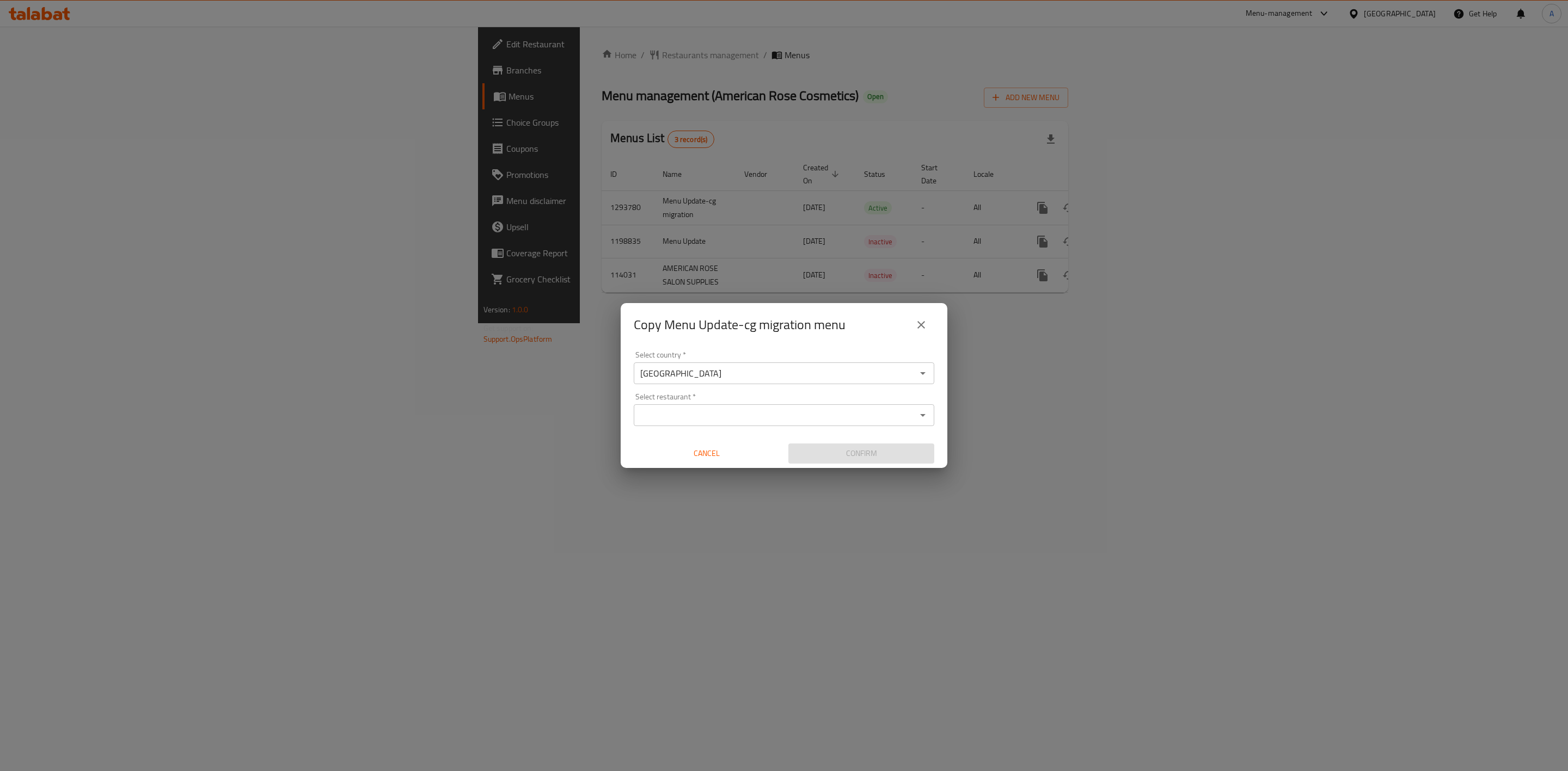
drag, startPoint x: 1146, startPoint y: 211, endPoint x: 1134, endPoint y: 224, distance: 17.7
click at [1146, 211] on div "Copy Menu Update-cg migration menu Select country   * Bahrain Select country * …" at bounding box center [784, 386] width 1568 height 771
click at [729, 412] on input "Select restaurant   *" at bounding box center [775, 416] width 276 height 16
type input "a"
type input "american r"
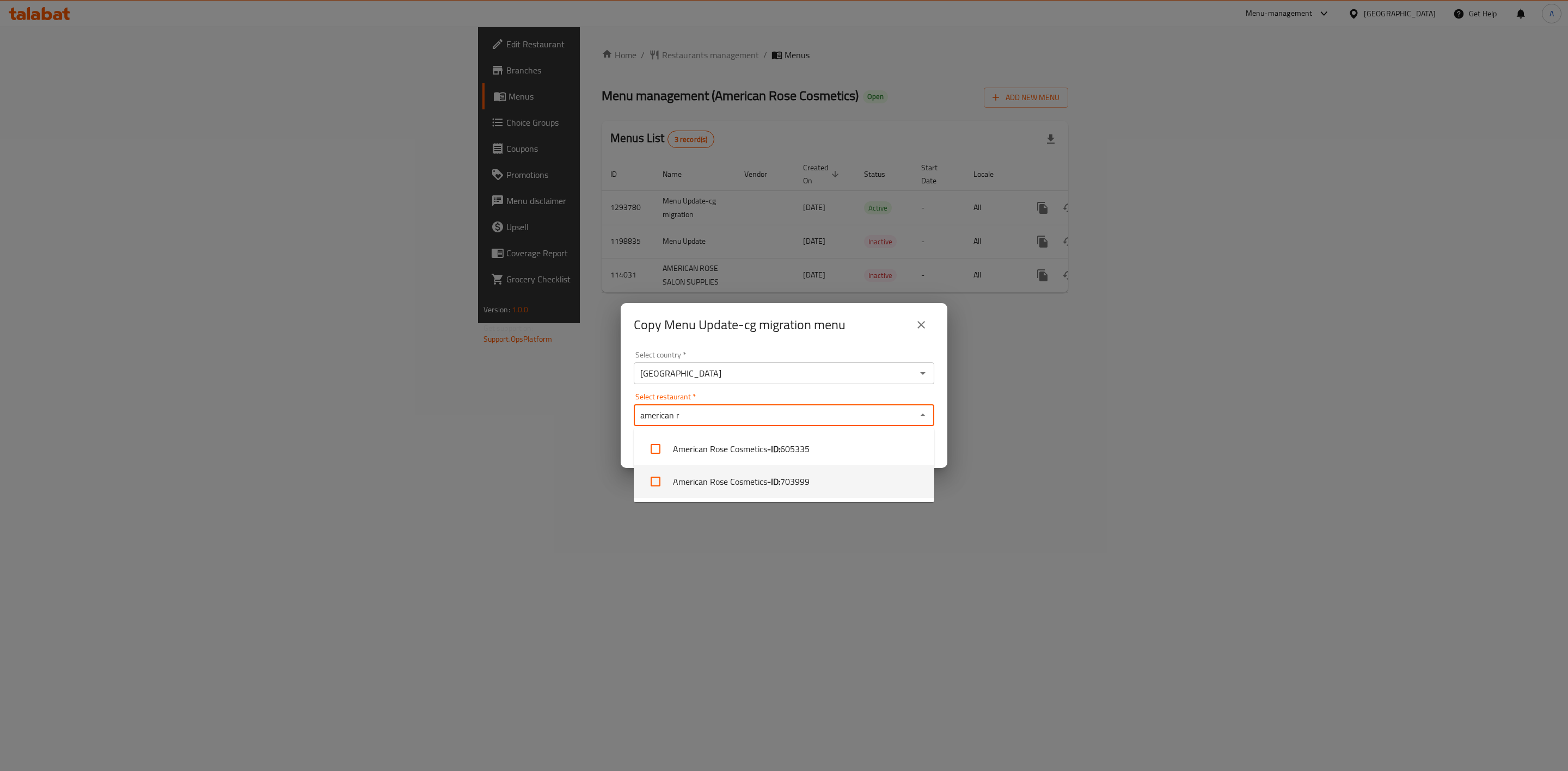
click at [845, 470] on li "American Rose Cosmetics - ID: 703999" at bounding box center [784, 481] width 301 height 33
checkbox input "true"
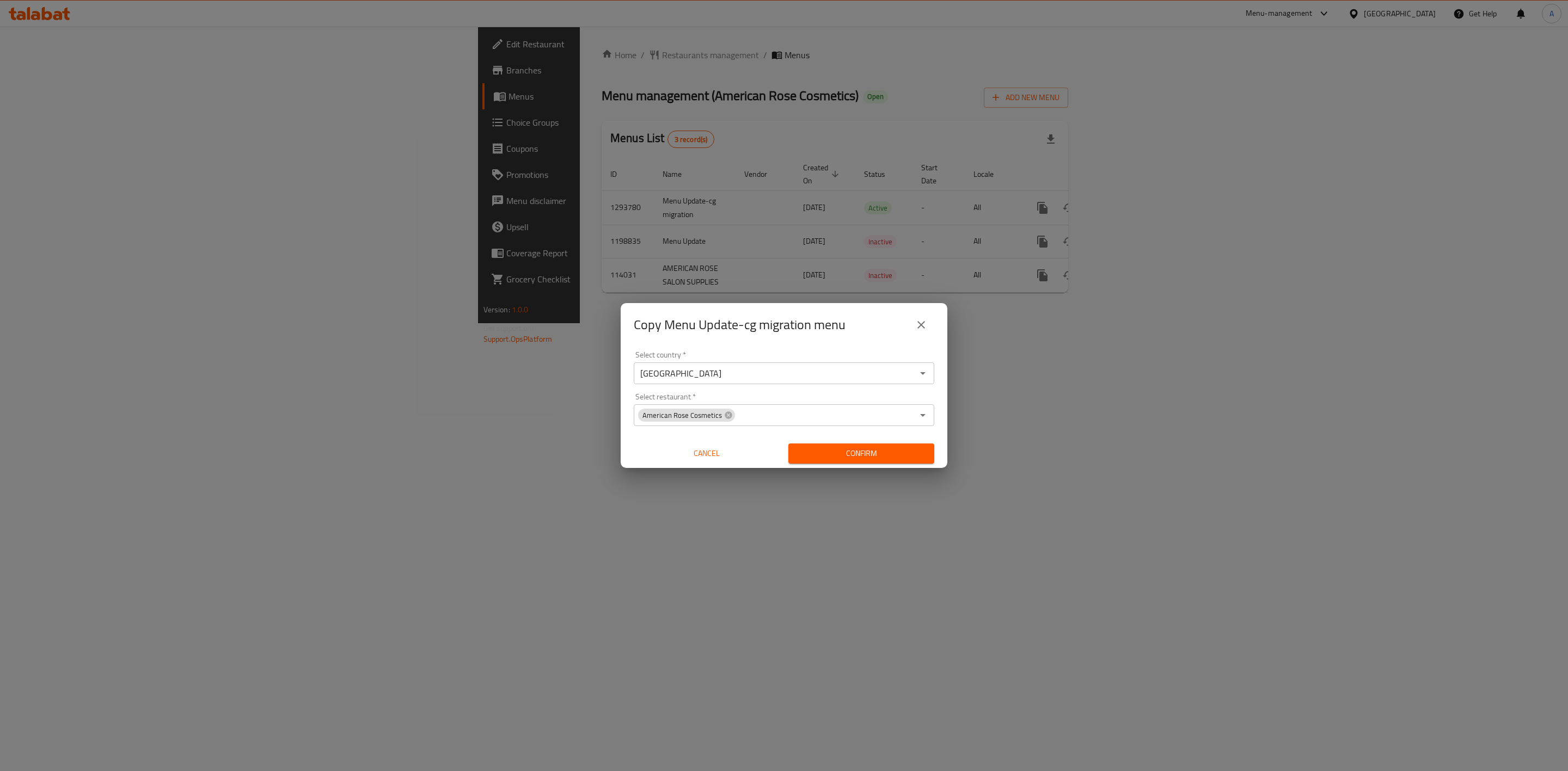
click at [882, 335] on div "Copy Menu Update-cg migration menu" at bounding box center [784, 325] width 301 height 26
click at [839, 414] on input "Select restaurant   *" at bounding box center [824, 416] width 177 height 16
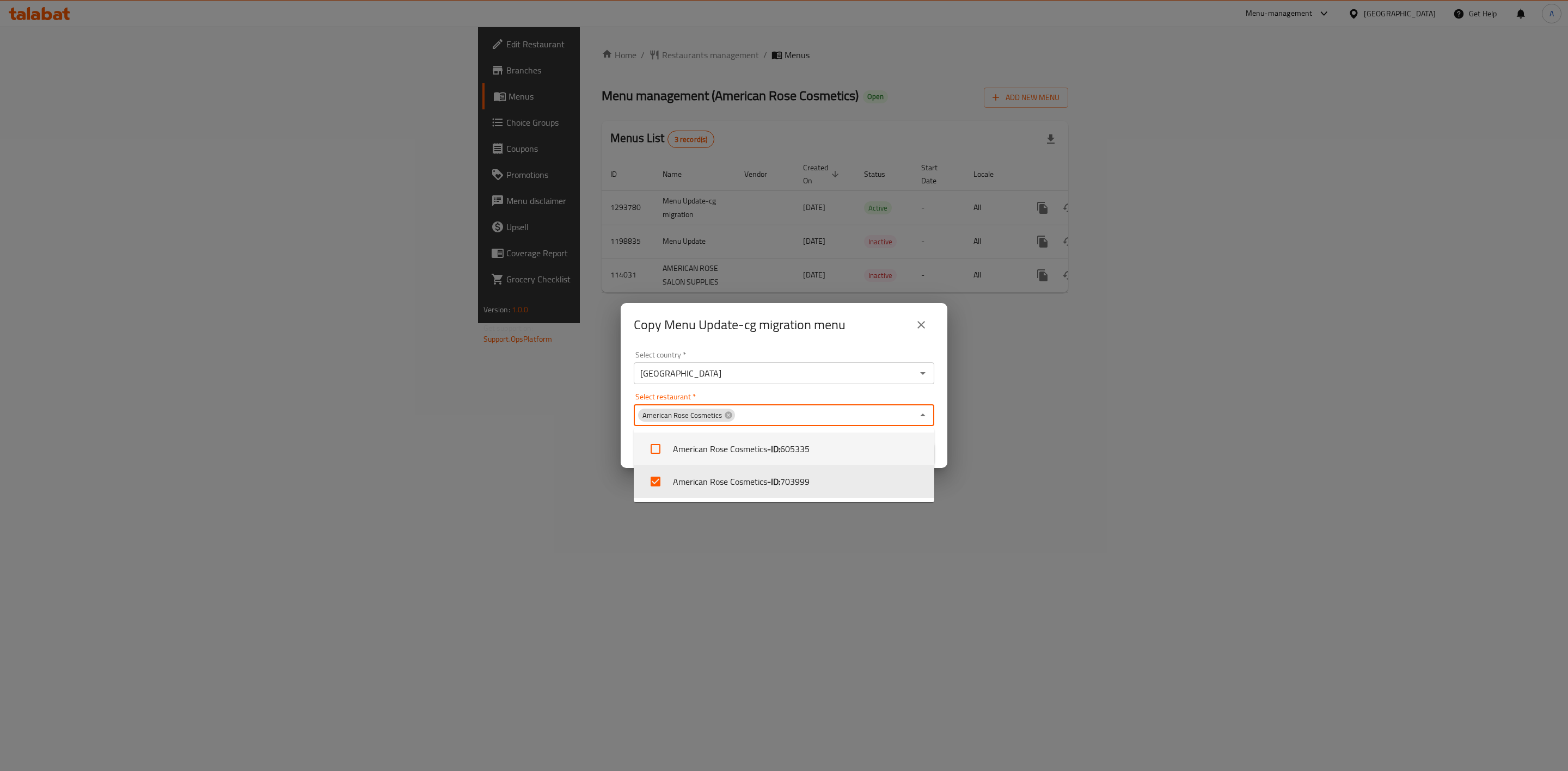
click at [818, 343] on div "Copy Menu Update-cg migration menu" at bounding box center [784, 325] width 327 height 43
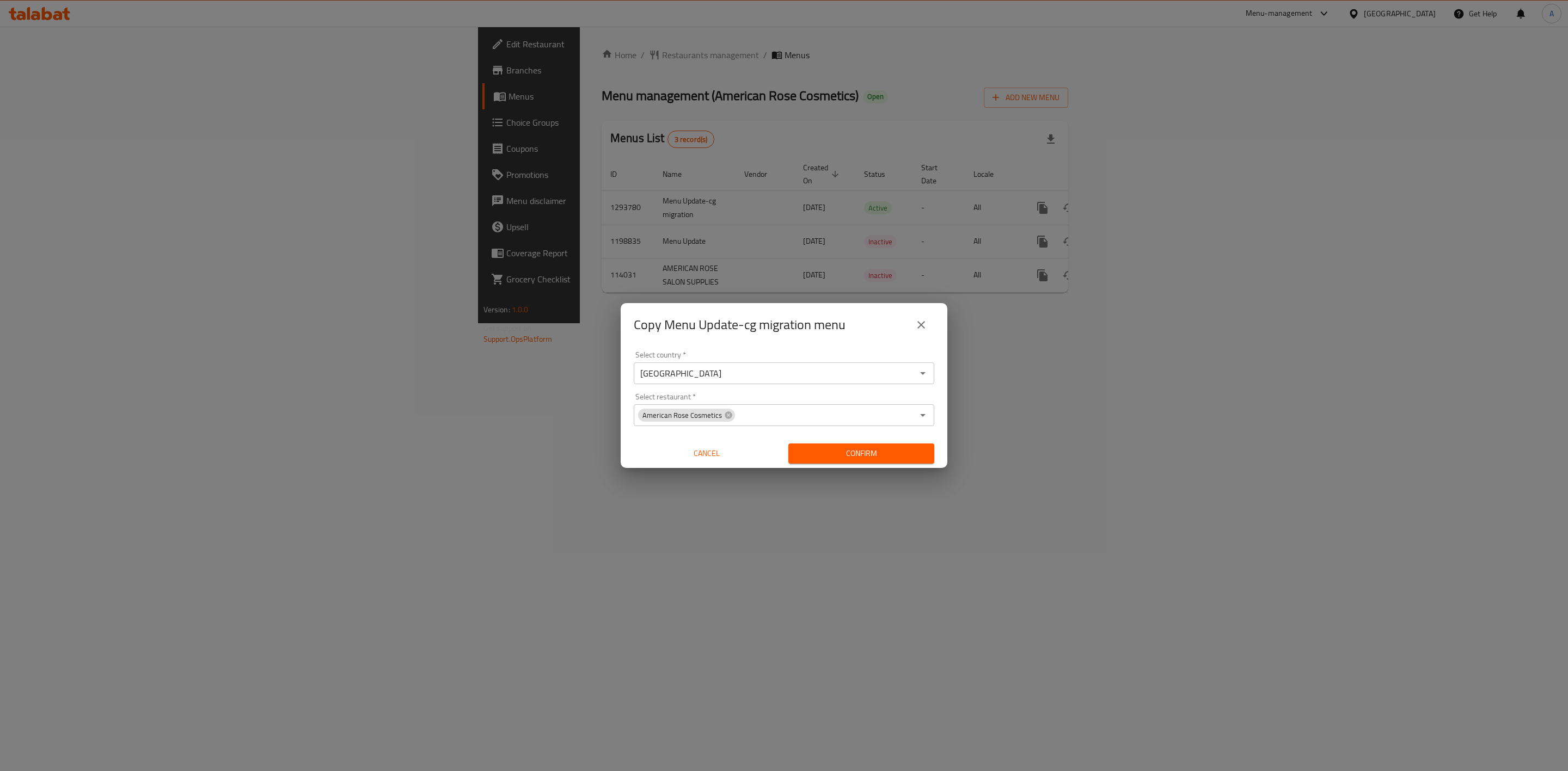
click at [847, 453] on span "Confirm" at bounding box center [861, 454] width 129 height 14
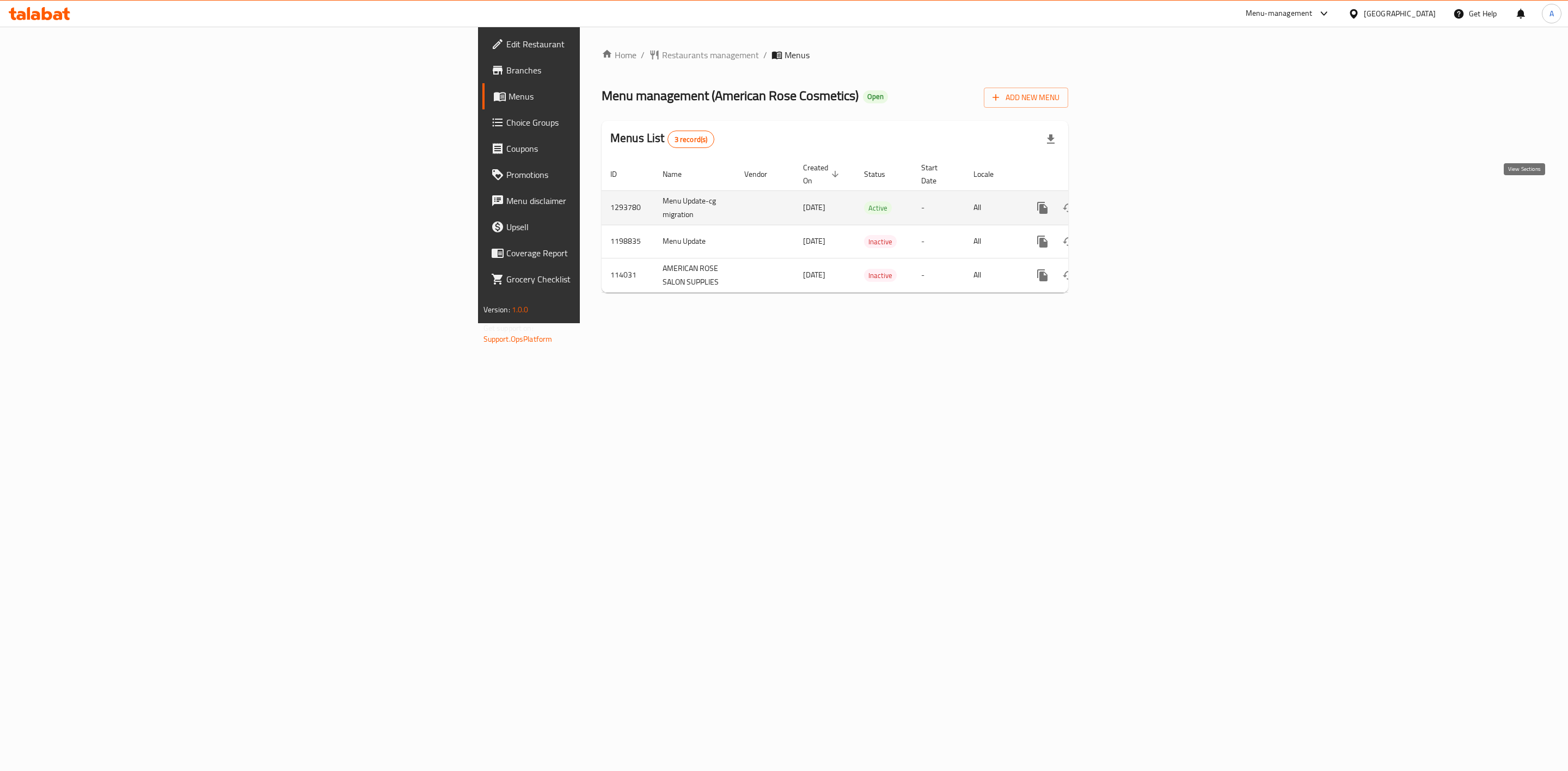
click at [1126, 203] on icon "enhanced table" at bounding box center [1121, 207] width 10 height 10
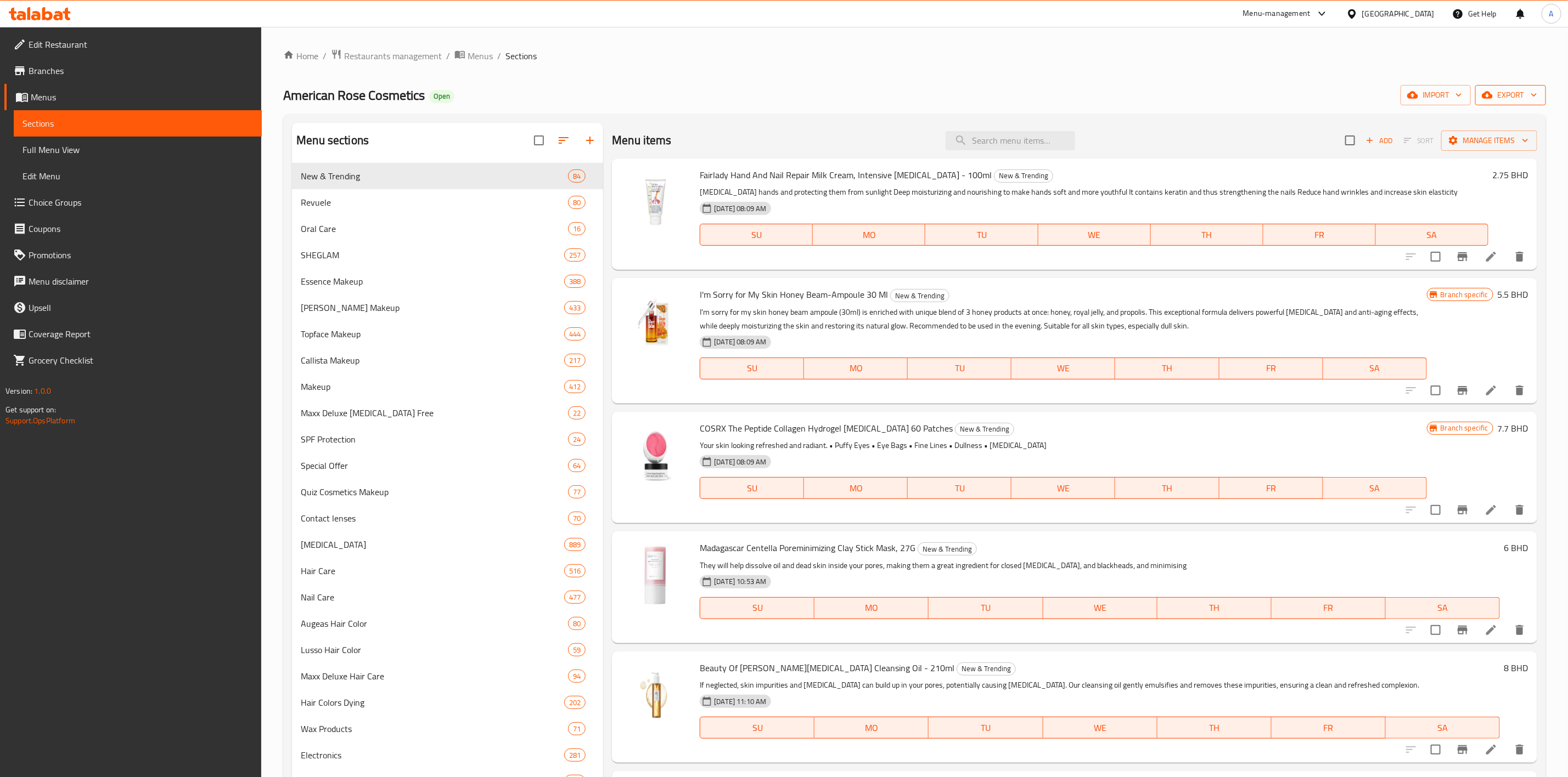
click at [1506, 91] on span "export" at bounding box center [1510, 95] width 53 height 14
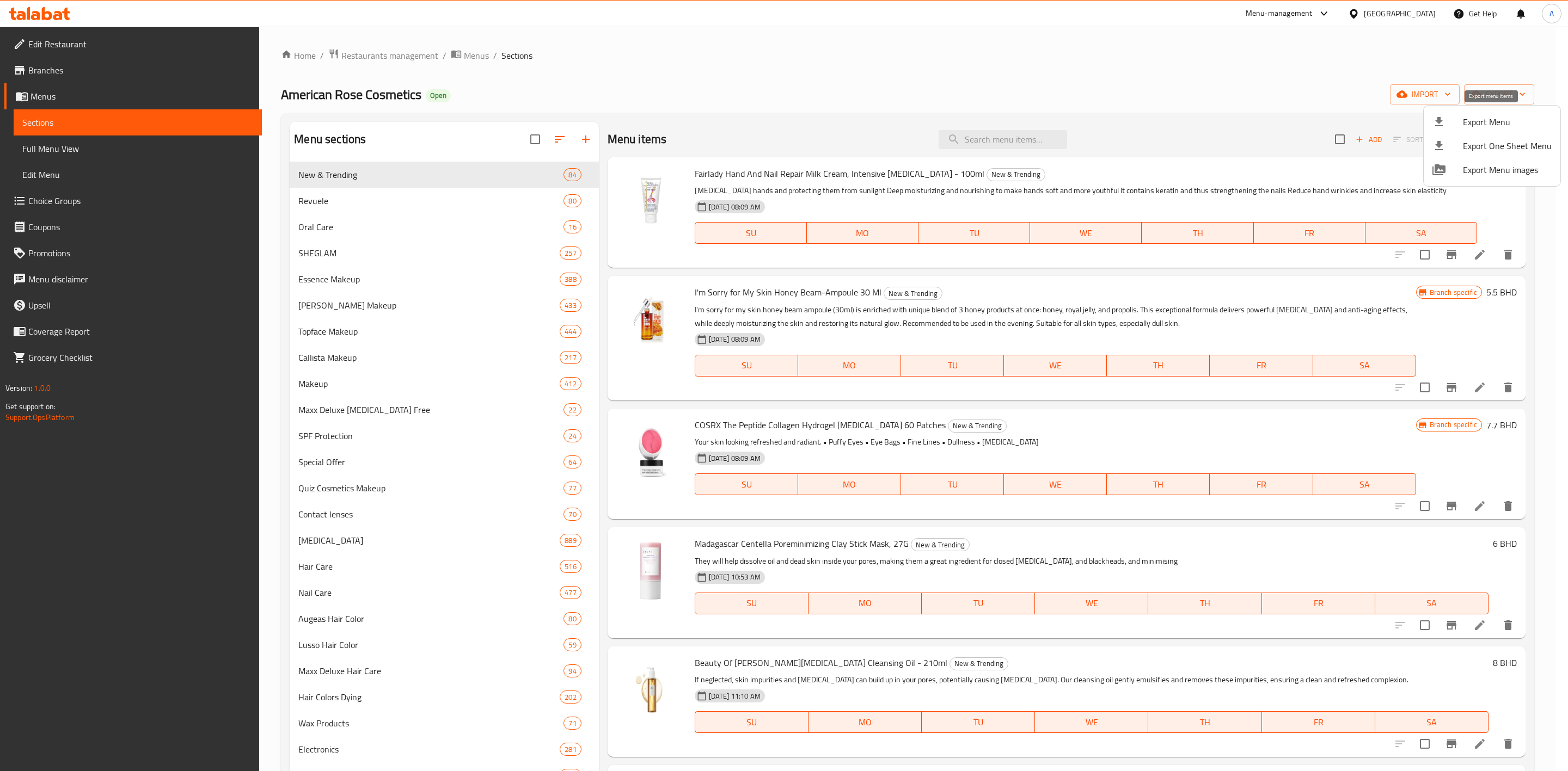
click at [1503, 124] on span "Export Menu" at bounding box center [1507, 121] width 89 height 13
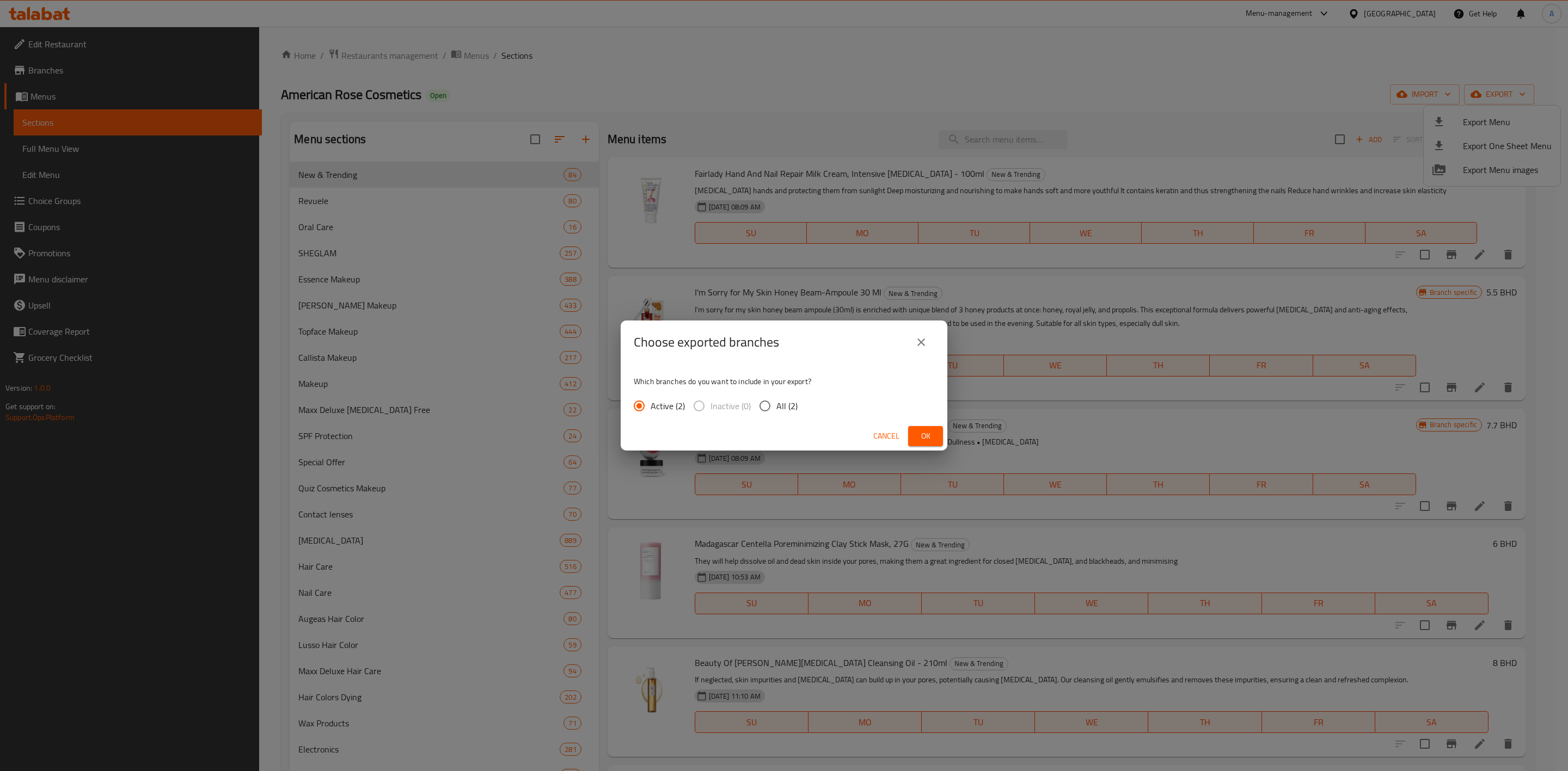
click at [759, 402] on input "All (2)" at bounding box center [765, 405] width 22 height 22
radio input "true"
click at [935, 436] on button "Ok" at bounding box center [925, 436] width 35 height 20
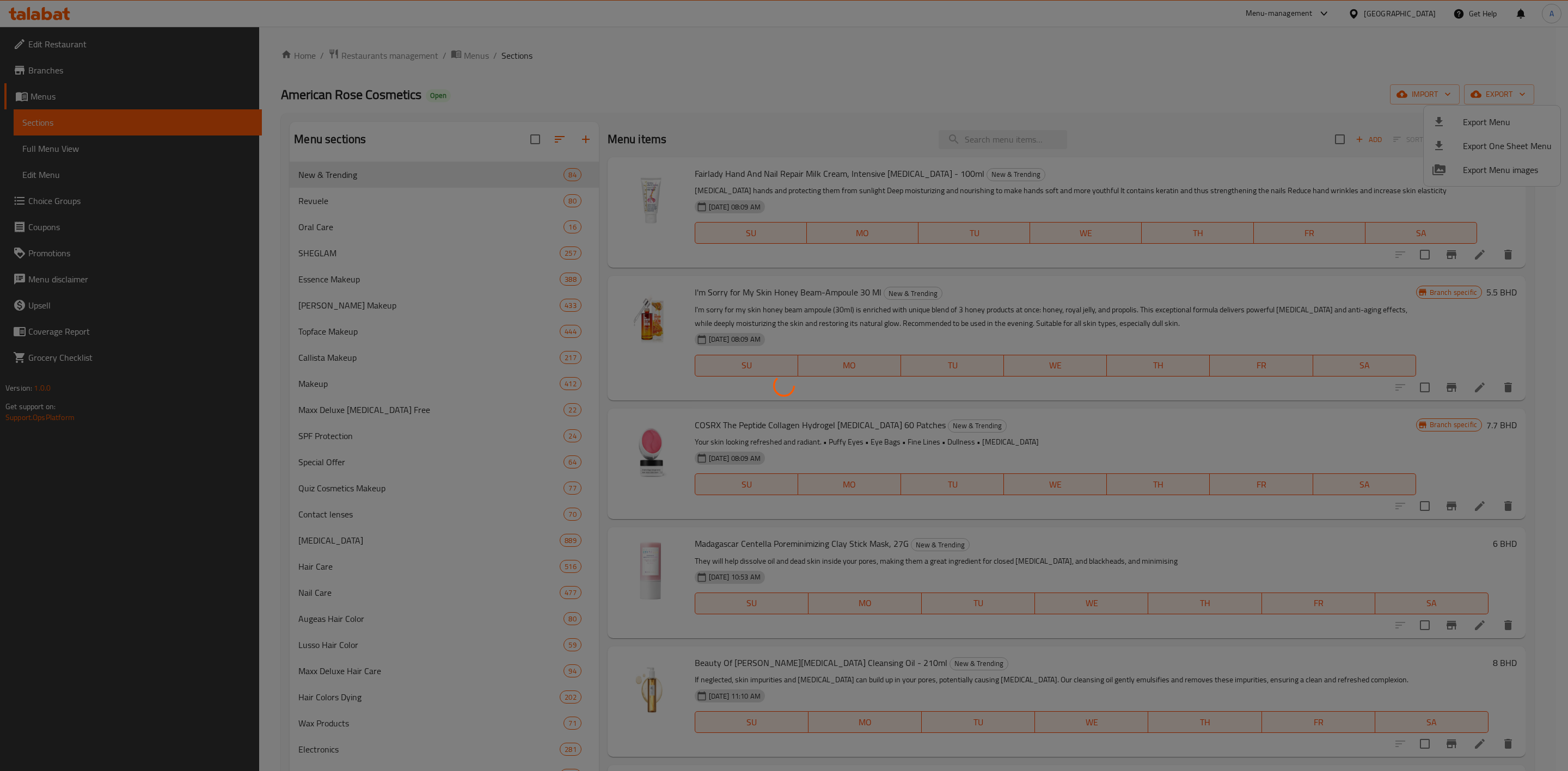
click at [1191, 96] on div at bounding box center [784, 386] width 1568 height 771
click at [972, 73] on div at bounding box center [784, 386] width 1568 height 771
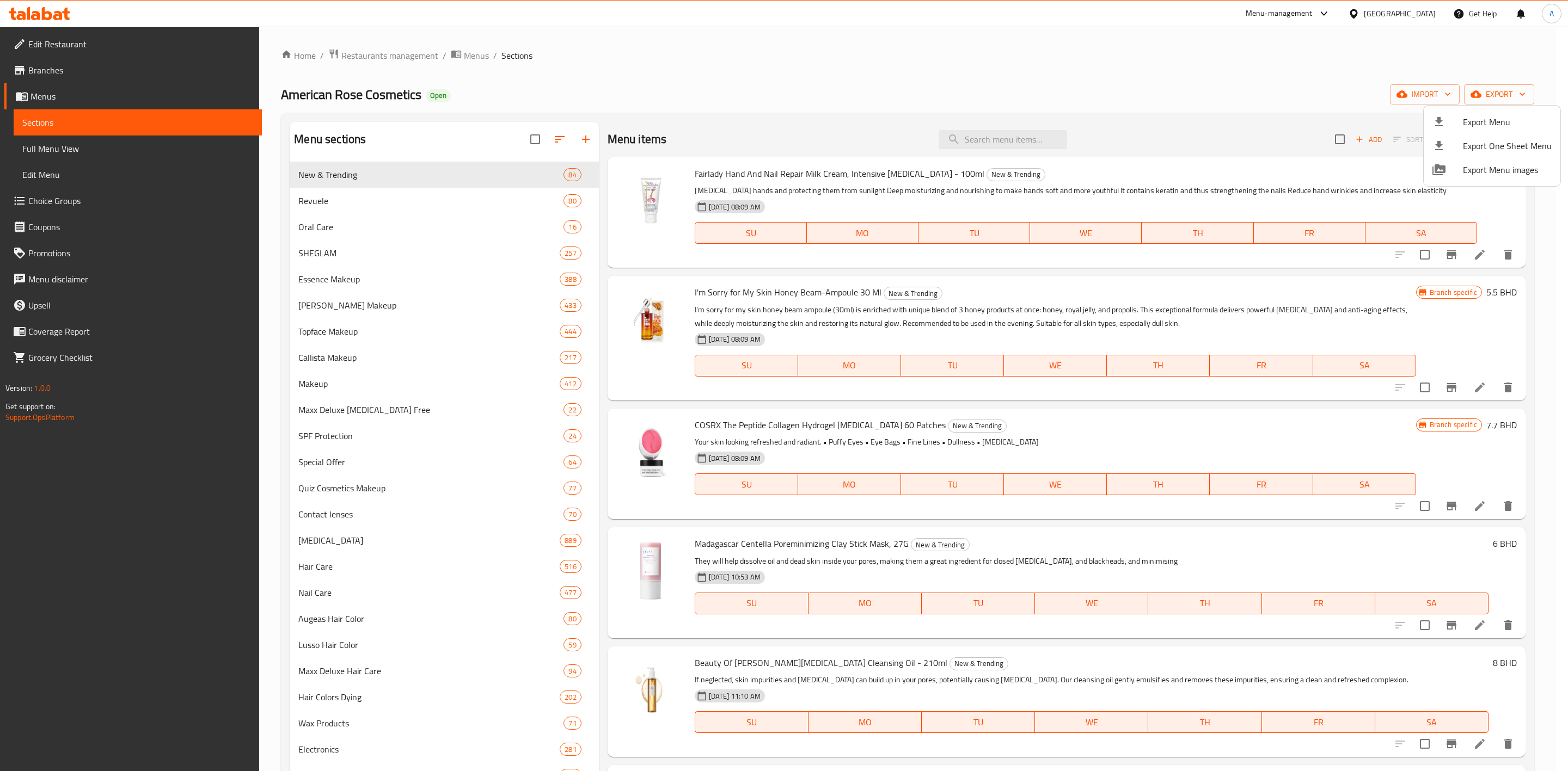
click at [62, 93] on div at bounding box center [784, 386] width 1568 height 771
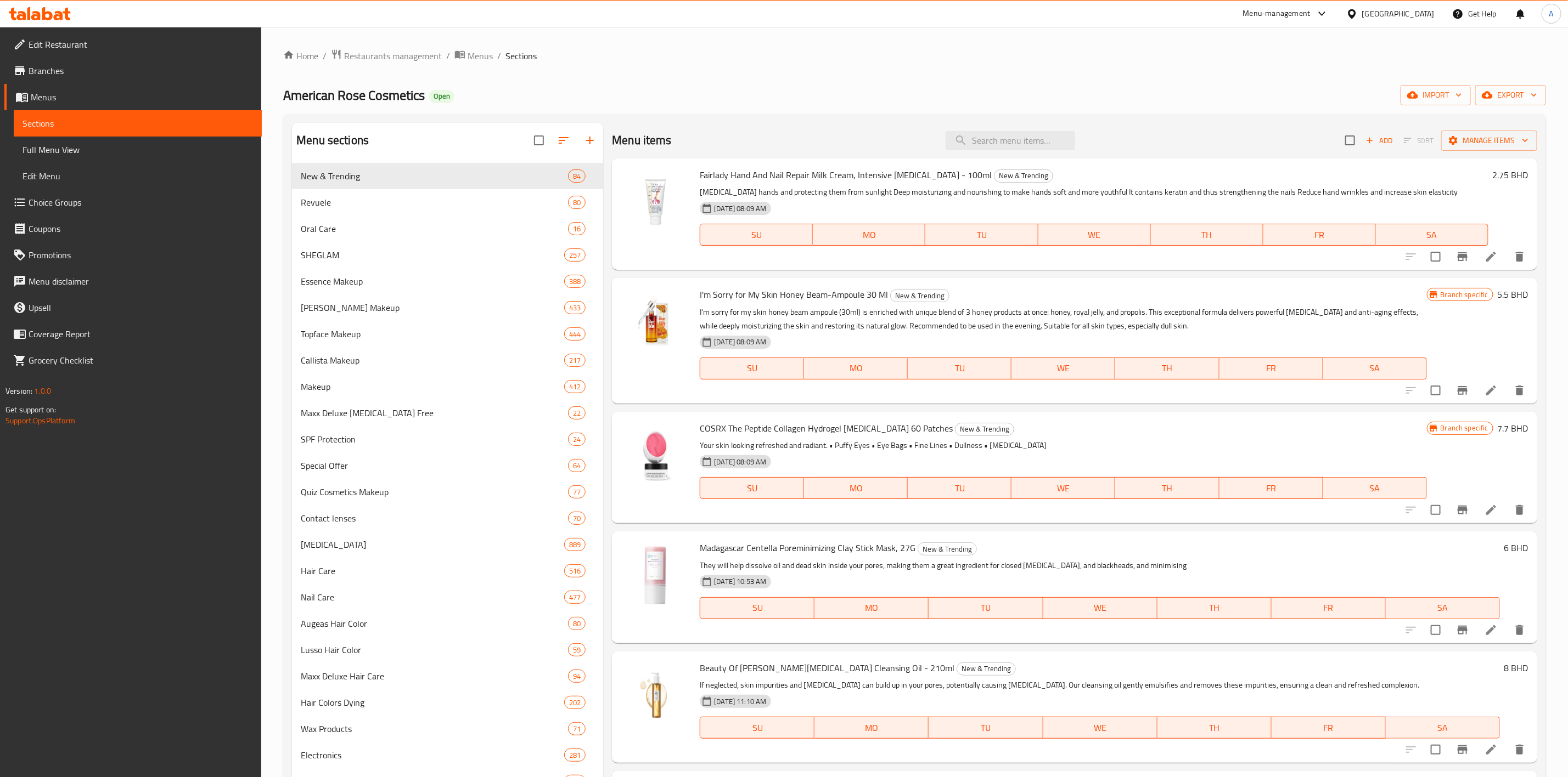
click at [59, 99] on span "Menus" at bounding box center [141, 97] width 222 height 13
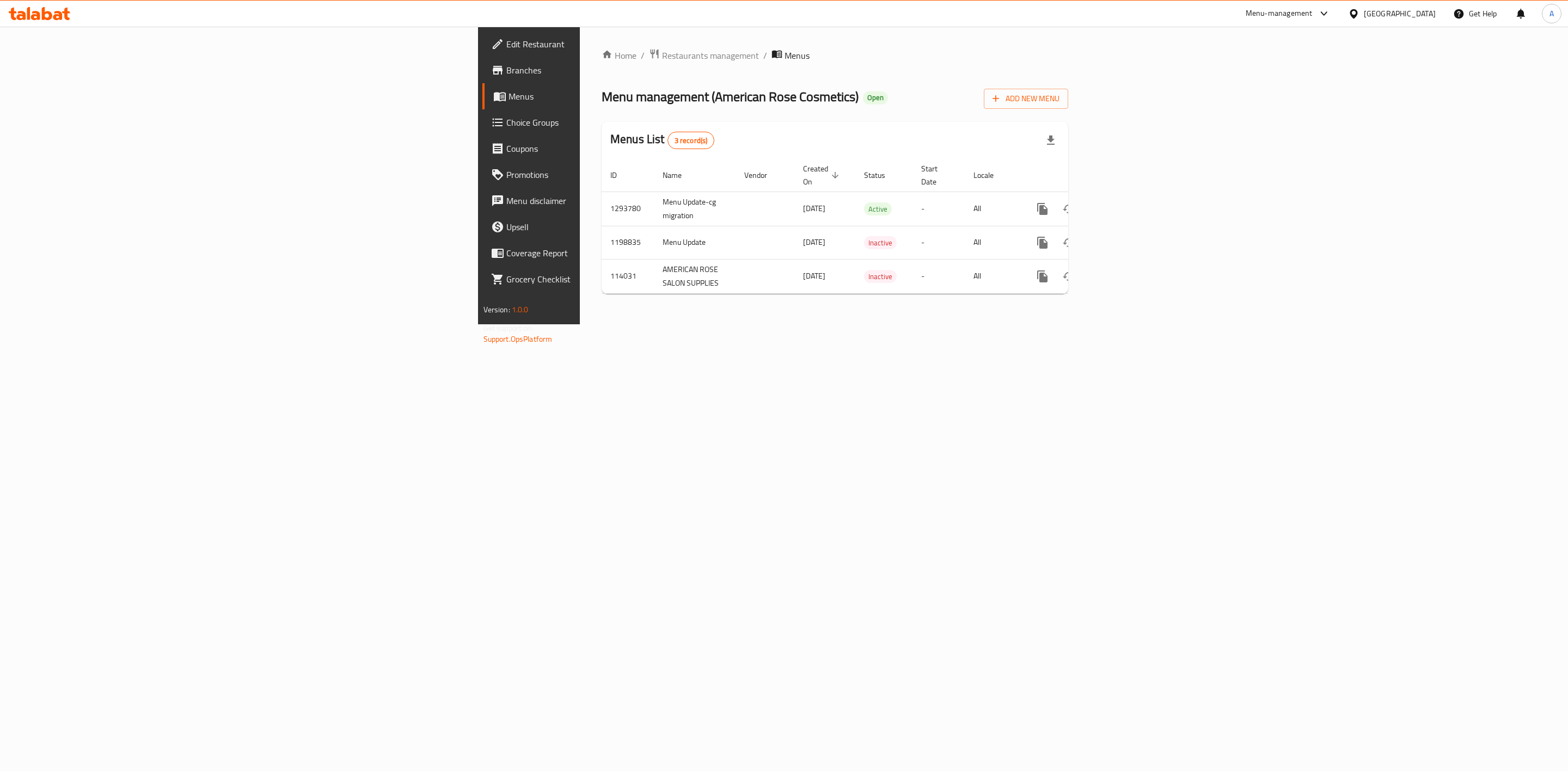
click at [509, 97] on span "Menus" at bounding box center [620, 96] width 223 height 13
click at [507, 66] on span "Branches" at bounding box center [619, 70] width 225 height 13
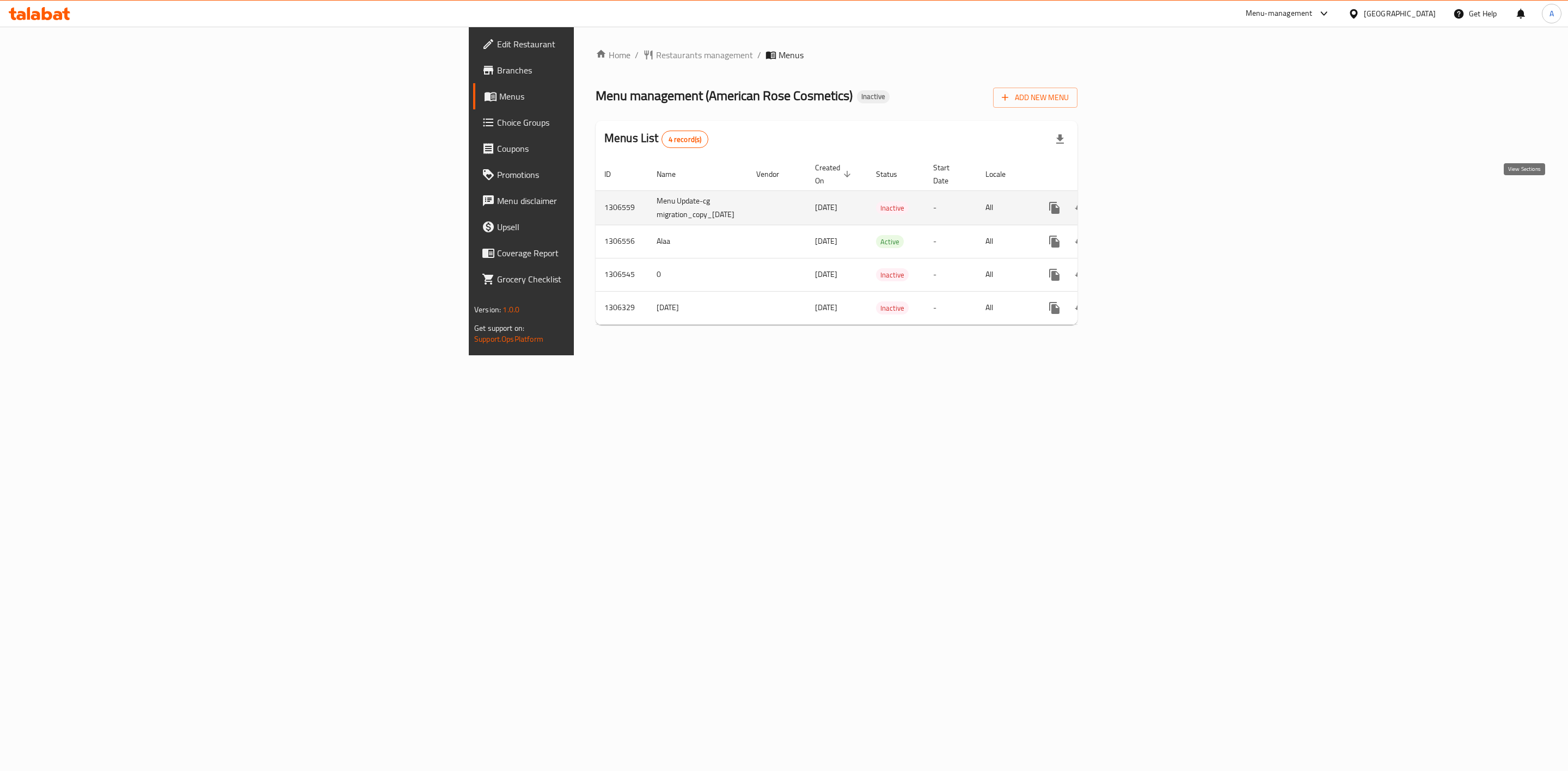
click at [1140, 201] on icon "enhanced table" at bounding box center [1133, 207] width 13 height 13
click at [1138, 203] on icon "enhanced table" at bounding box center [1133, 207] width 10 height 10
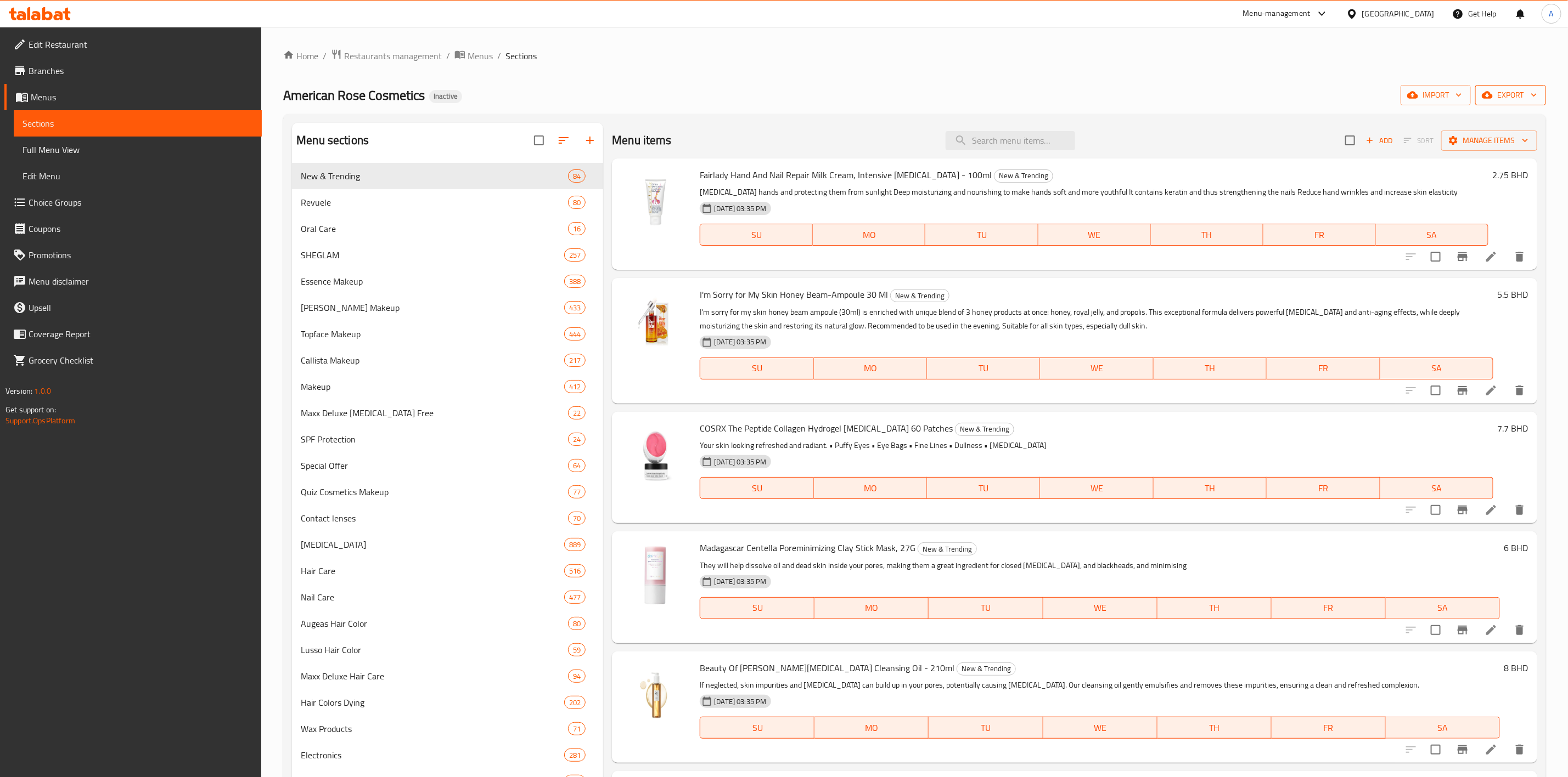
click at [1506, 94] on span "export" at bounding box center [1510, 95] width 53 height 14
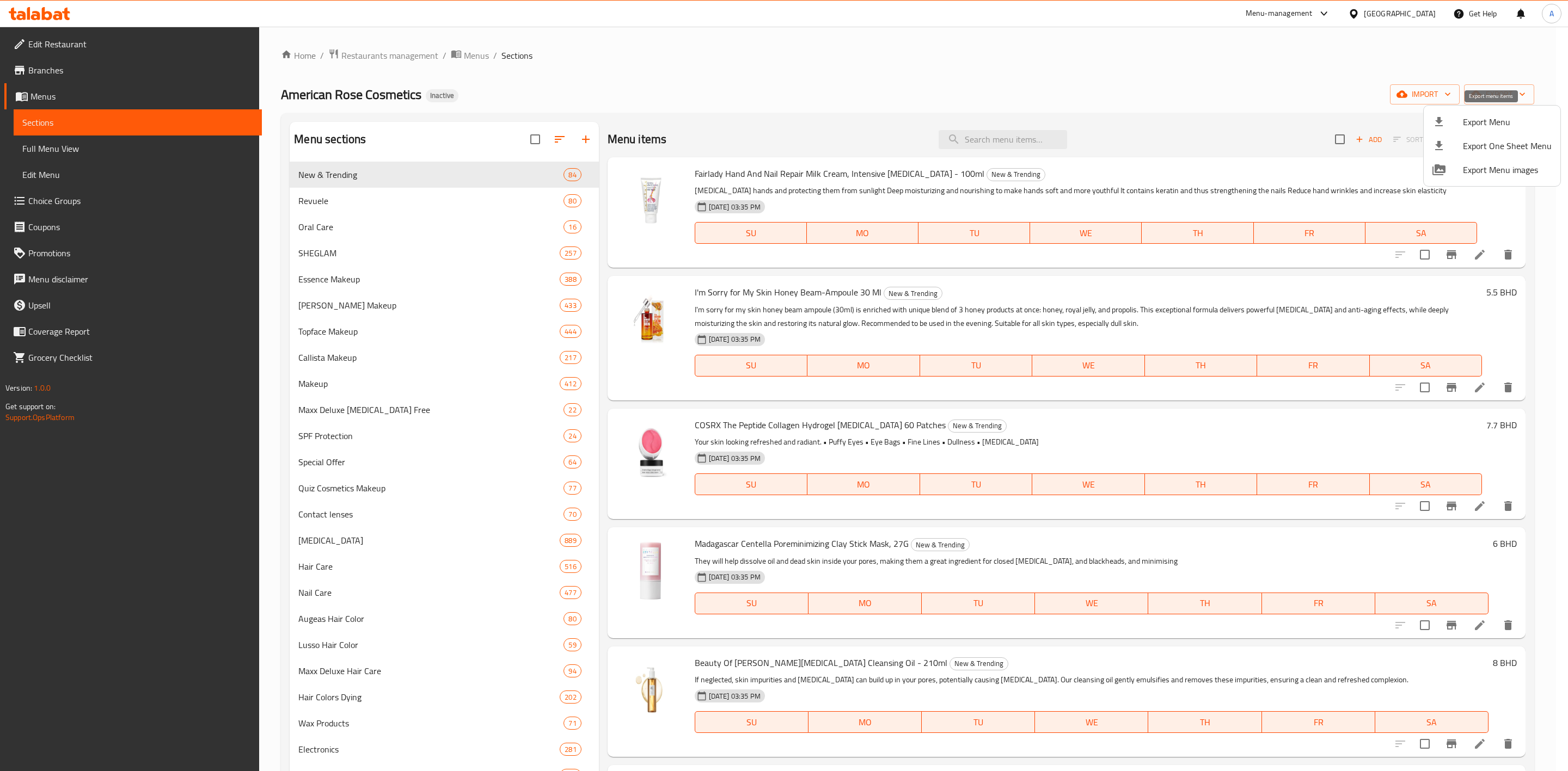
click at [1486, 118] on span "Export Menu" at bounding box center [1507, 121] width 89 height 13
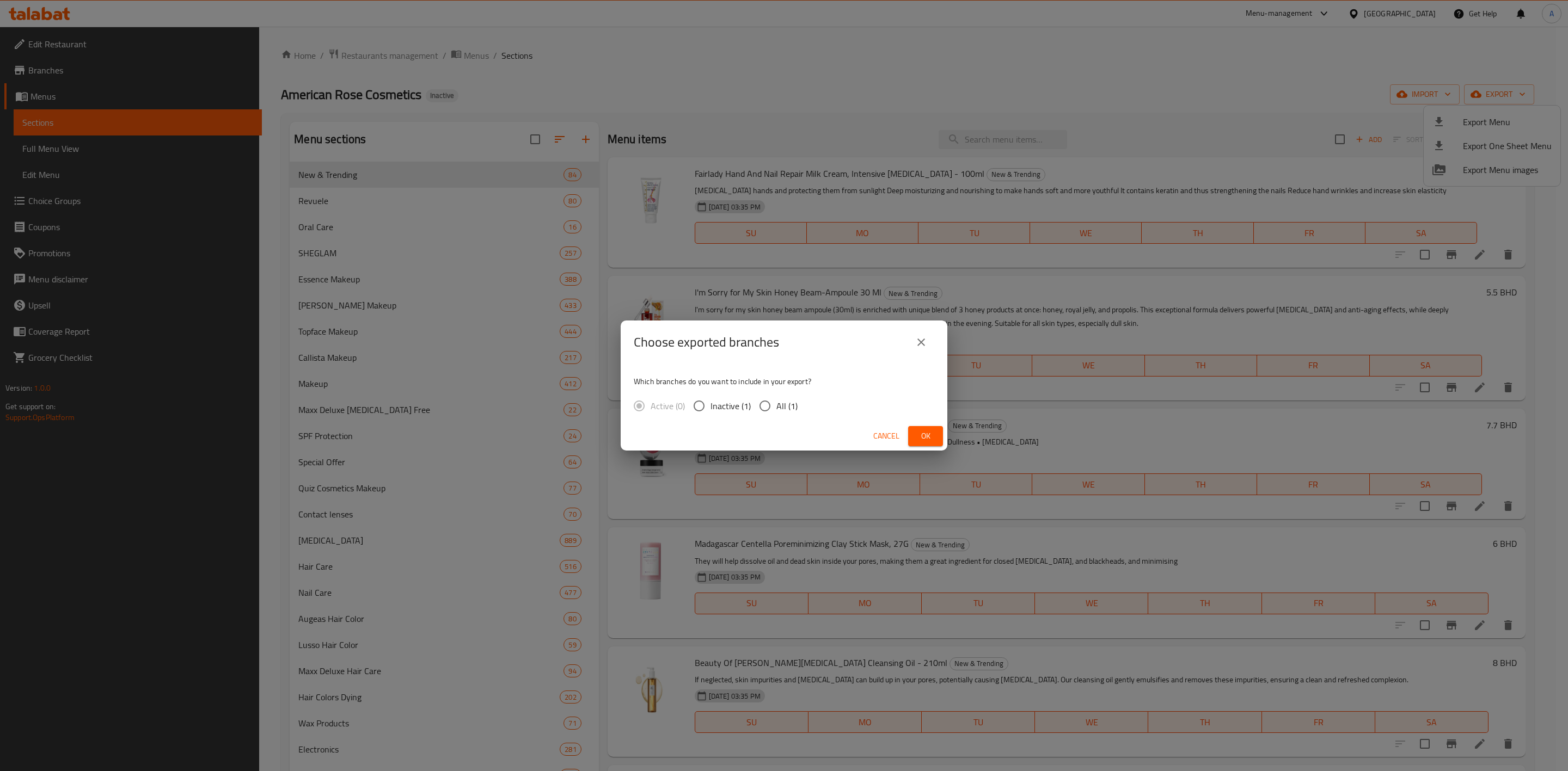
click at [758, 407] on input "All (1)" at bounding box center [765, 405] width 22 height 22
radio input "true"
click at [924, 439] on span "Ok" at bounding box center [925, 436] width 17 height 14
